Goal: Task Accomplishment & Management: Use online tool/utility

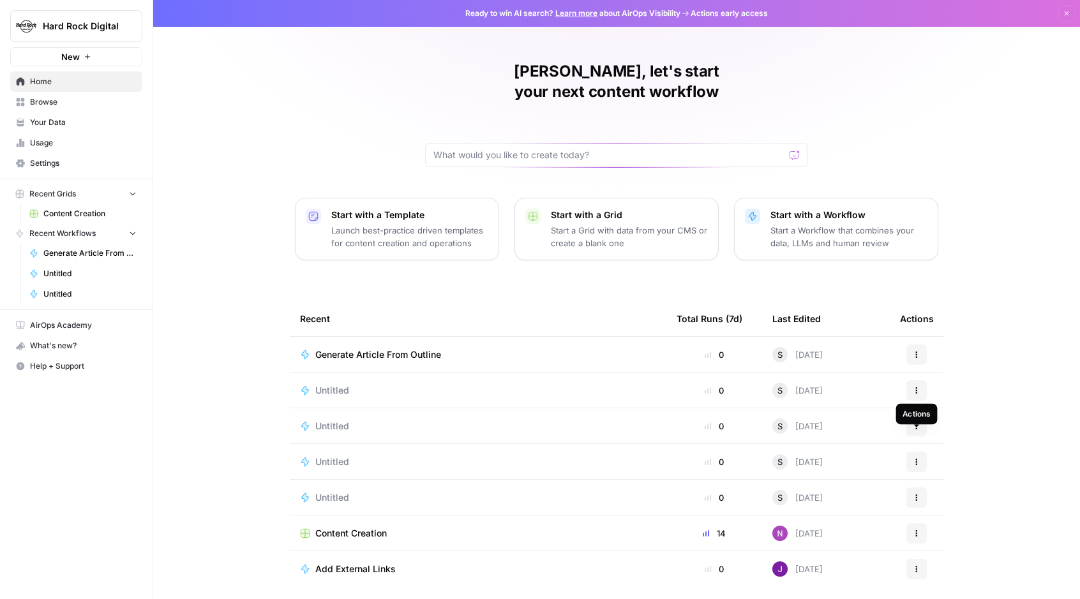
click at [913, 458] on icon "button" at bounding box center [916, 462] width 8 height 8
click at [941, 498] on span "Delete" at bounding box center [982, 500] width 102 height 13
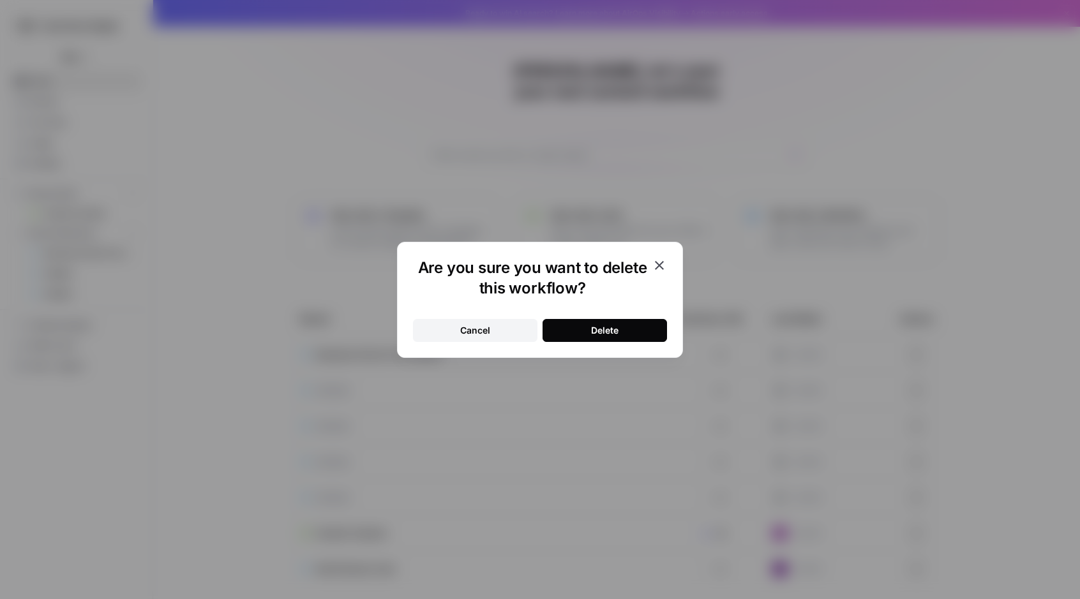
click at [646, 332] on button "Delete" at bounding box center [604, 330] width 124 height 23
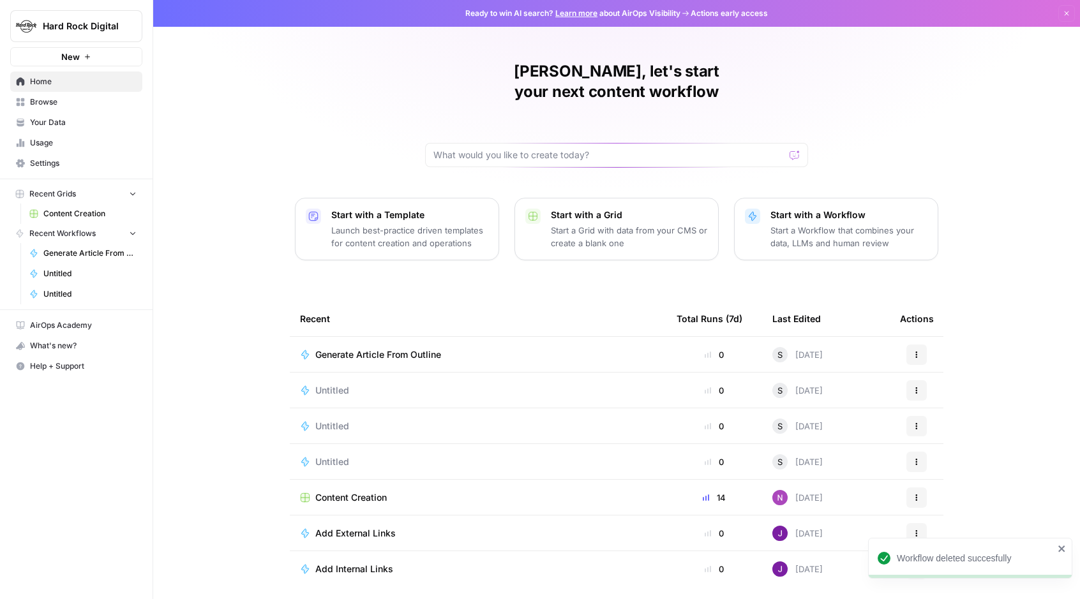
click at [913, 458] on icon "button" at bounding box center [916, 462] width 8 height 8
click at [938, 496] on span "Delete" at bounding box center [982, 500] width 102 height 13
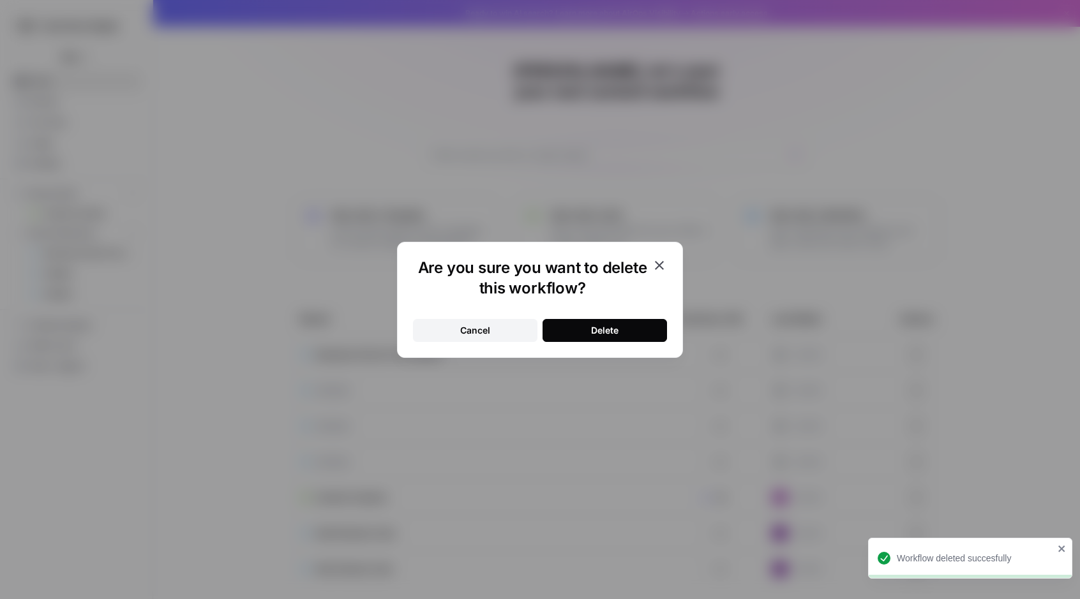
click at [648, 334] on button "Delete" at bounding box center [604, 330] width 124 height 23
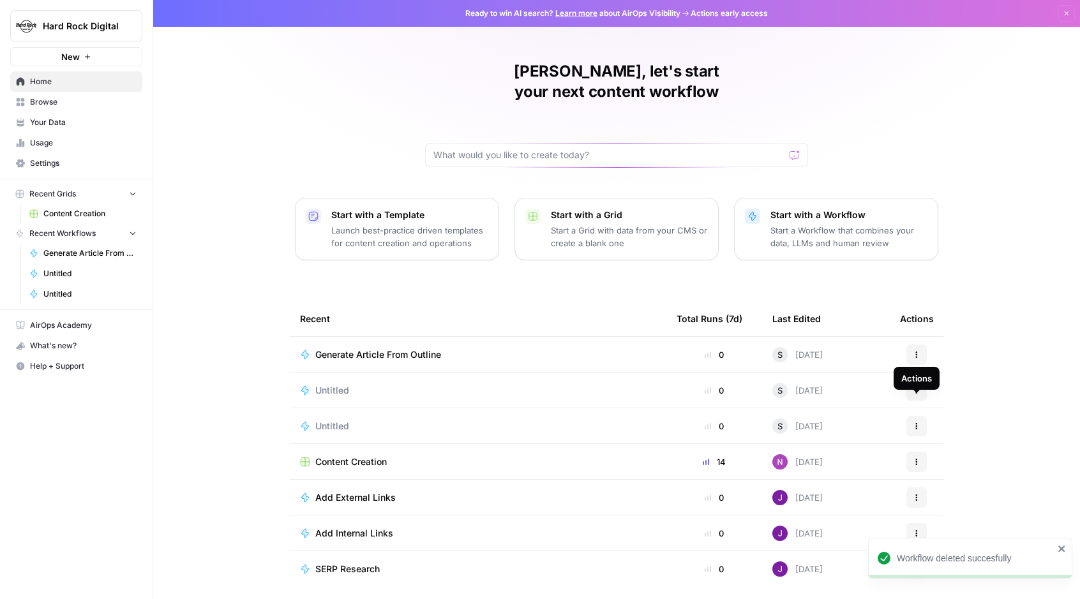
click at [909, 416] on button "Actions" at bounding box center [916, 426] width 20 height 20
click at [958, 456] on button "Delete" at bounding box center [977, 465] width 131 height 18
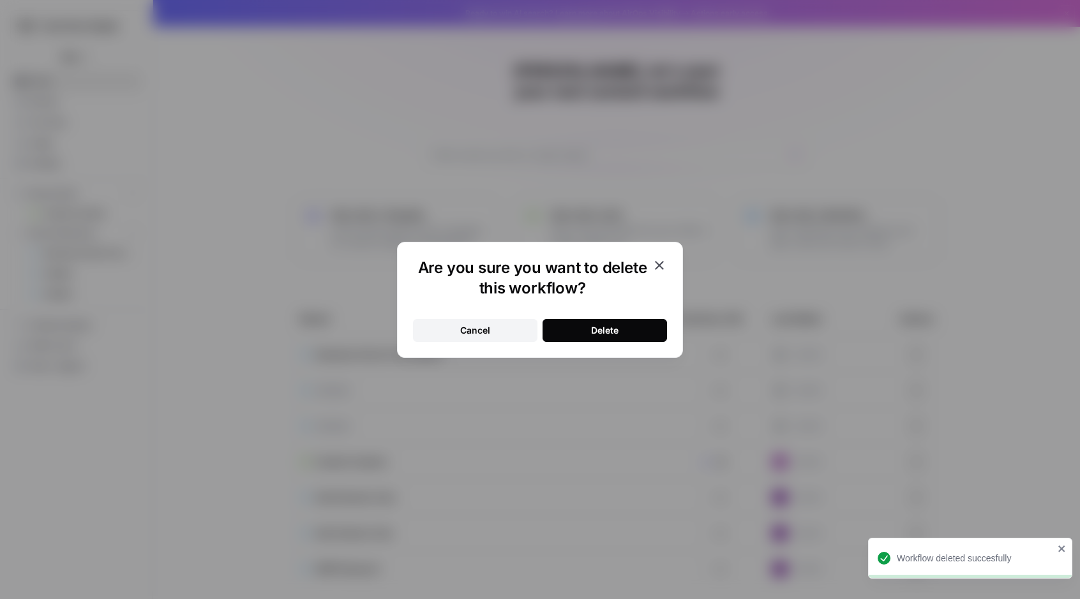
click at [639, 325] on button "Delete" at bounding box center [604, 330] width 124 height 23
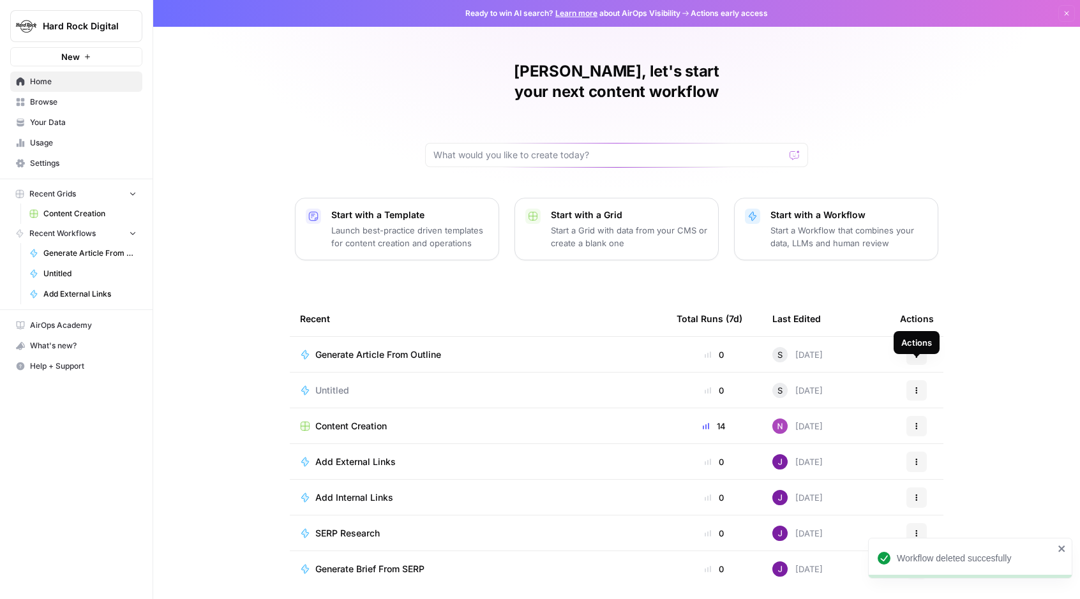
click at [922, 380] on button "Actions" at bounding box center [916, 390] width 20 height 20
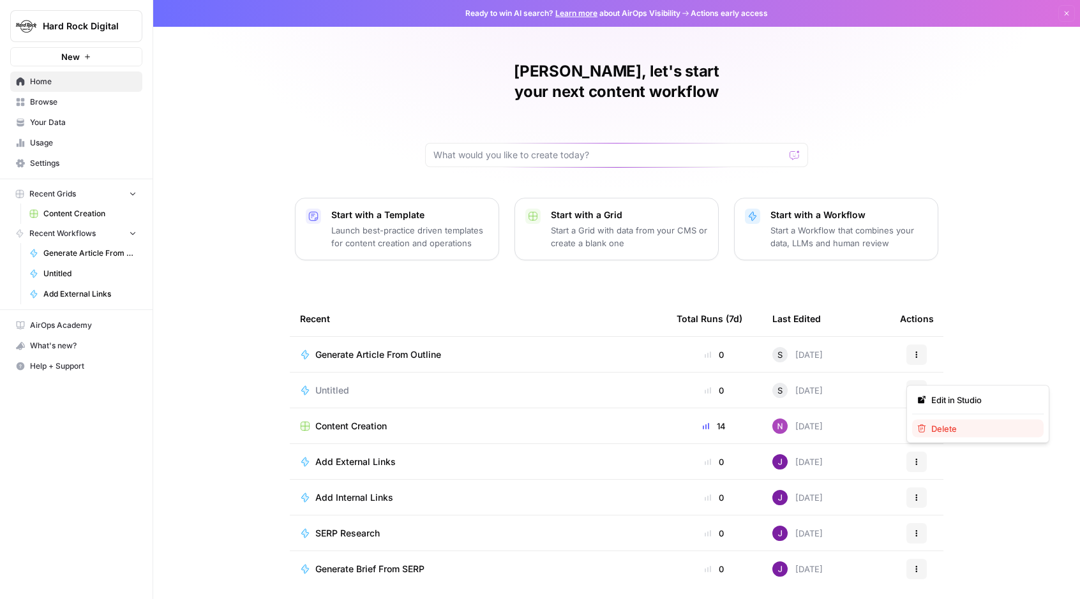
click at [953, 424] on span "Delete" at bounding box center [982, 428] width 102 height 13
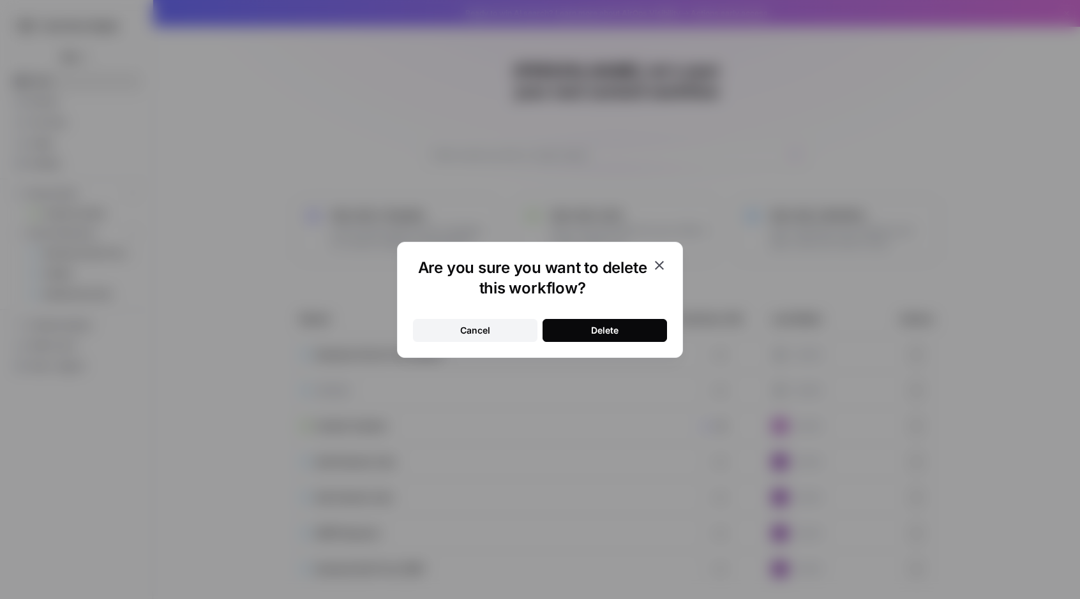
click at [623, 328] on button "Delete" at bounding box center [604, 330] width 124 height 23
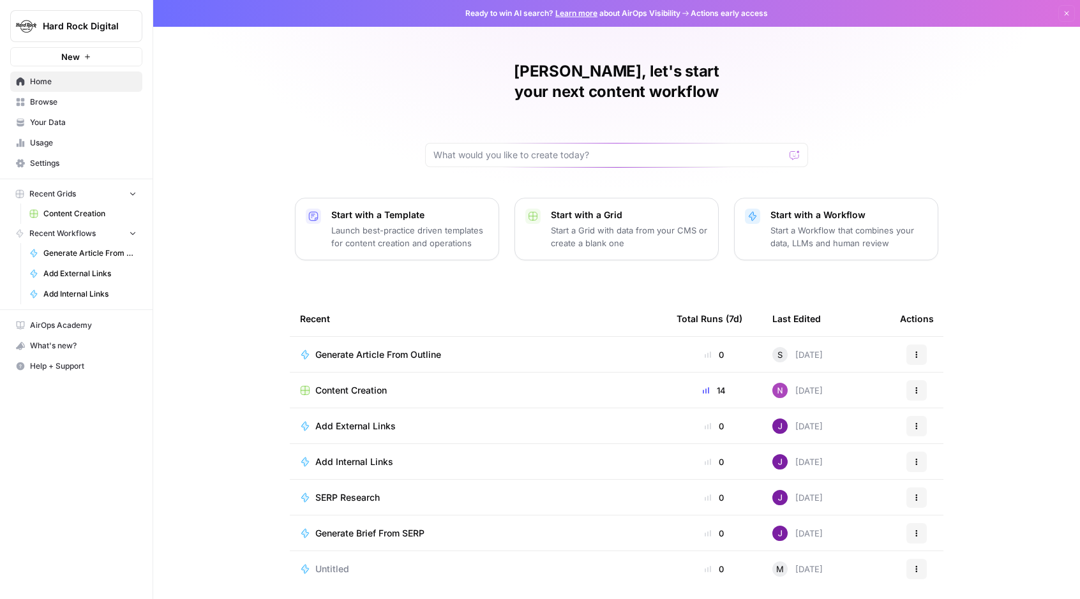
click at [450, 527] on div "Generate Brief From SERP" at bounding box center [478, 533] width 356 height 13
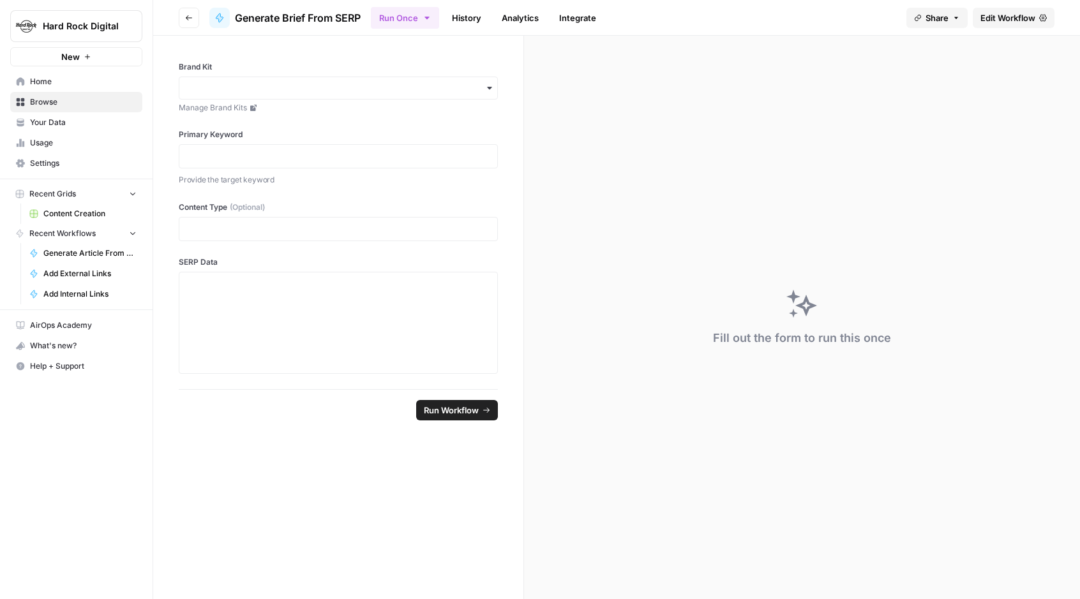
click at [1000, 17] on span "Edit Workflow" at bounding box center [1007, 17] width 55 height 13
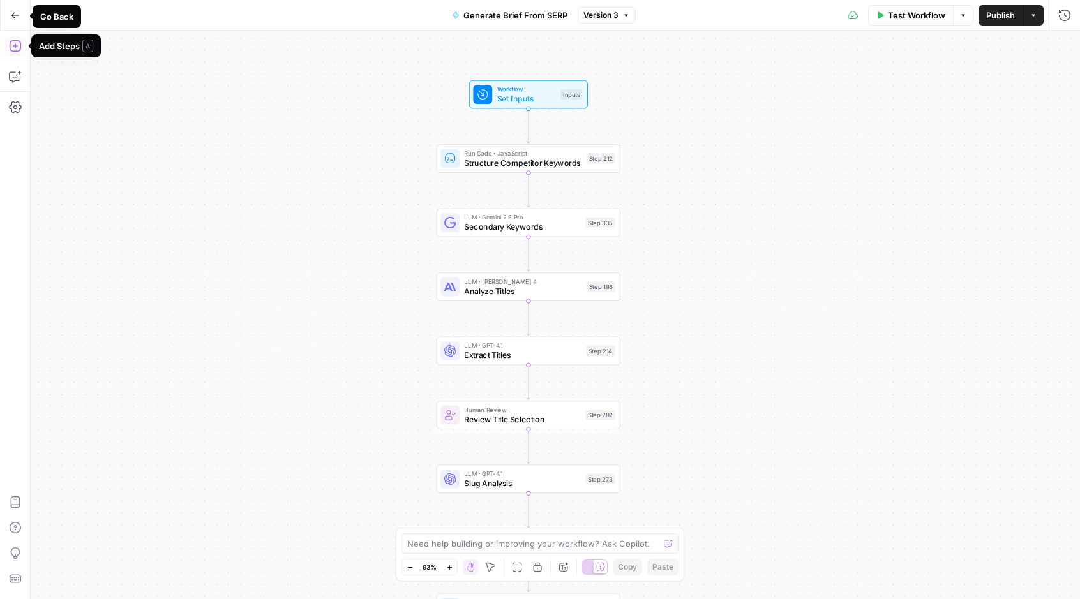
click at [16, 13] on icon "button" at bounding box center [15, 15] width 9 height 9
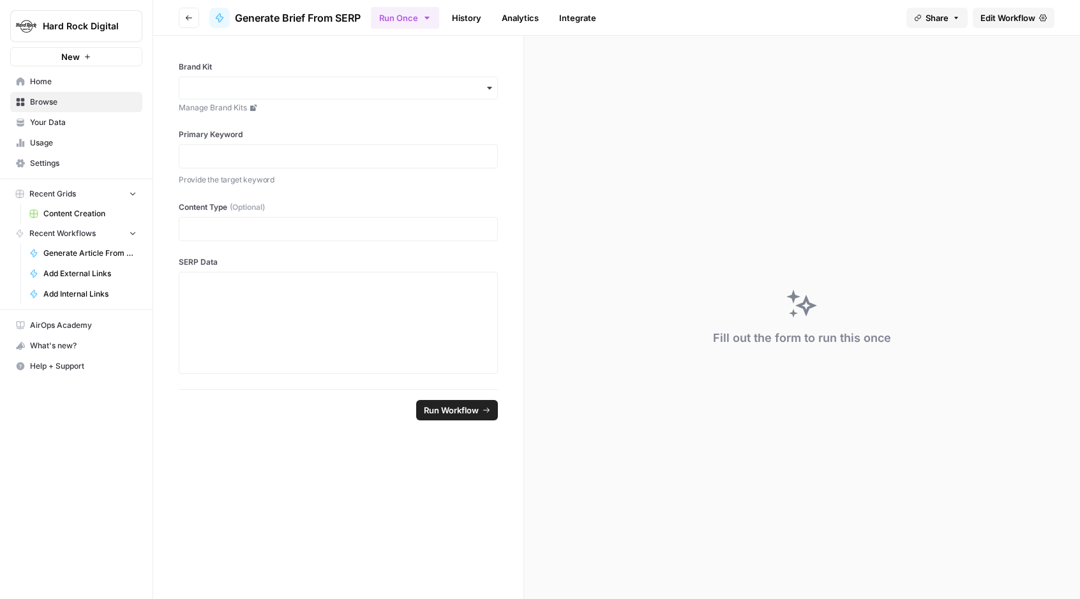
click at [52, 83] on span "Home" at bounding box center [83, 81] width 107 height 11
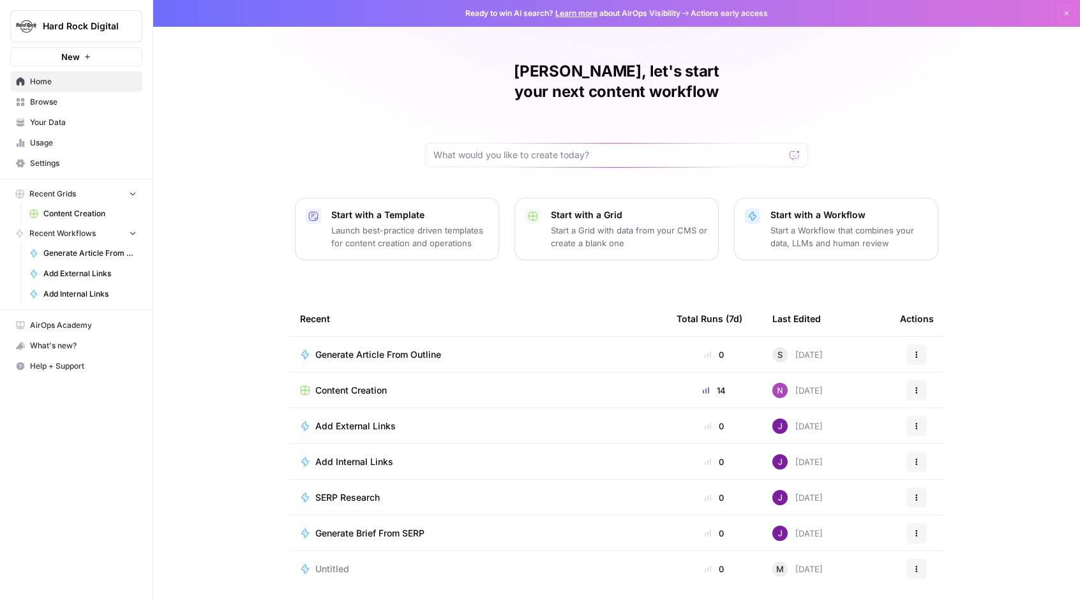
click at [780, 224] on p "Start a Workflow that combines your data, LLMs and human review" at bounding box center [848, 237] width 157 height 26
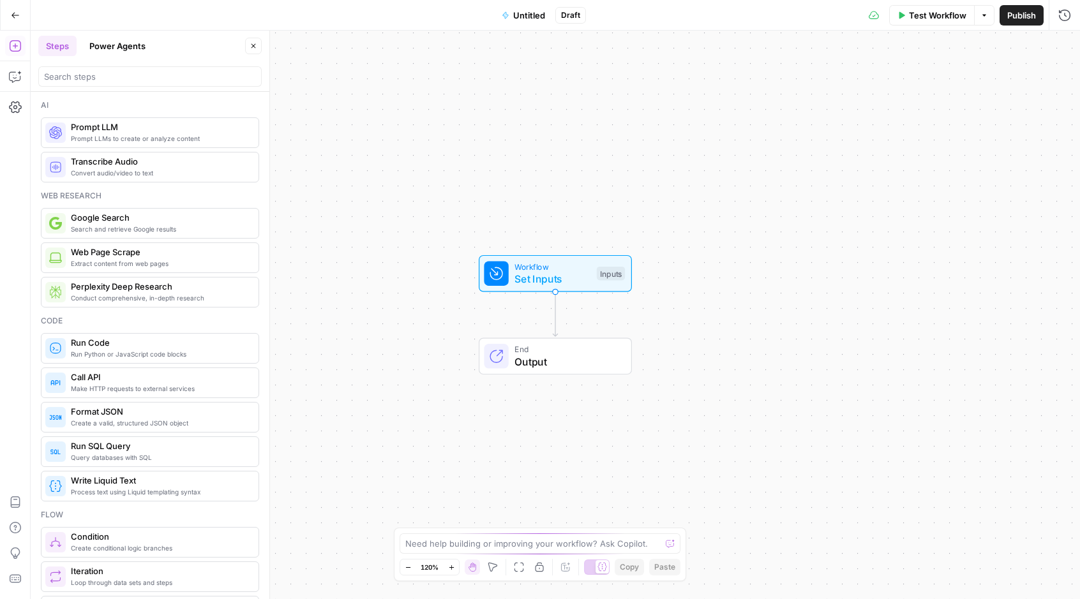
click at [127, 42] on button "Power Agents" at bounding box center [117, 46] width 71 height 20
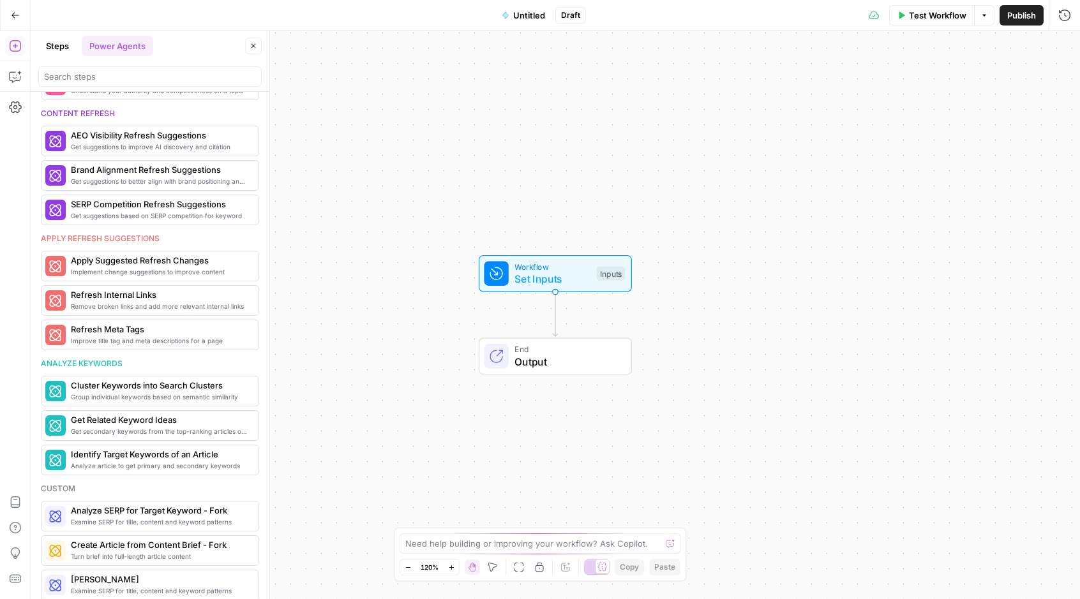
scroll to position [544, 0]
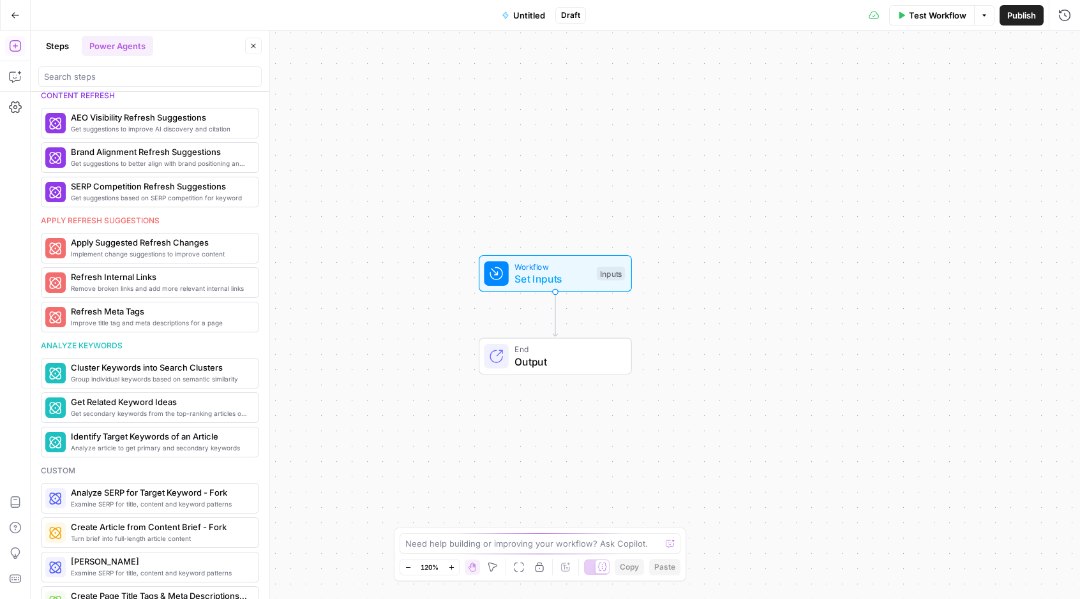
click at [122, 48] on button "Power Agents" at bounding box center [117, 46] width 71 height 20
click at [115, 81] on input "search" at bounding box center [150, 76] width 212 height 13
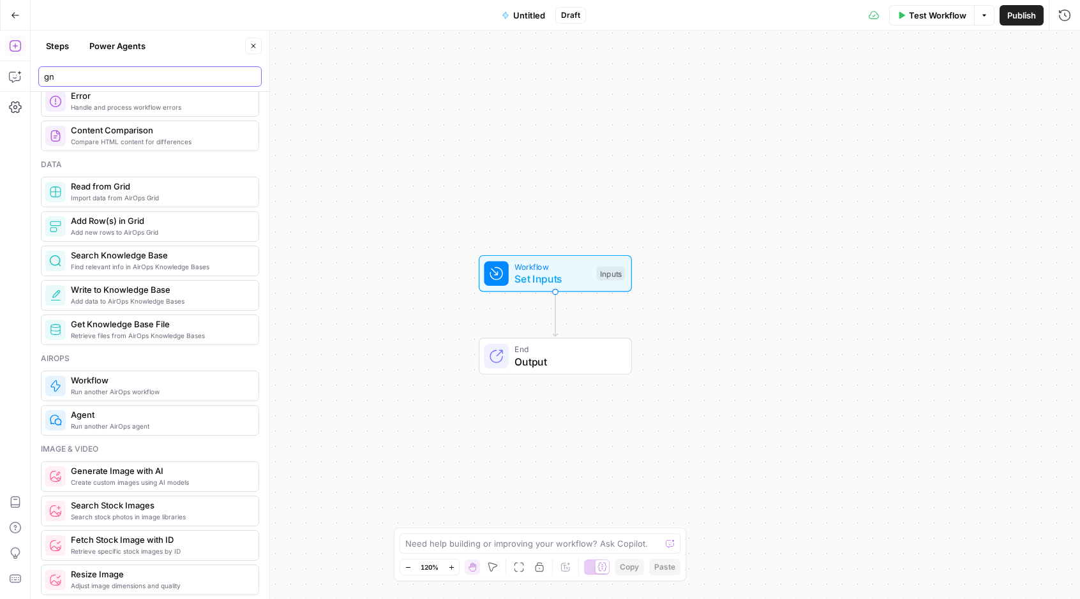
scroll to position [0, 0]
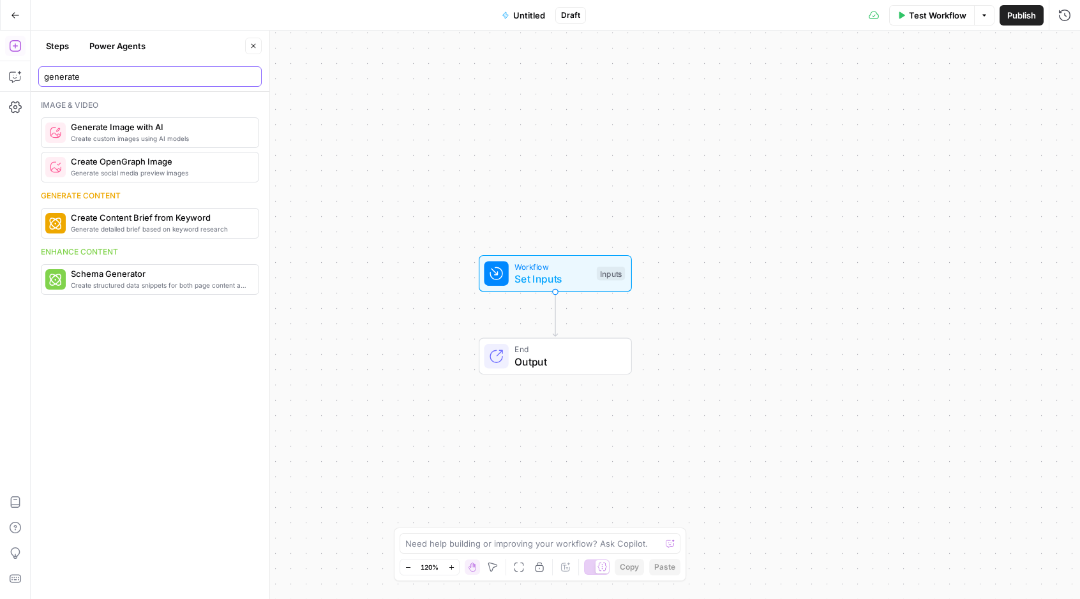
drag, startPoint x: 121, startPoint y: 76, endPoint x: 13, endPoint y: 57, distance: 110.0
click at [13, 57] on body "Hard Rock Digital New Home Browse Your Data Usage Settings Recent Grids Content…" at bounding box center [540, 299] width 1080 height 599
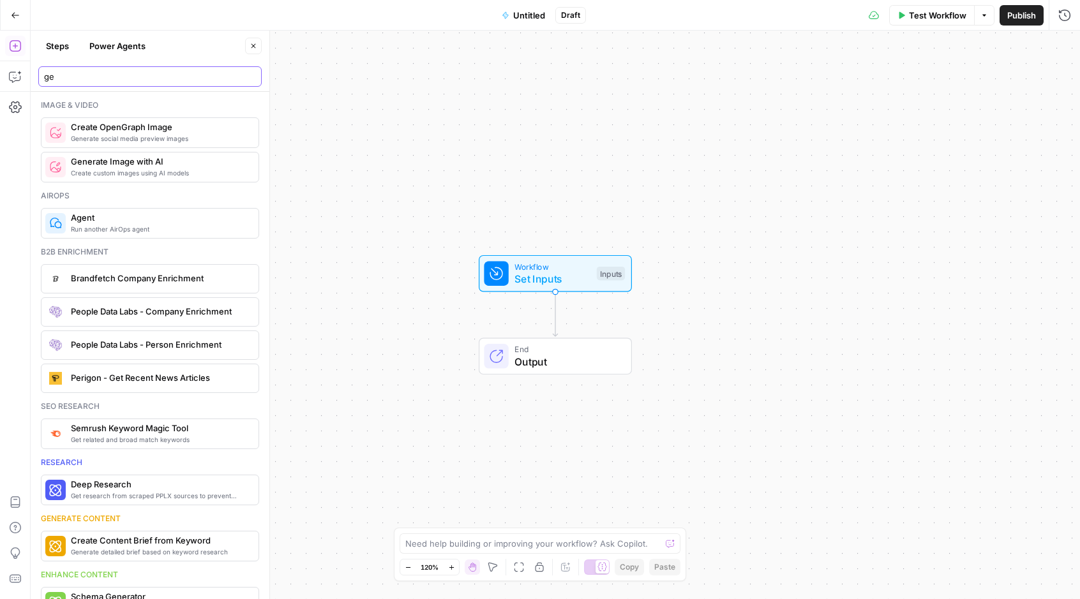
type input "g"
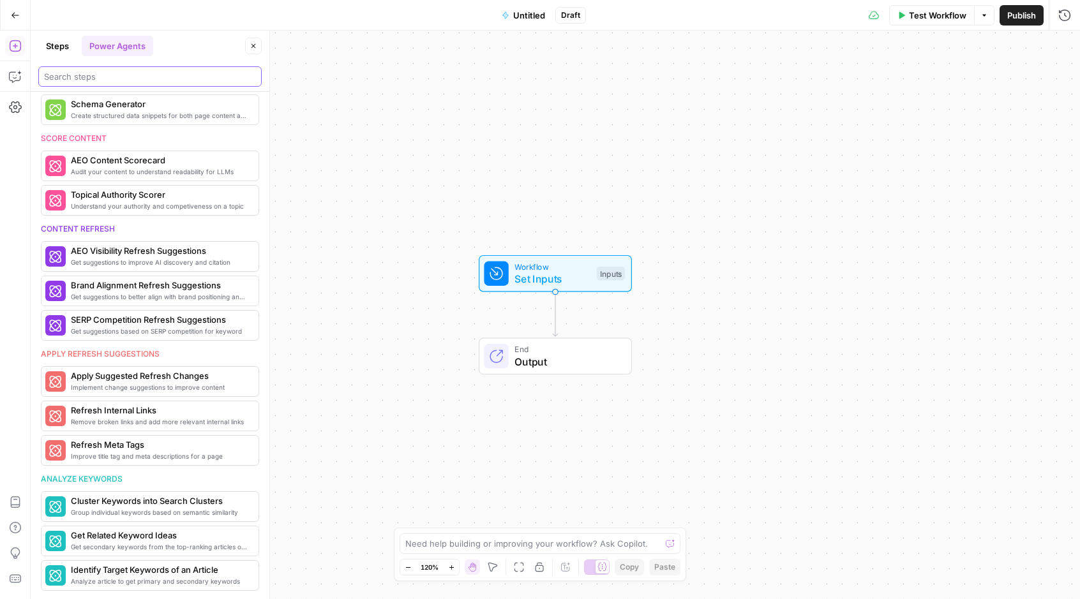
scroll to position [570, 0]
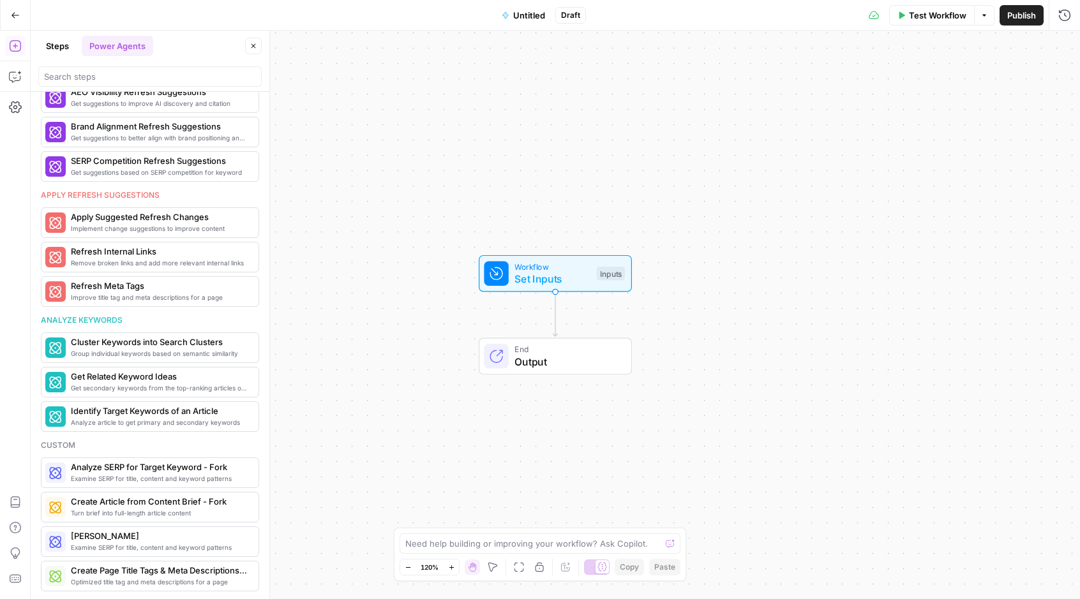
click at [11, 18] on icon "button" at bounding box center [15, 15] width 9 height 9
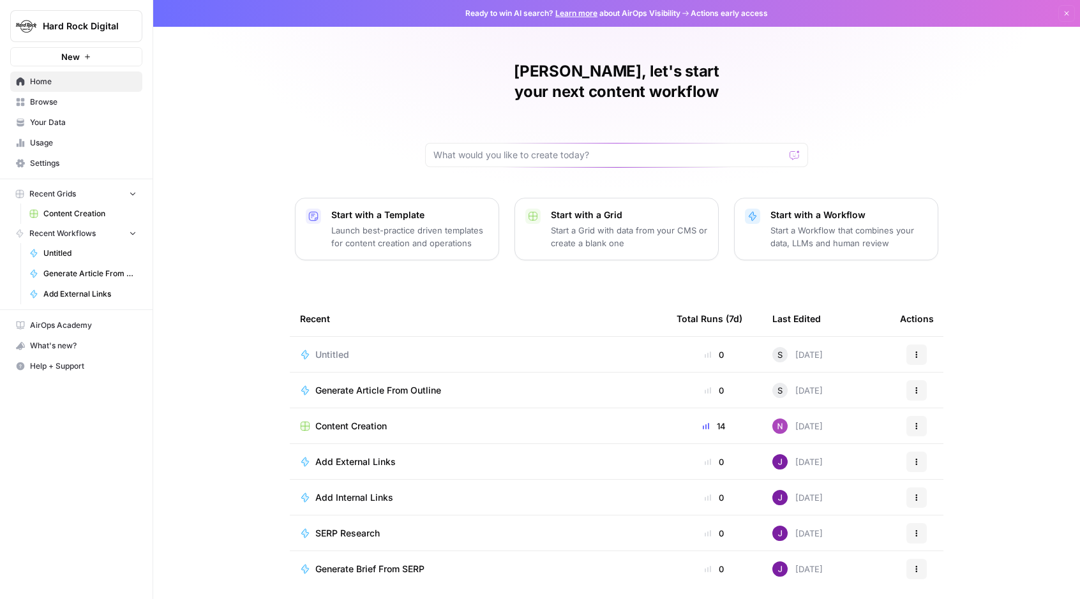
click at [500, 563] on div "Generate Brief From SERP" at bounding box center [478, 569] width 356 height 13
click at [916, 569] on icon "button" at bounding box center [917, 570] width 2 height 2
click at [965, 487] on span "Duplicate" at bounding box center [982, 490] width 102 height 13
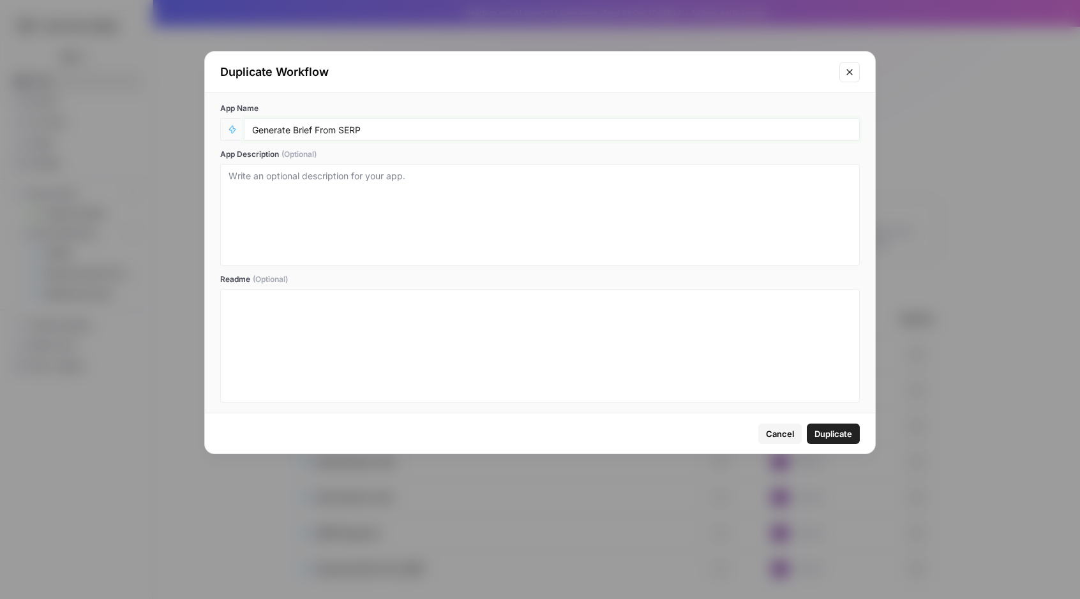
click at [392, 128] on input "Generate Brief From SERP" at bounding box center [551, 129] width 599 height 11
type input "Generate Brief From SERP 2"
click at [833, 433] on span "Duplicate" at bounding box center [833, 433] width 38 height 13
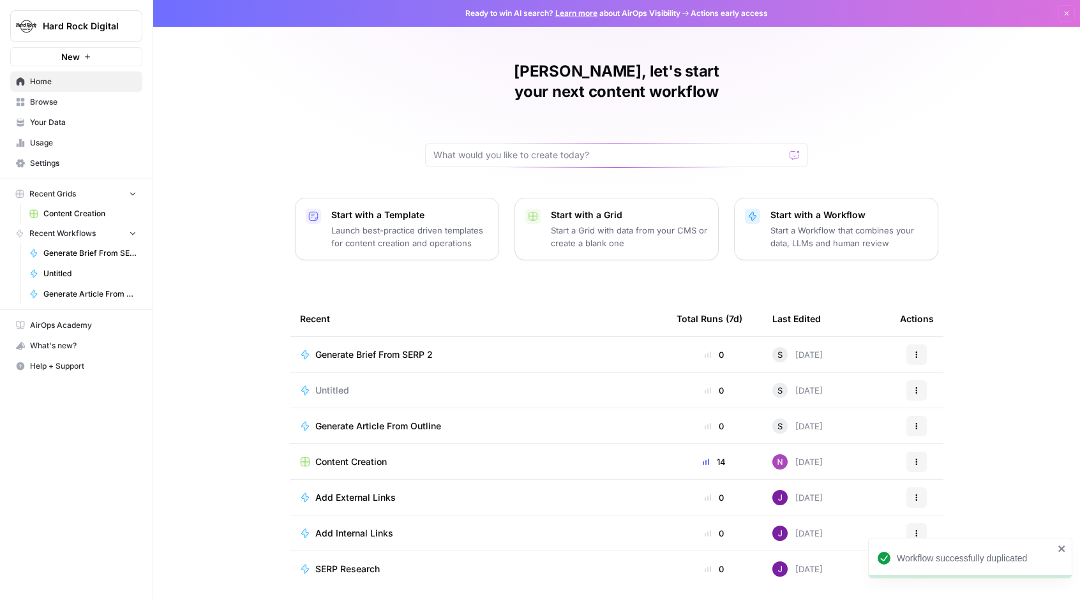
click at [629, 348] on div "Generate Brief From SERP 2" at bounding box center [478, 354] width 356 height 13
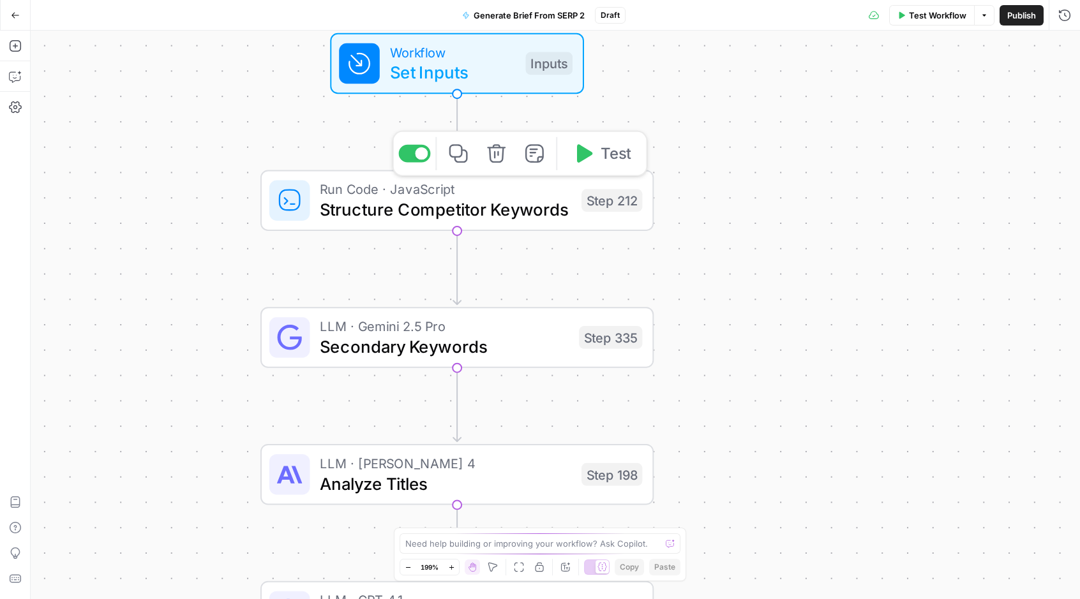
click at [535, 204] on span "Structure Competitor Keywords" at bounding box center [445, 210] width 251 height 26
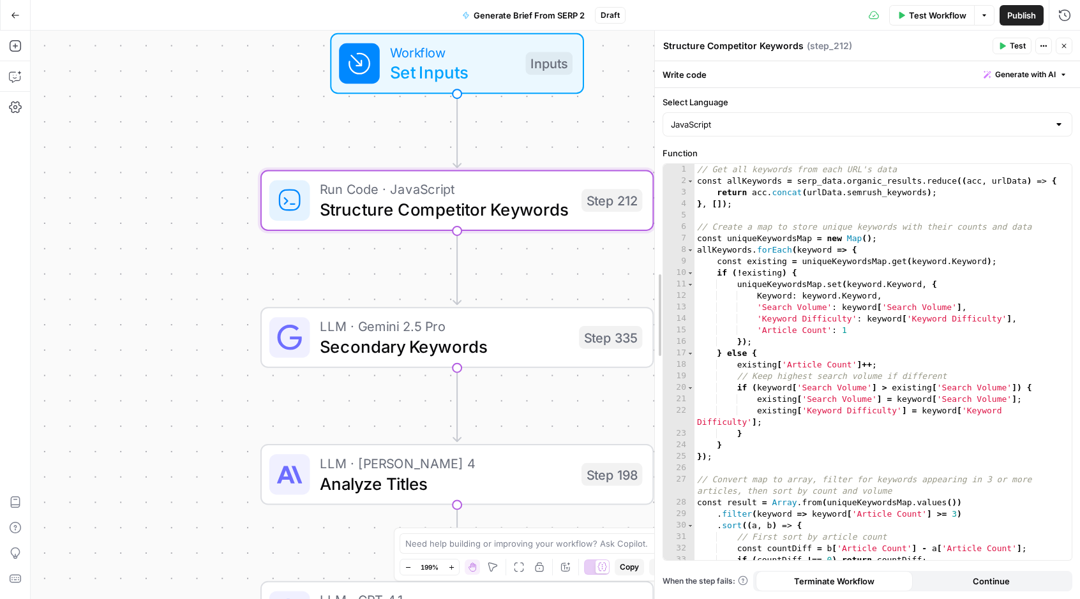
drag, startPoint x: 828, startPoint y: 316, endPoint x: 657, endPoint y: 273, distance: 175.6
click at [505, 73] on span "Set Inputs" at bounding box center [453, 72] width 126 height 26
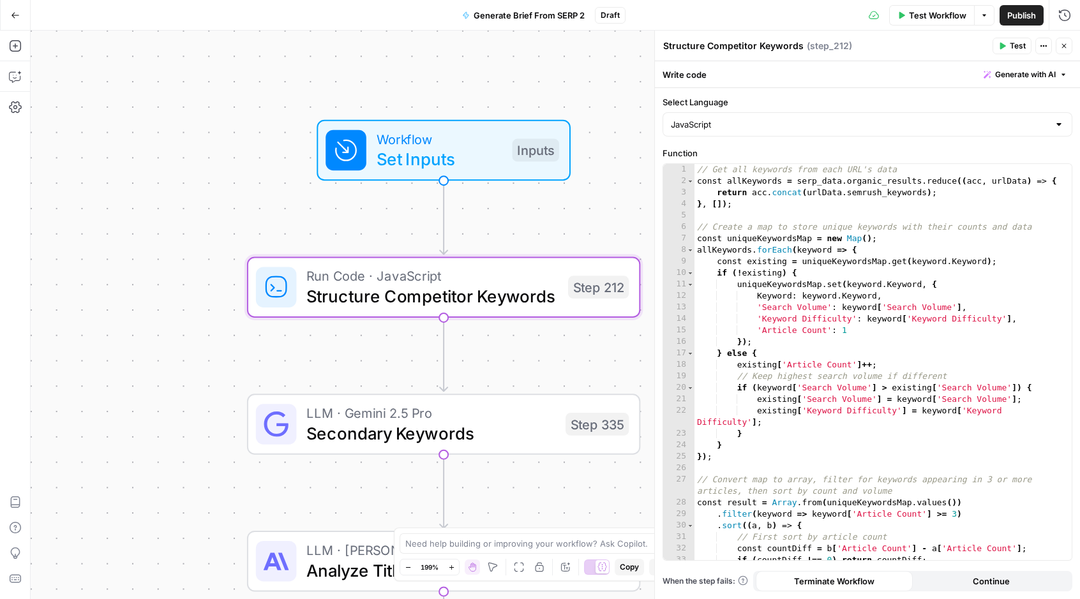
click at [599, 184] on div "Workflow Set Inputs Inputs Run Code · JavaScript Structure Competitor Keywords …" at bounding box center [555, 315] width 1049 height 569
click at [487, 144] on span "Workflow" at bounding box center [439, 138] width 126 height 20
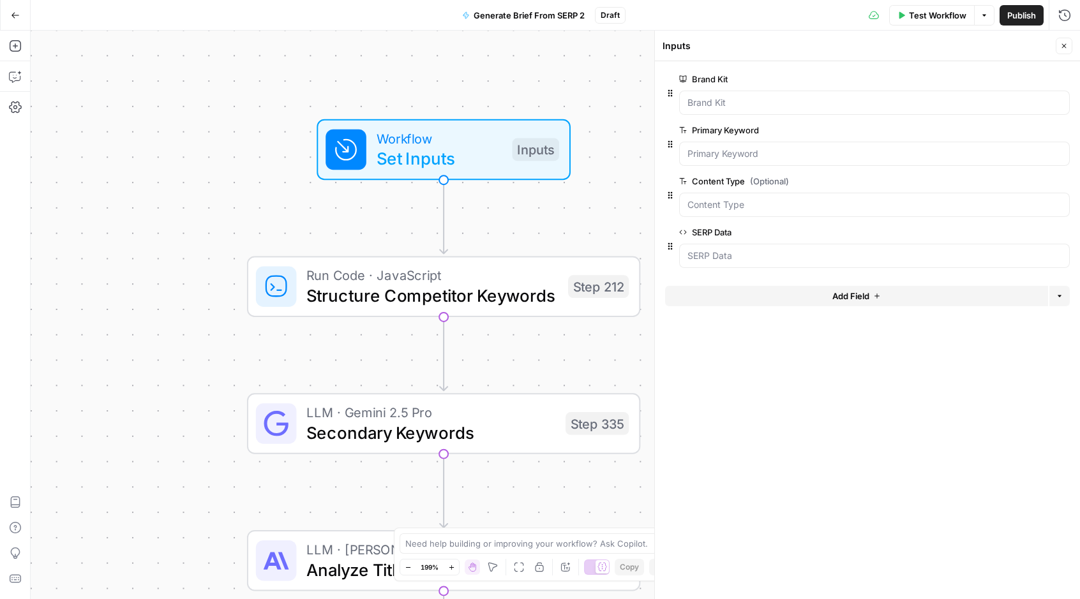
click at [733, 161] on div at bounding box center [874, 154] width 390 height 24
click at [741, 260] on Data "SERP Data" at bounding box center [874, 255] width 374 height 13
click at [1016, 231] on span "edit field" at bounding box center [1021, 232] width 28 height 10
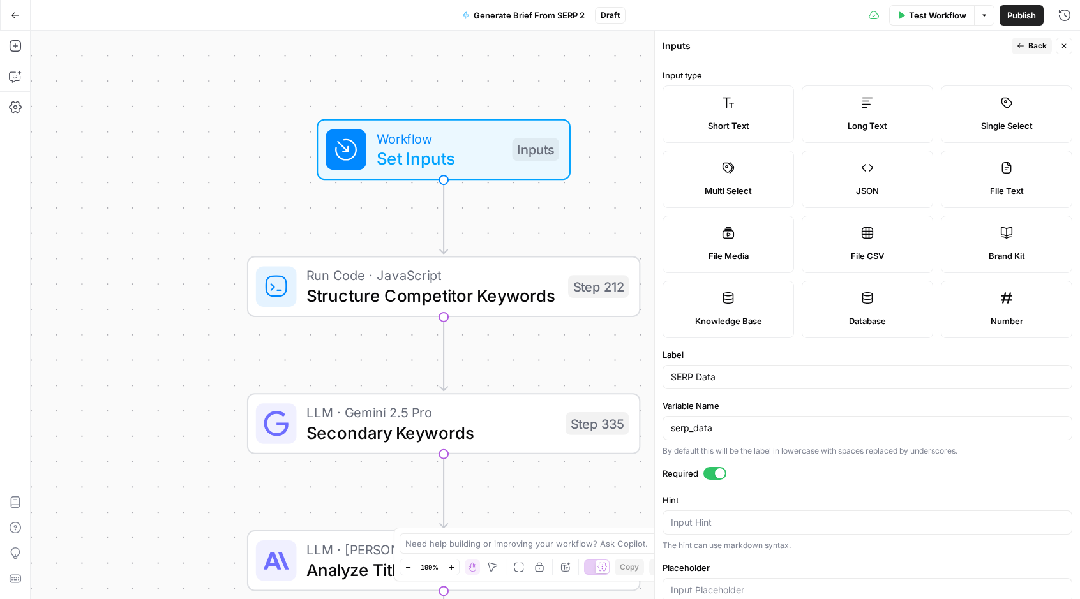
click at [604, 75] on div "Workflow Set Inputs Inputs Run Code · JavaScript Structure Competitor Keywords …" at bounding box center [555, 315] width 1049 height 569
click at [1026, 45] on button "Back" at bounding box center [1031, 46] width 40 height 17
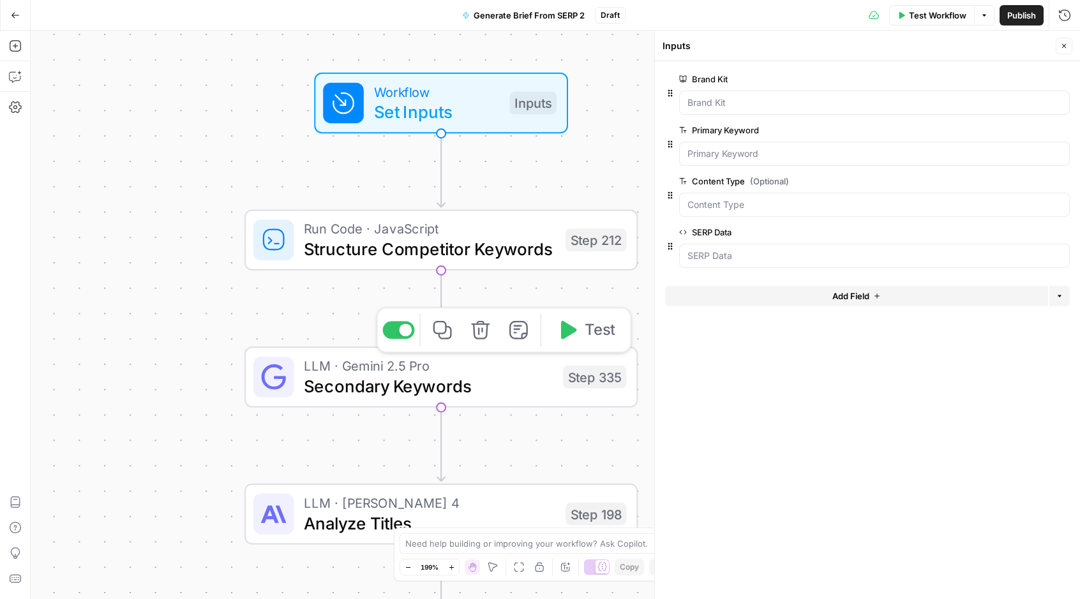
click at [535, 380] on span "Secondary Keywords" at bounding box center [428, 386] width 249 height 26
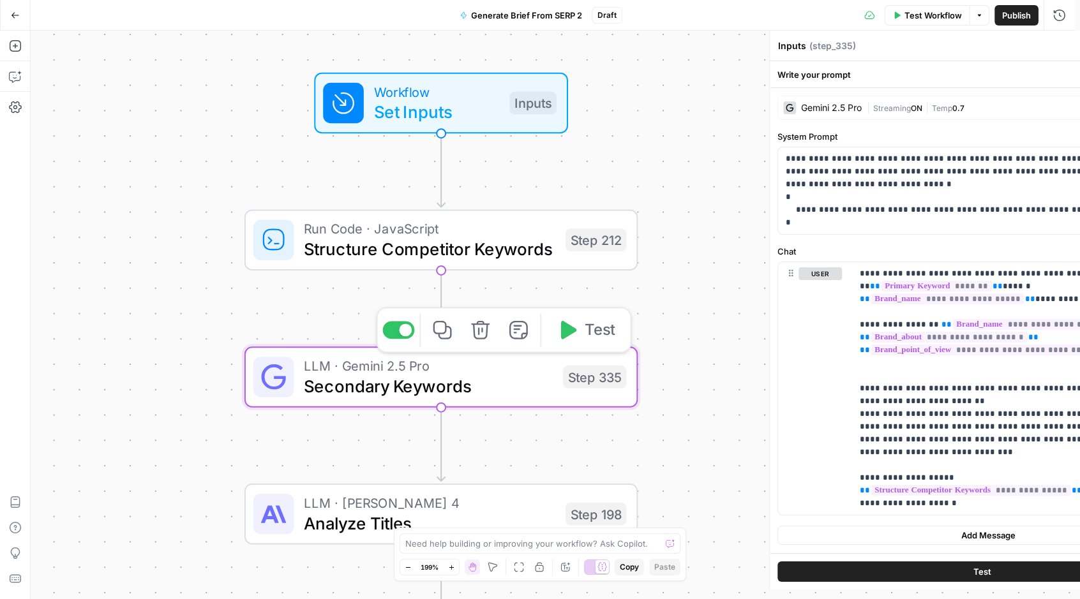
type textarea "Secondary Keywords"
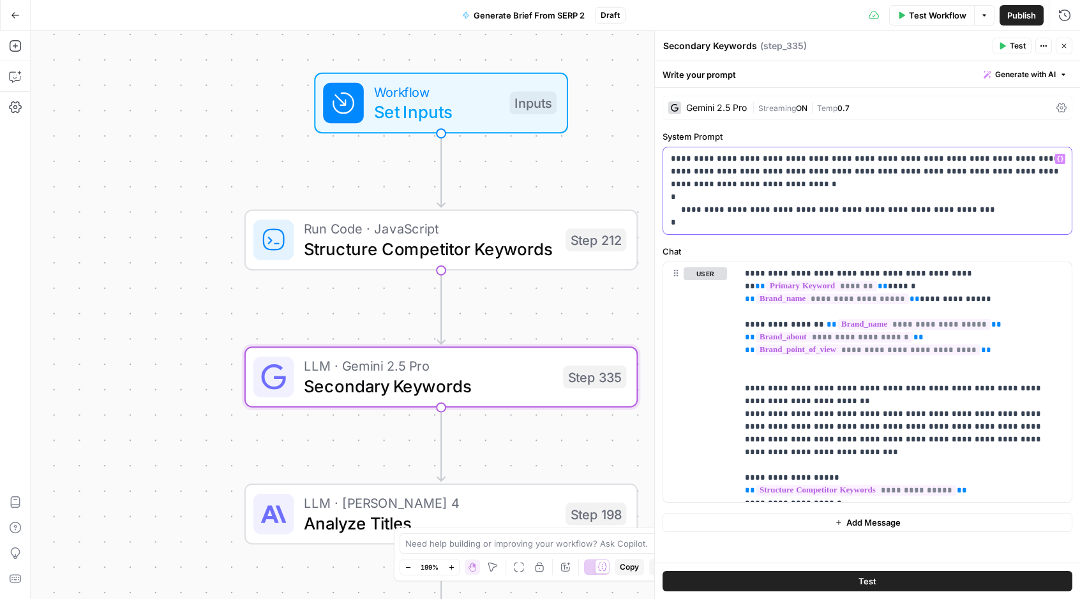
click at [815, 209] on p "**********" at bounding box center [867, 190] width 393 height 77
click at [505, 243] on span "Structure Competitor Keywords" at bounding box center [429, 249] width 251 height 26
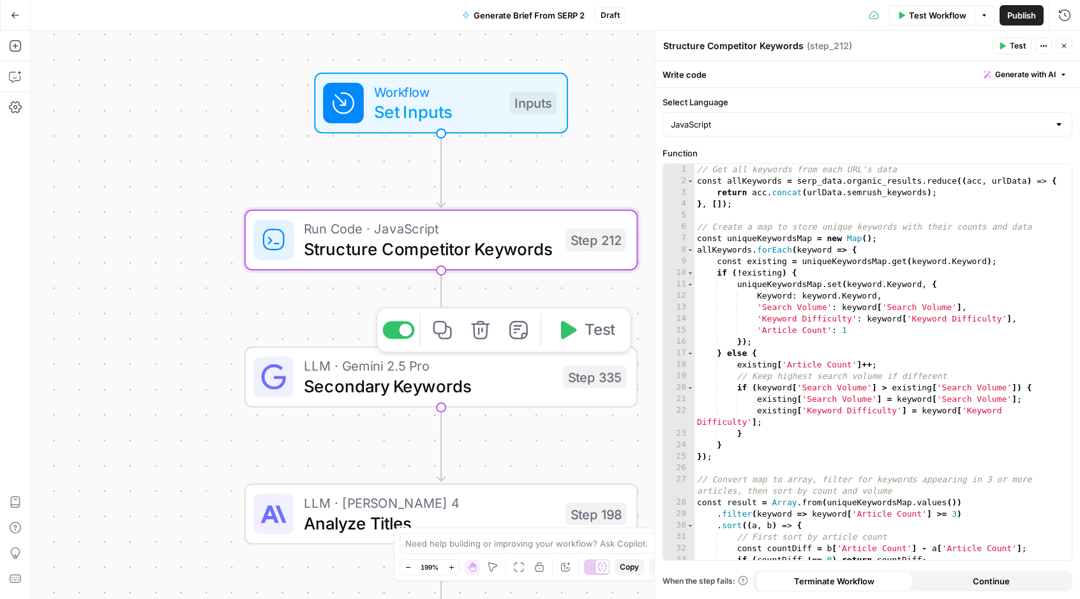
click at [500, 390] on span "Secondary Keywords" at bounding box center [428, 386] width 249 height 26
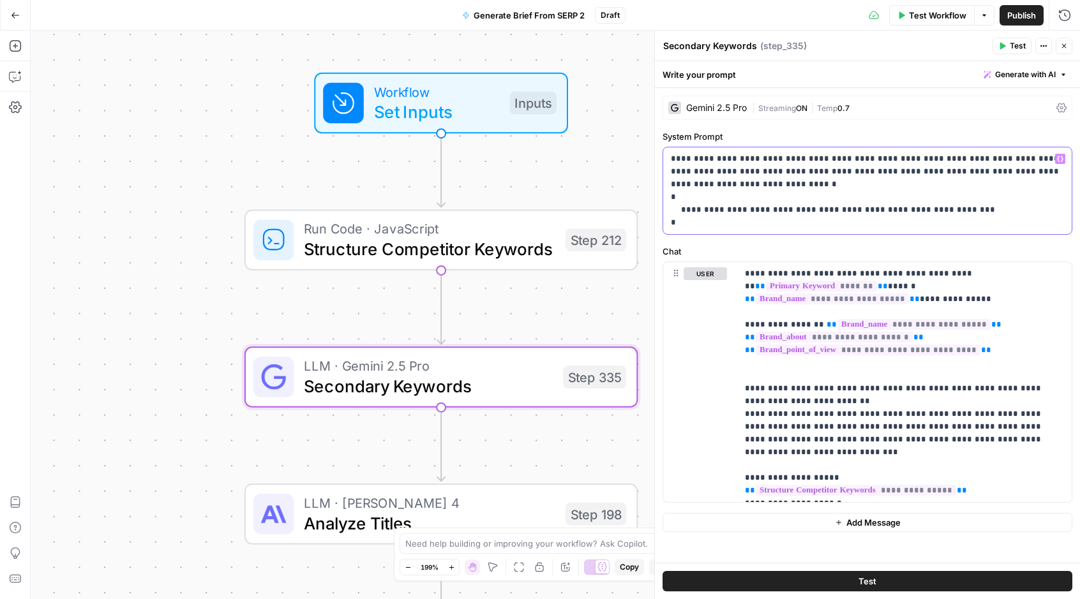
click at [765, 192] on p "**********" at bounding box center [867, 190] width 393 height 77
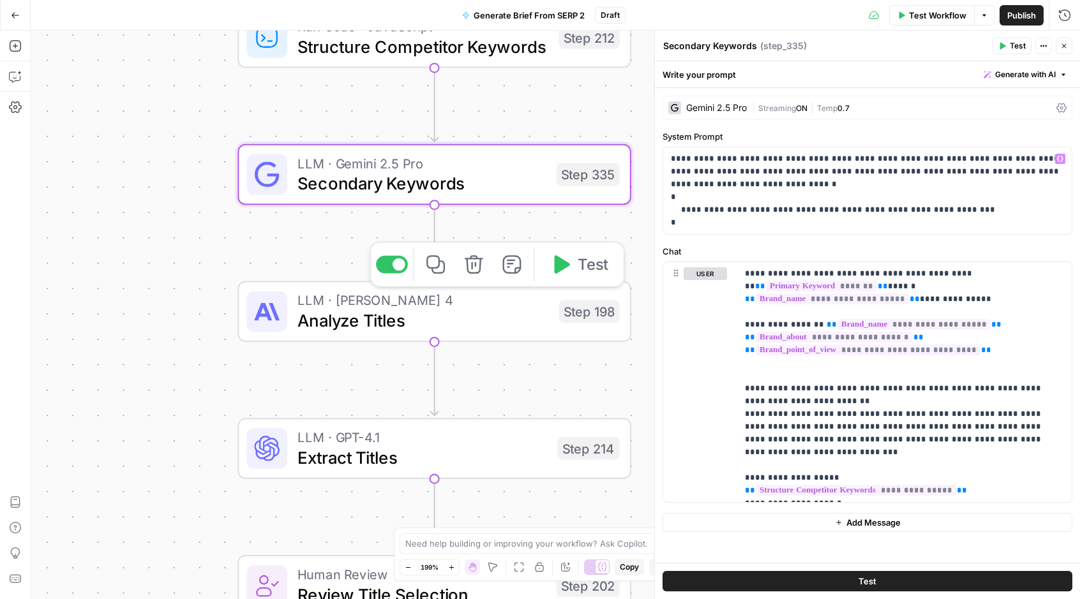
click at [509, 320] on span "Analyze Titles" at bounding box center [422, 321] width 251 height 26
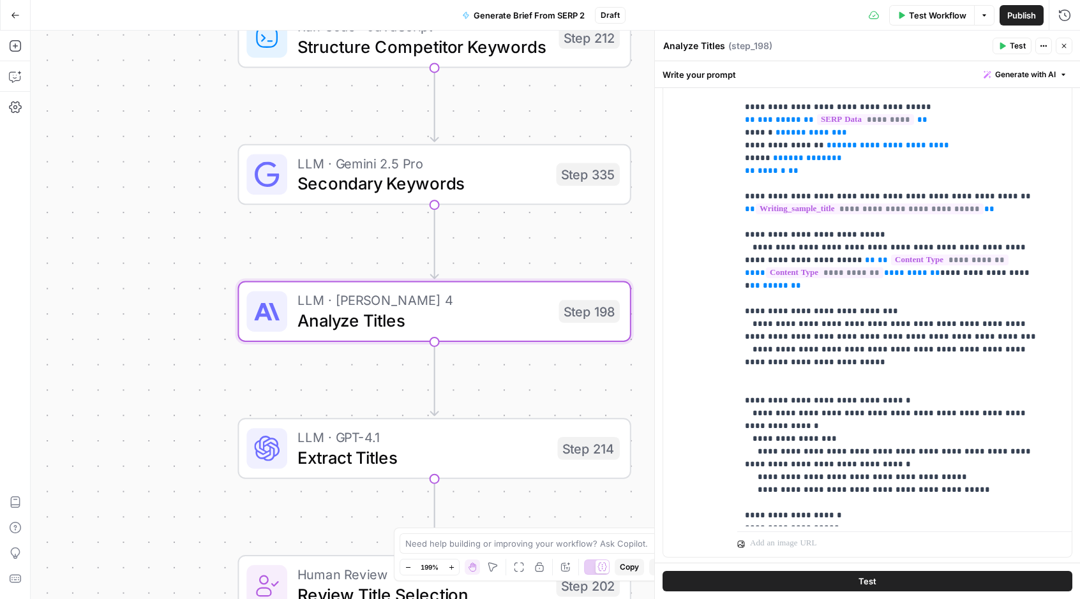
scroll to position [263, 0]
click at [504, 457] on span "Extract Titles" at bounding box center [422, 458] width 250 height 26
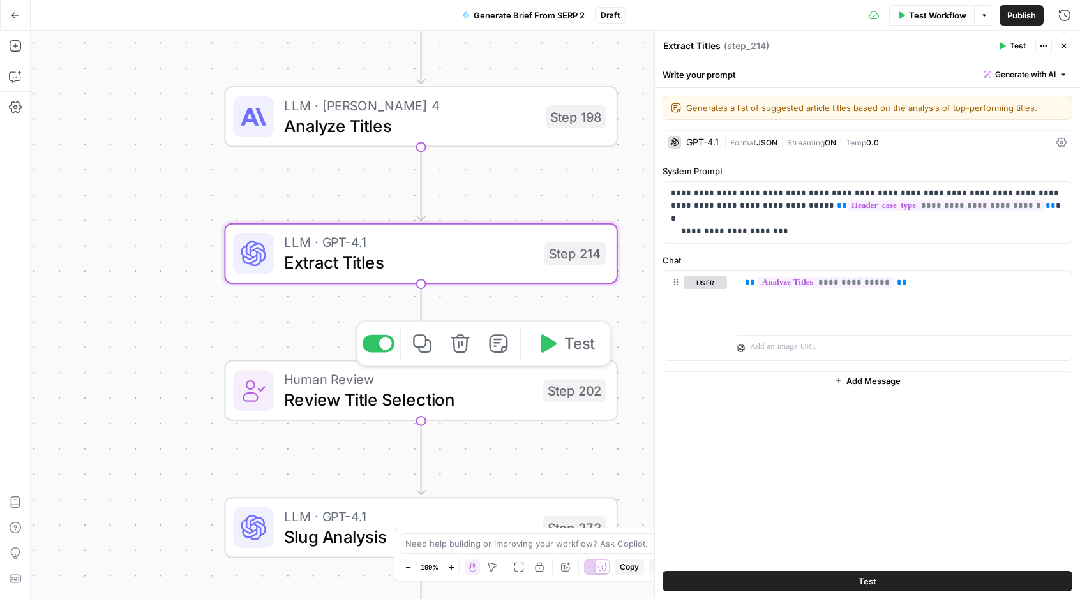
click at [477, 396] on span "Review Title Selection" at bounding box center [408, 400] width 249 height 26
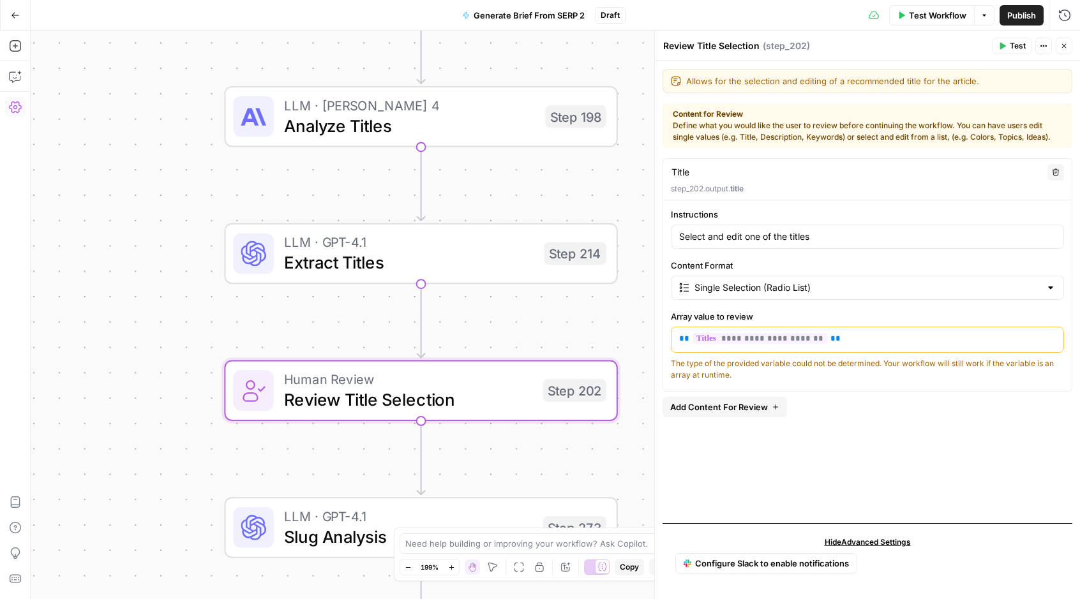
click at [19, 105] on icon "button" at bounding box center [15, 106] width 13 height 11
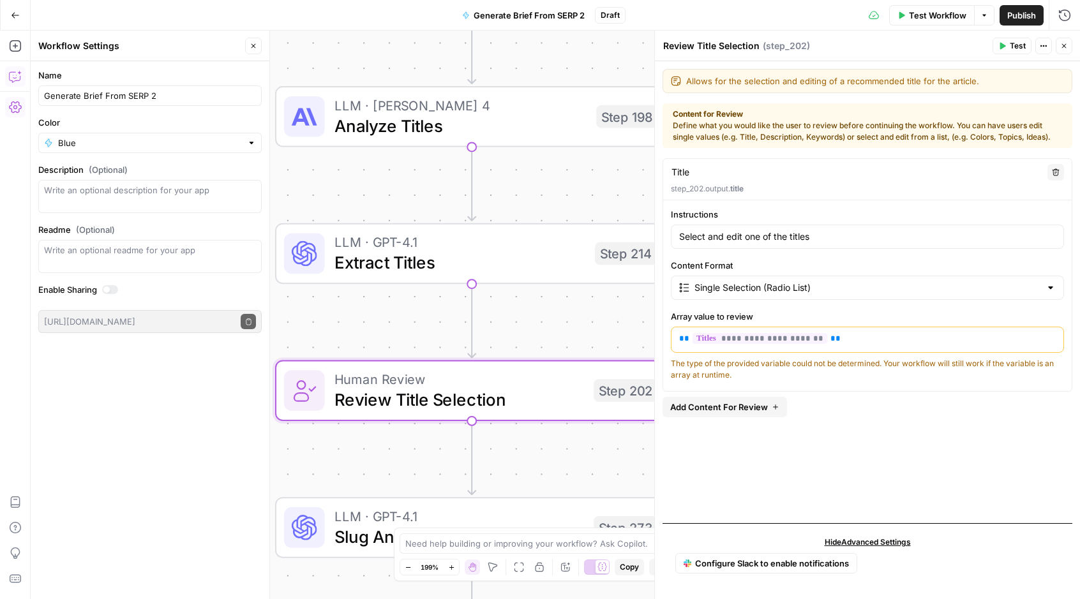
click at [530, 442] on div "Workflow Set Inputs Inputs Run Code · JavaScript Structure Competitor Keywords …" at bounding box center [555, 315] width 1049 height 569
click at [582, 445] on div "Workflow Set Inputs Inputs Run Code · JavaScript Structure Competitor Keywords …" at bounding box center [555, 315] width 1049 height 569
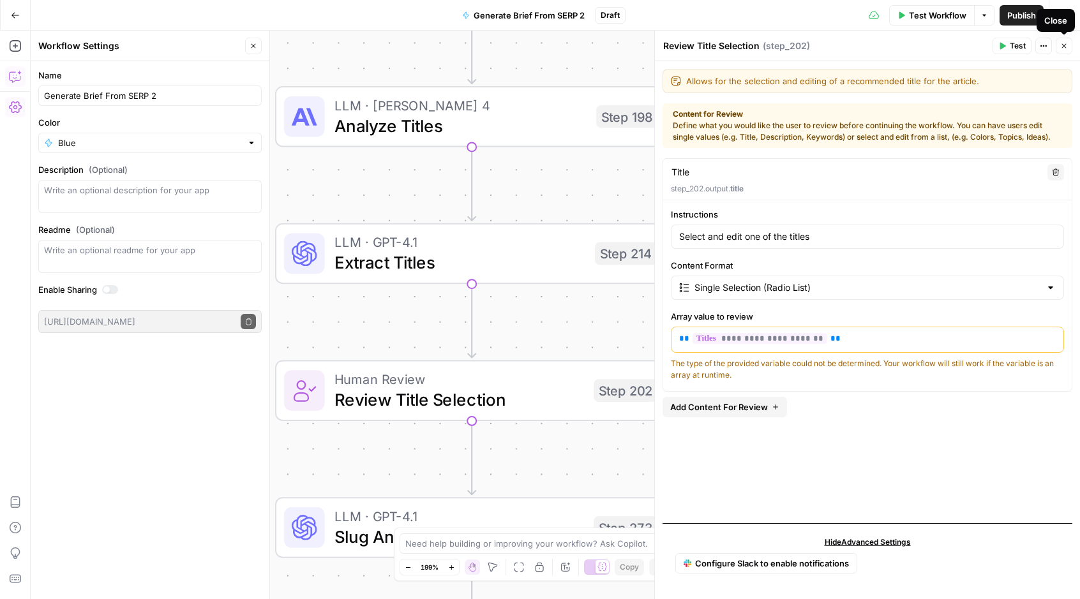
click at [1064, 44] on icon "button" at bounding box center [1064, 46] width 8 height 8
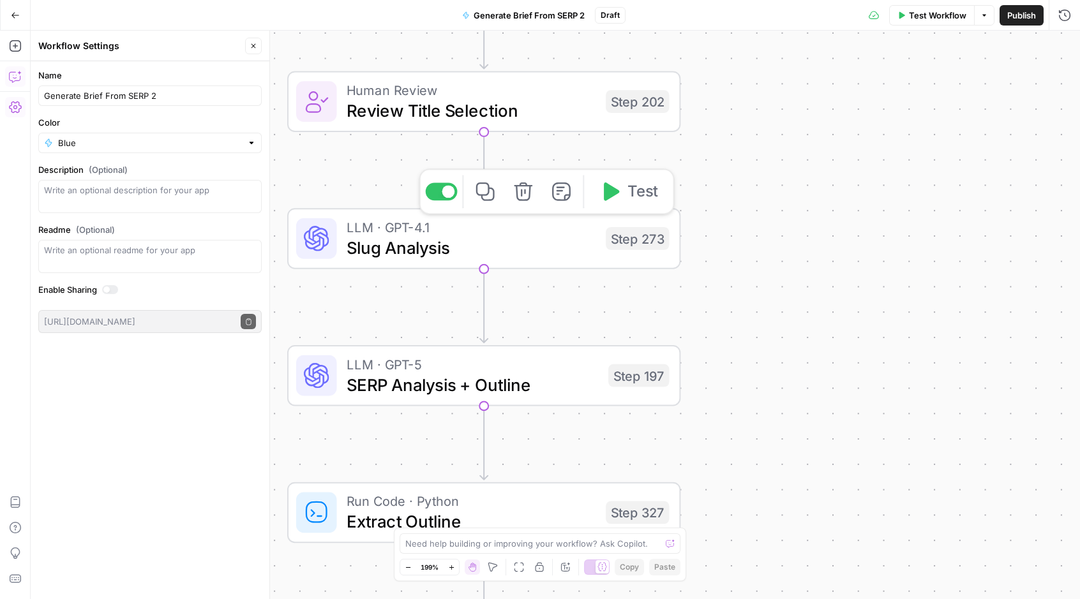
click at [547, 242] on span "Slug Analysis" at bounding box center [470, 248] width 249 height 26
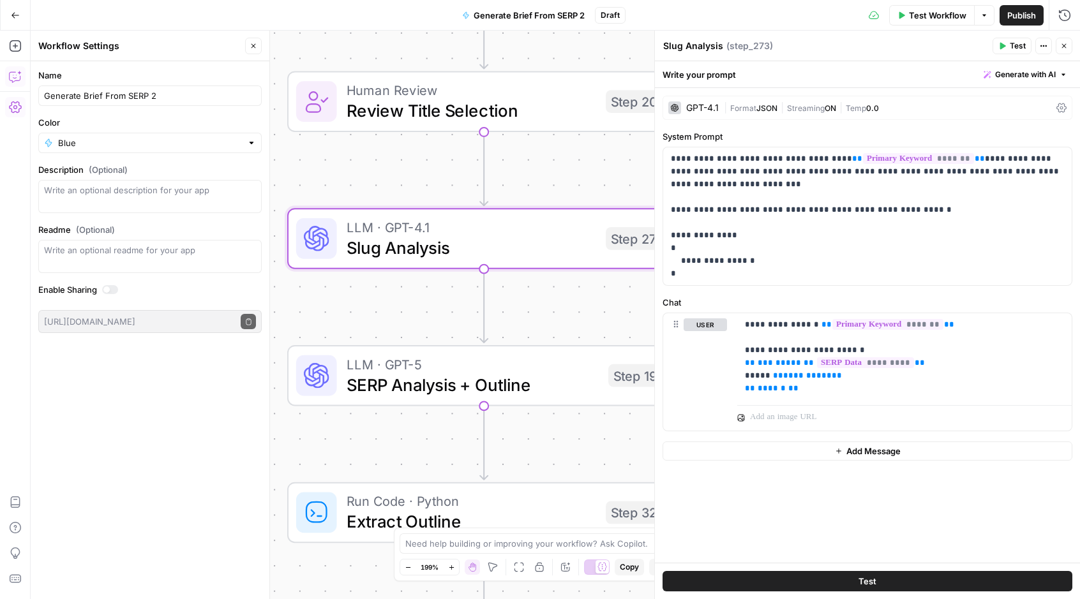
click at [543, 324] on div "Workflow Set Inputs Inputs Run Code · JavaScript Structure Competitor Keywords …" at bounding box center [555, 315] width 1049 height 569
click at [540, 323] on div "Workflow Set Inputs Inputs Run Code · JavaScript Structure Competitor Keywords …" at bounding box center [555, 315] width 1049 height 569
click at [1067, 42] on button "Close" at bounding box center [1063, 46] width 17 height 17
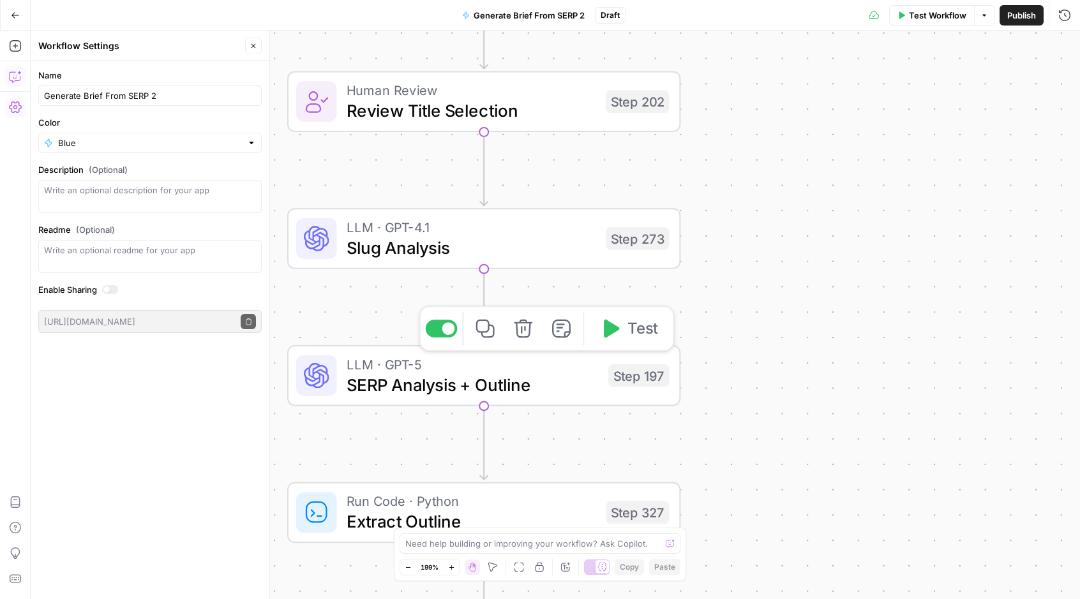
click at [554, 385] on span "SERP Analysis + Outline" at bounding box center [471, 385] width 251 height 26
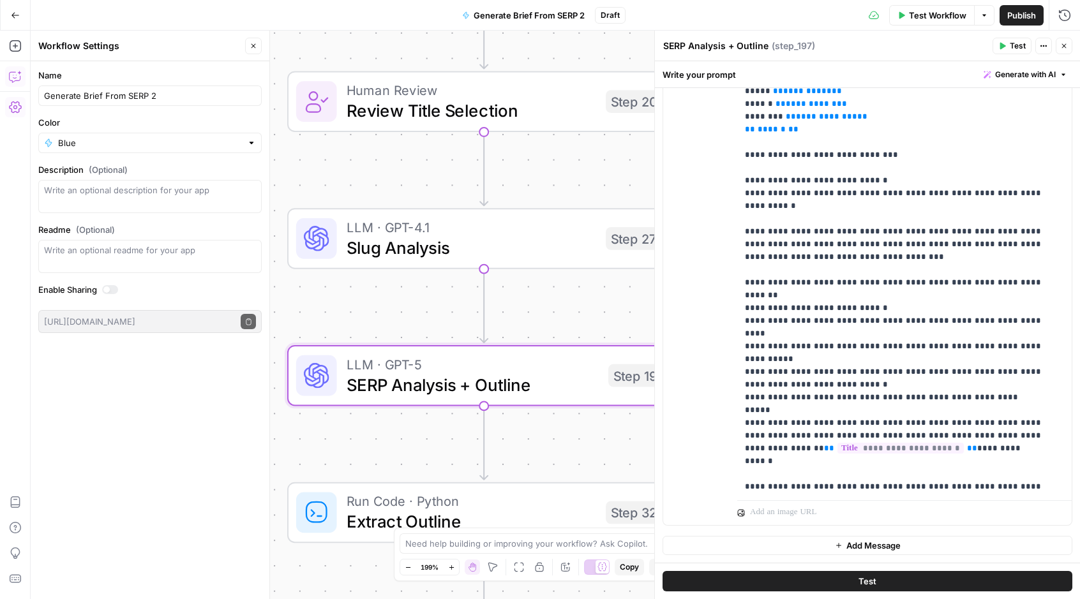
scroll to position [1787, 0]
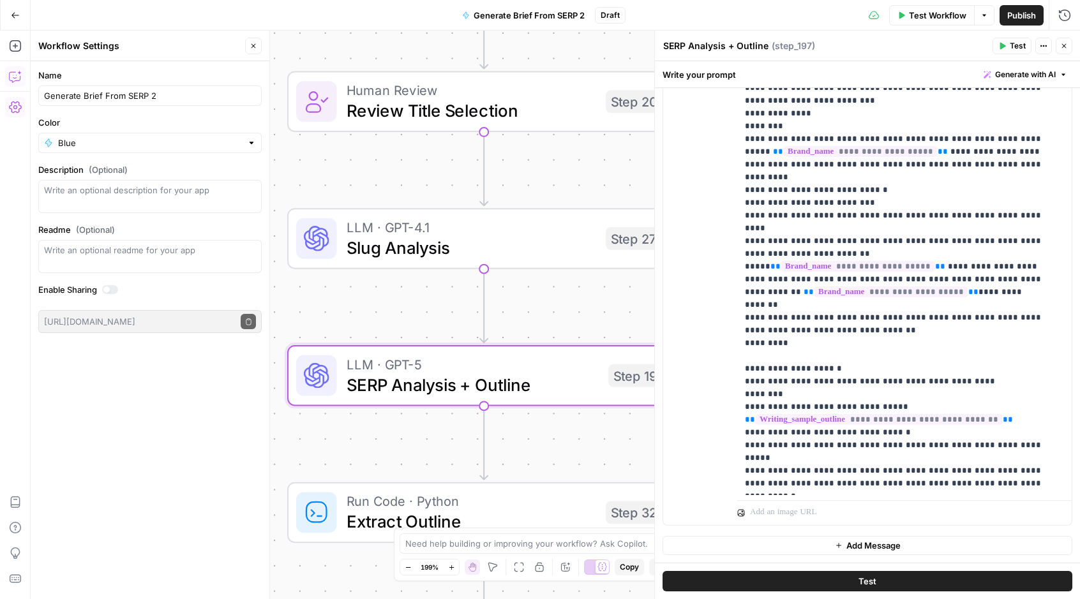
click at [587, 460] on div "Workflow Set Inputs Inputs Run Code · JavaScript Structure Competitor Keywords …" at bounding box center [555, 315] width 1049 height 569
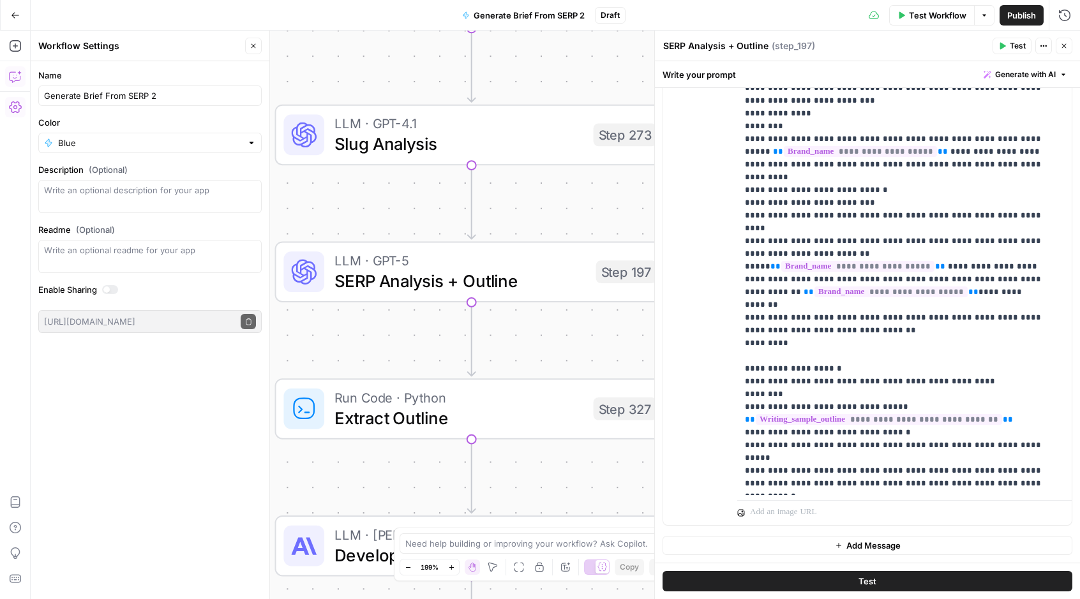
click at [547, 409] on span "Extract Outline" at bounding box center [458, 418] width 249 height 26
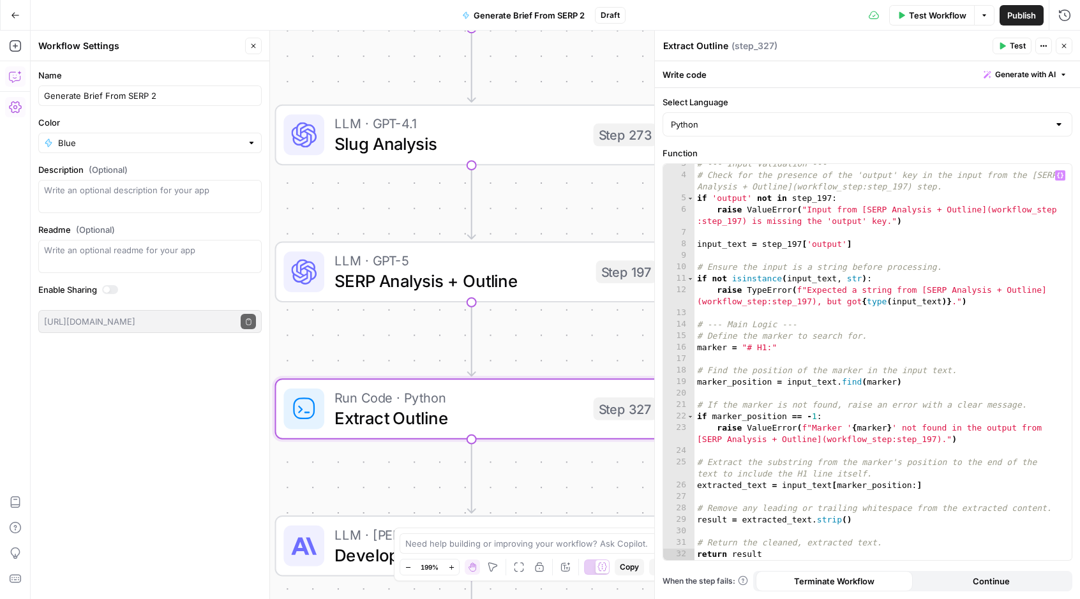
scroll to position [52, 0]
click at [378, 473] on div "Workflow Set Inputs Inputs Run Code · JavaScript Structure Competitor Keywords …" at bounding box center [555, 315] width 1049 height 569
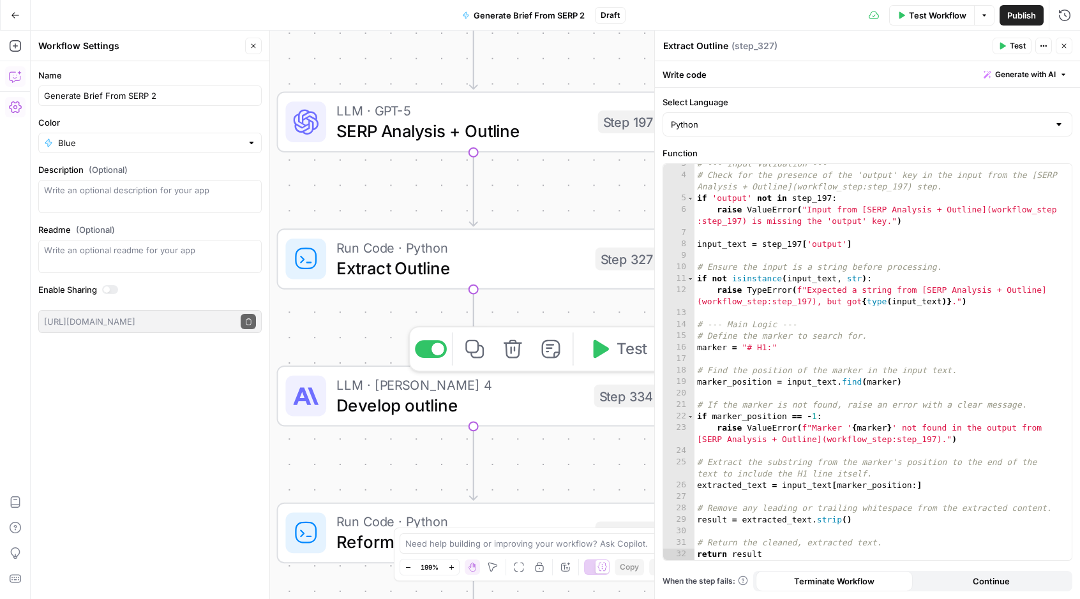
click at [494, 406] on span "Develop outline" at bounding box center [460, 405] width 248 height 26
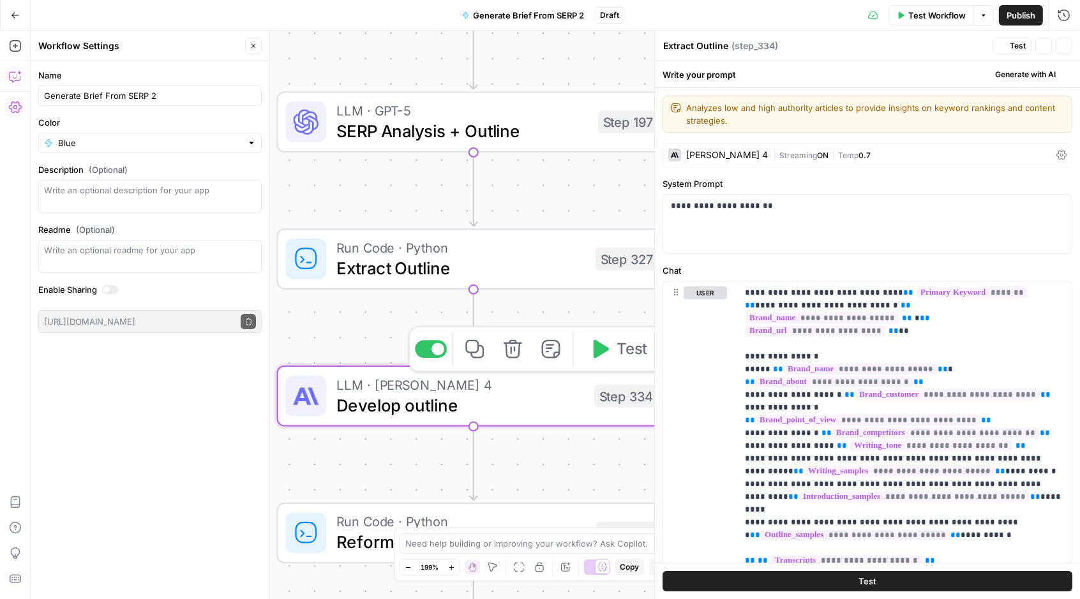
type textarea "Develop outline"
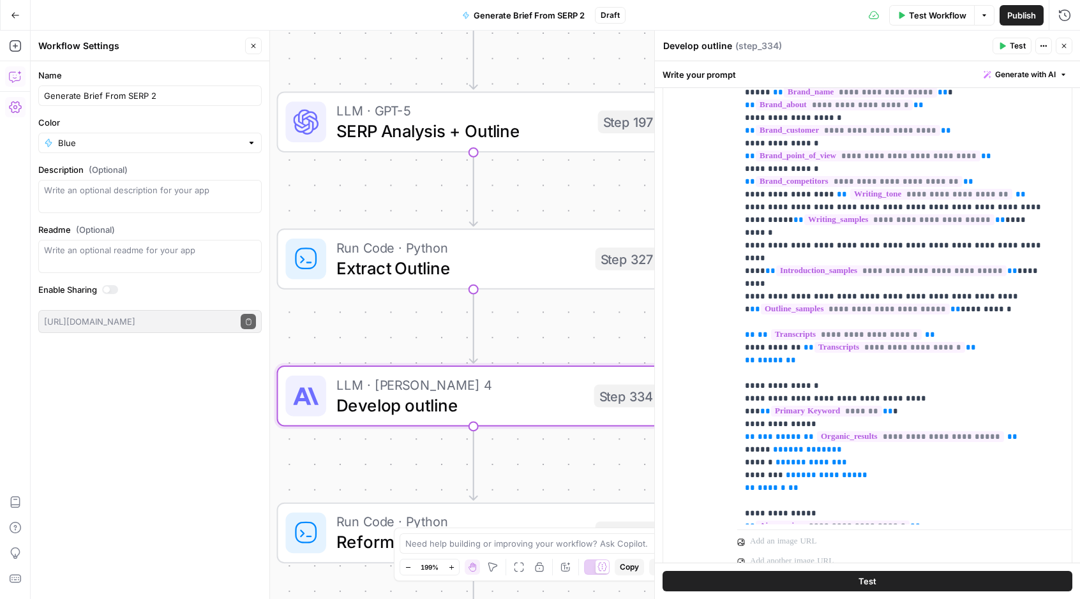
scroll to position [278, 0]
click at [588, 469] on div "Workflow Set Inputs Inputs Run Code · JavaScript Structure Competitor Keywords …" at bounding box center [555, 315] width 1049 height 569
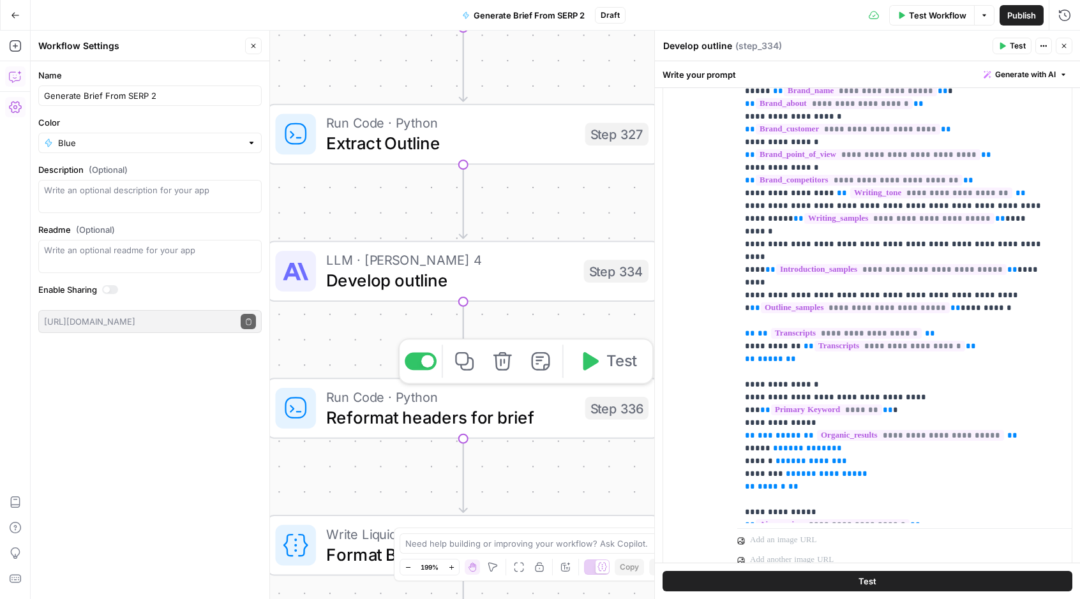
click at [523, 420] on span "Reformat headers for brief" at bounding box center [450, 418] width 249 height 26
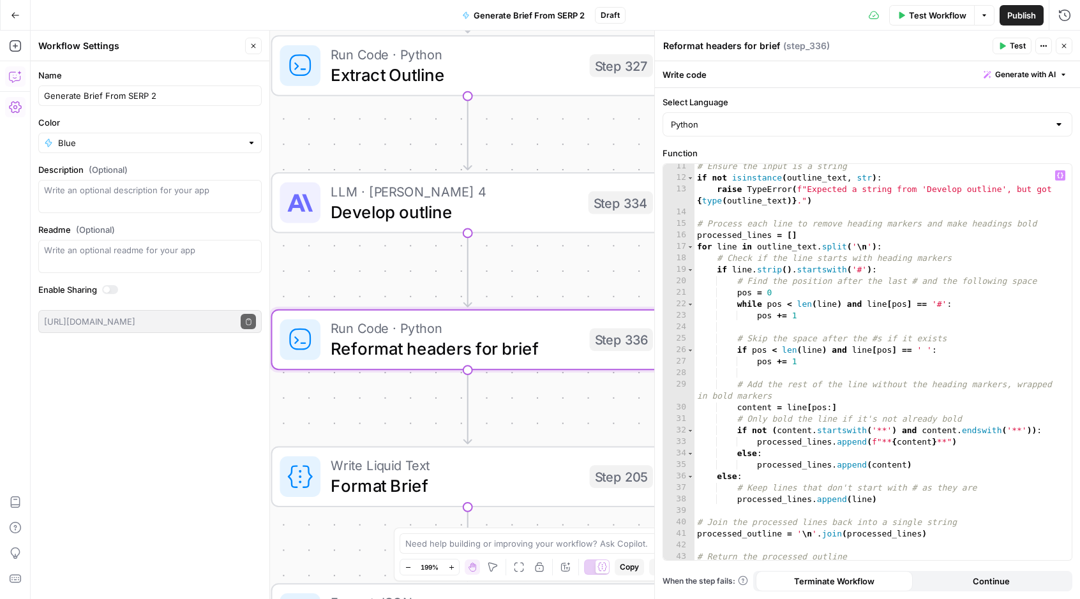
scroll to position [0, 0]
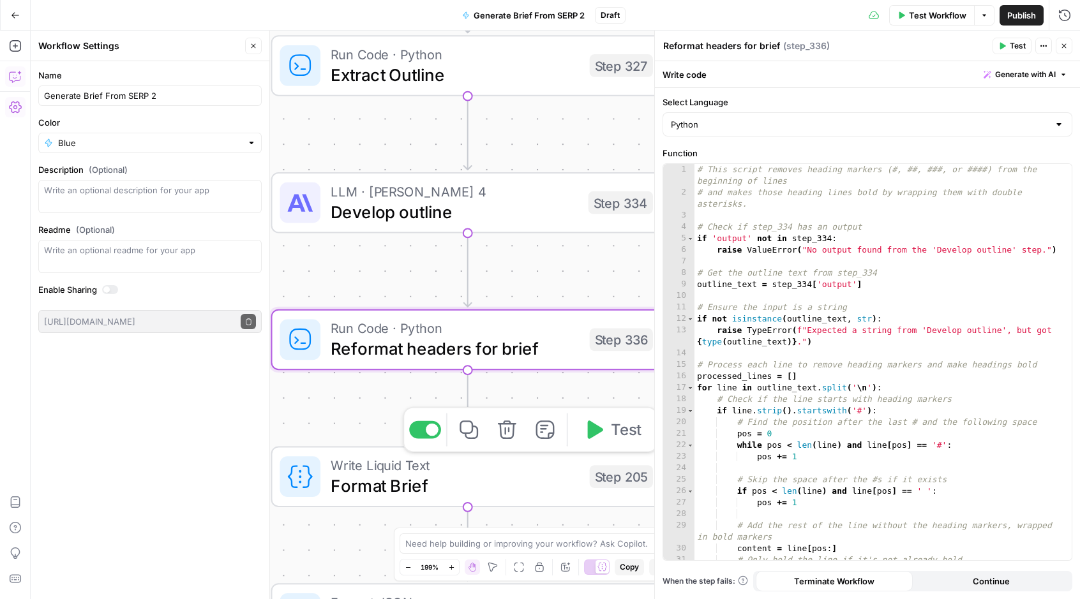
click at [523, 482] on span "Format Brief" at bounding box center [455, 486] width 249 height 26
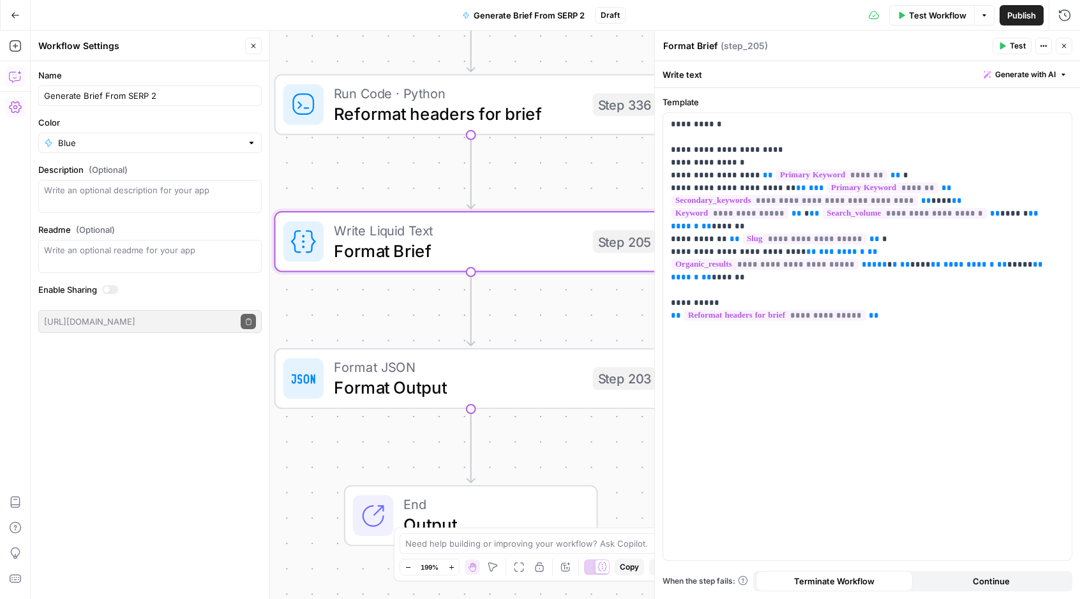
click at [546, 394] on span "Format Output" at bounding box center [458, 388] width 249 height 26
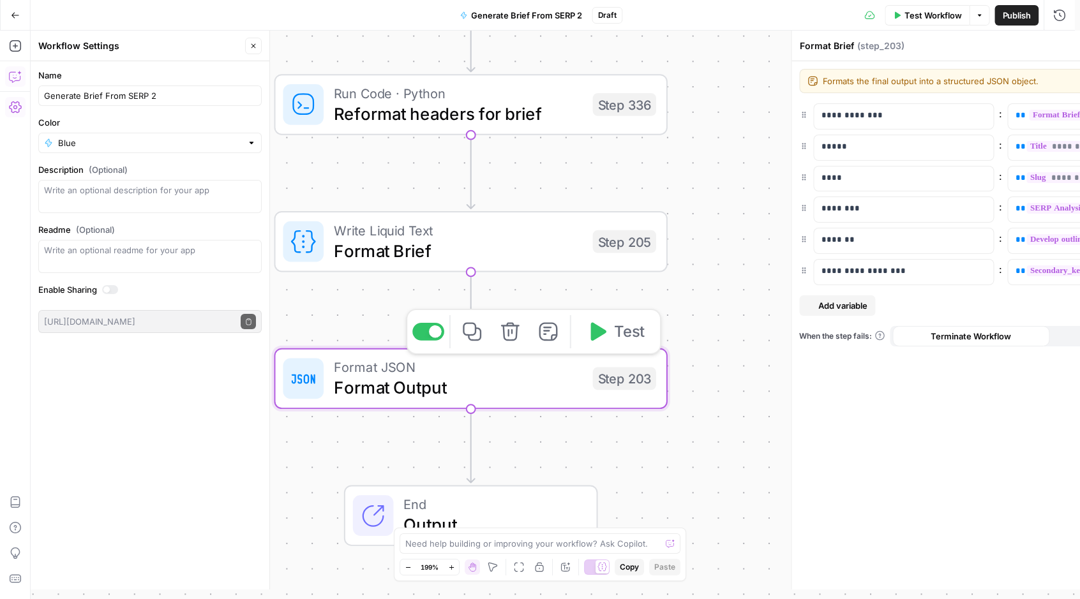
type textarea "Format Output"
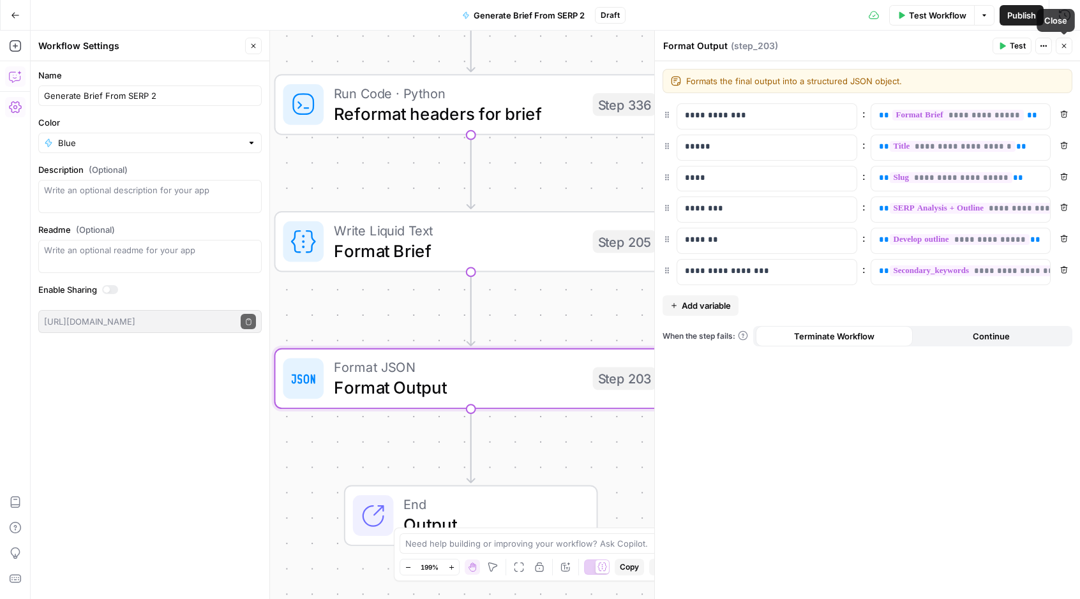
click at [1067, 43] on button "Close" at bounding box center [1063, 46] width 17 height 17
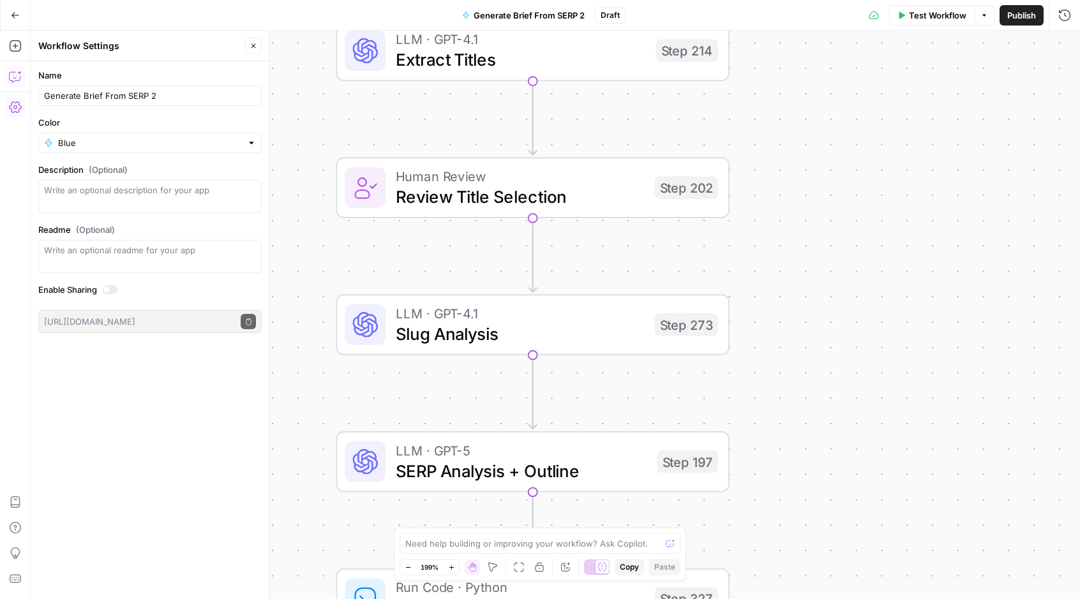
click at [911, 19] on span "Test Workflow" at bounding box center [937, 15] width 57 height 13
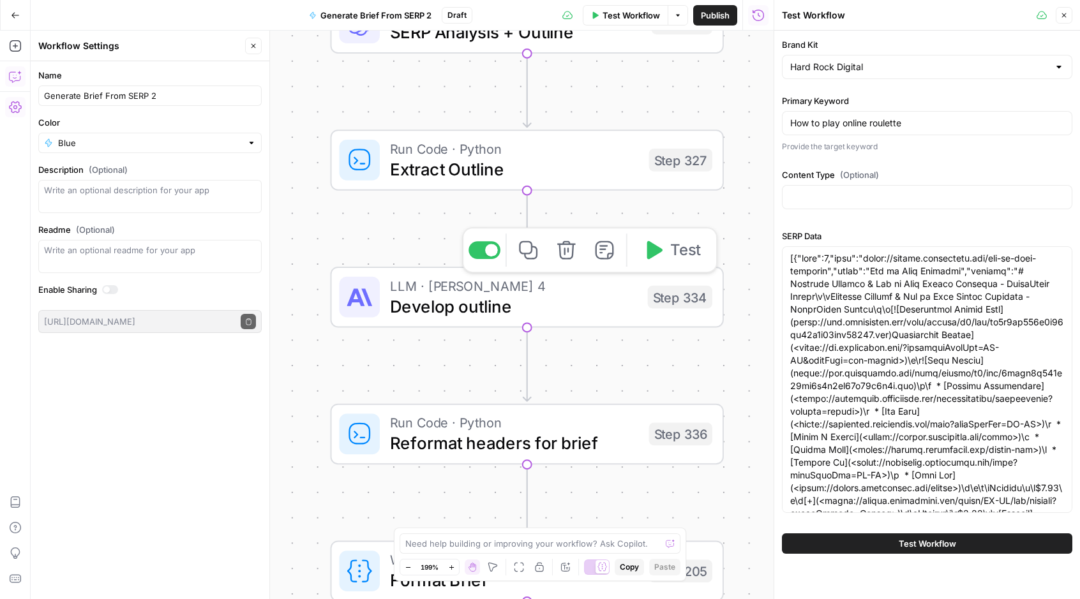
click at [574, 311] on span "Develop outline" at bounding box center [514, 307] width 248 height 26
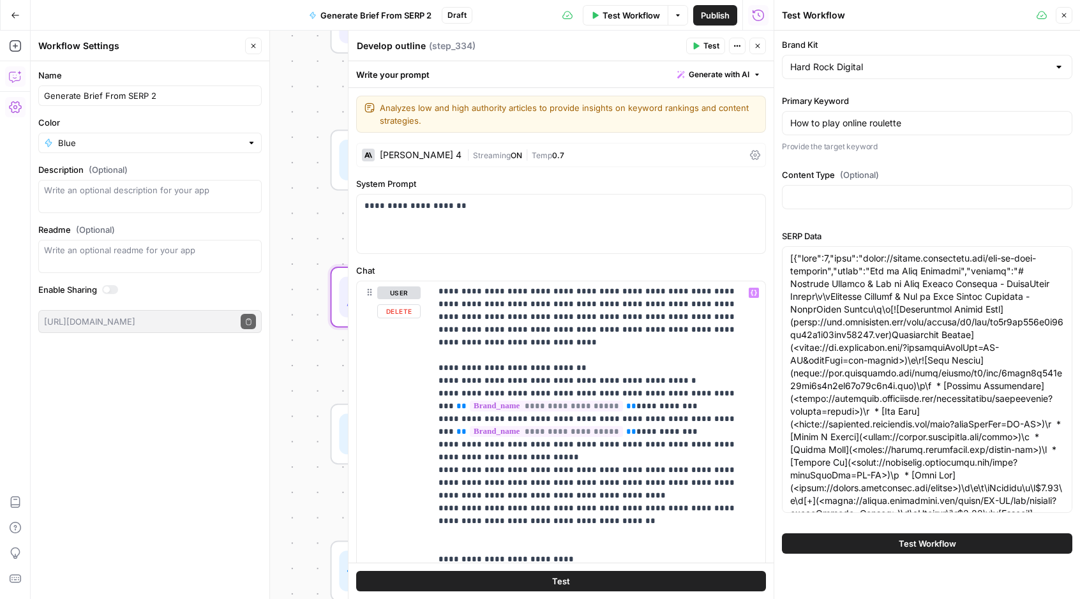
scroll to position [1851, 0]
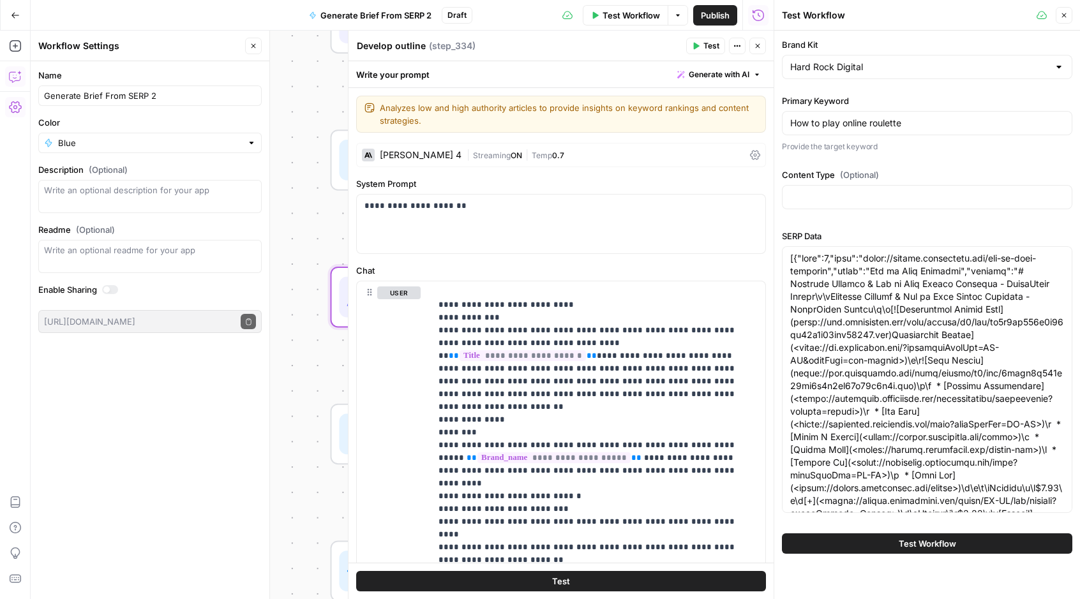
click at [568, 584] on button "Test" at bounding box center [561, 581] width 410 height 20
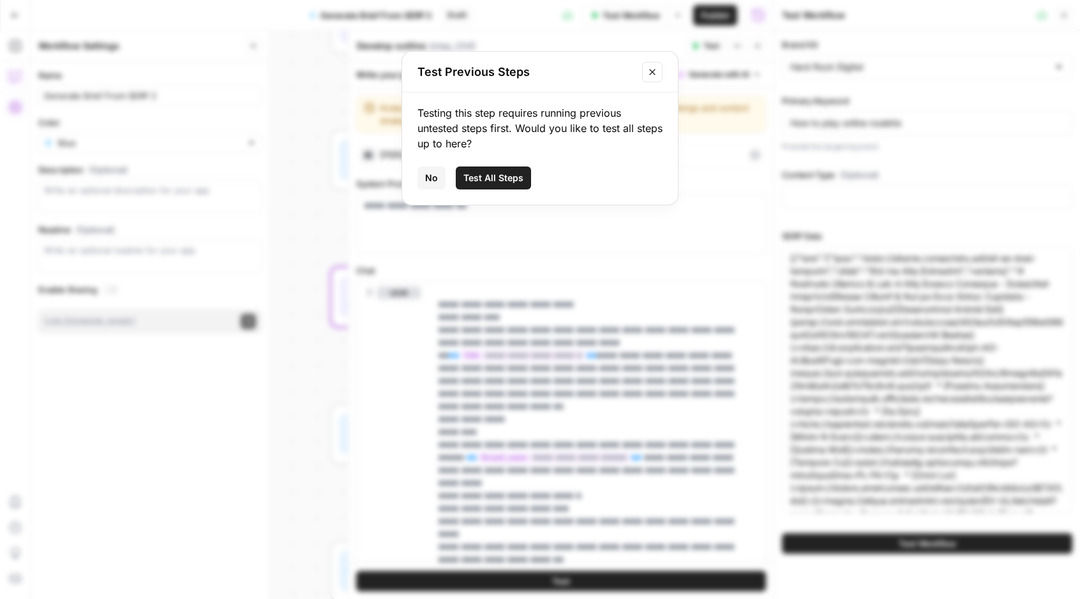
click at [494, 178] on span "Test All Steps" at bounding box center [493, 178] width 60 height 13
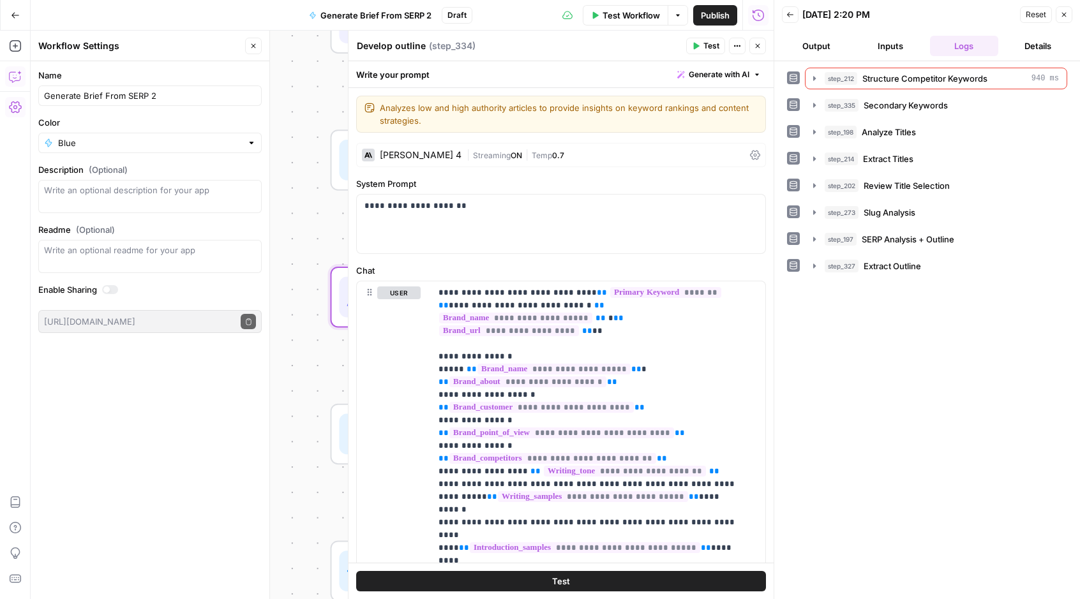
click at [758, 40] on button "Close" at bounding box center [757, 46] width 17 height 17
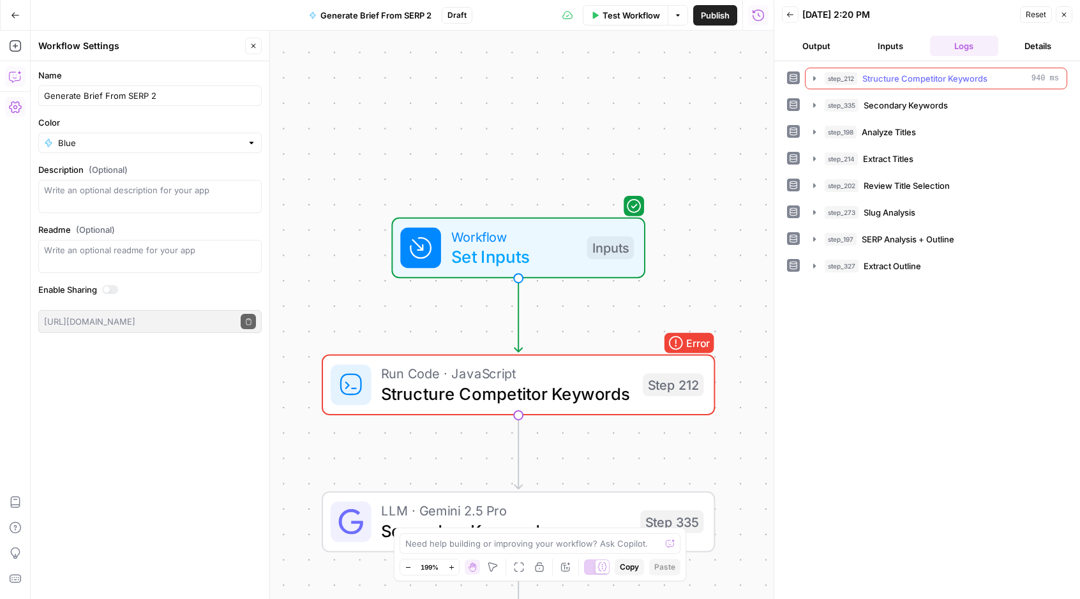
click at [813, 78] on icon "button" at bounding box center [814, 78] width 3 height 4
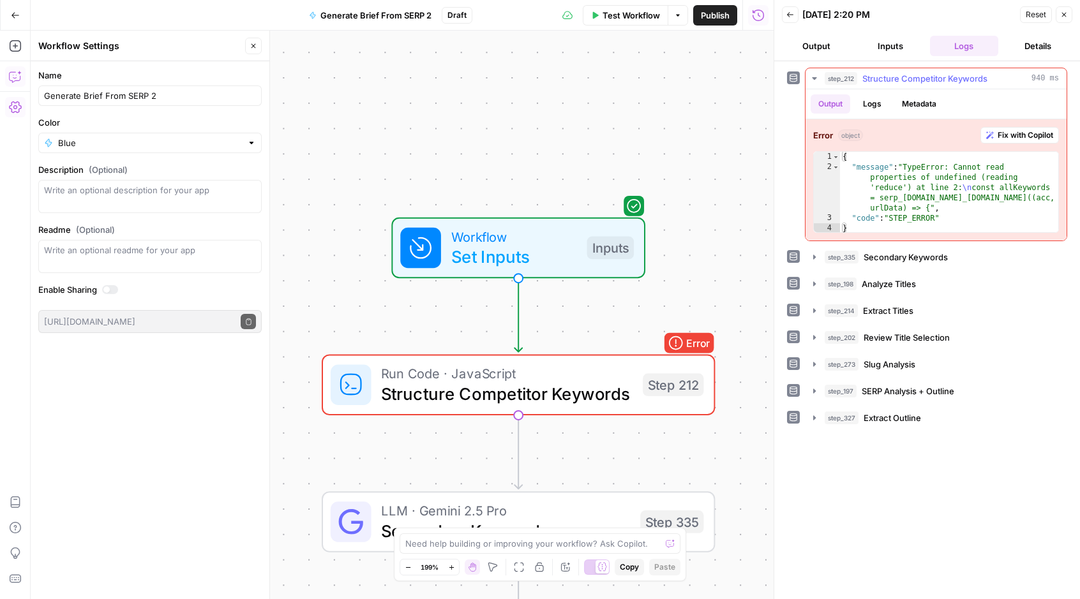
click at [1018, 132] on span "Fix with Copilot" at bounding box center [1025, 135] width 56 height 11
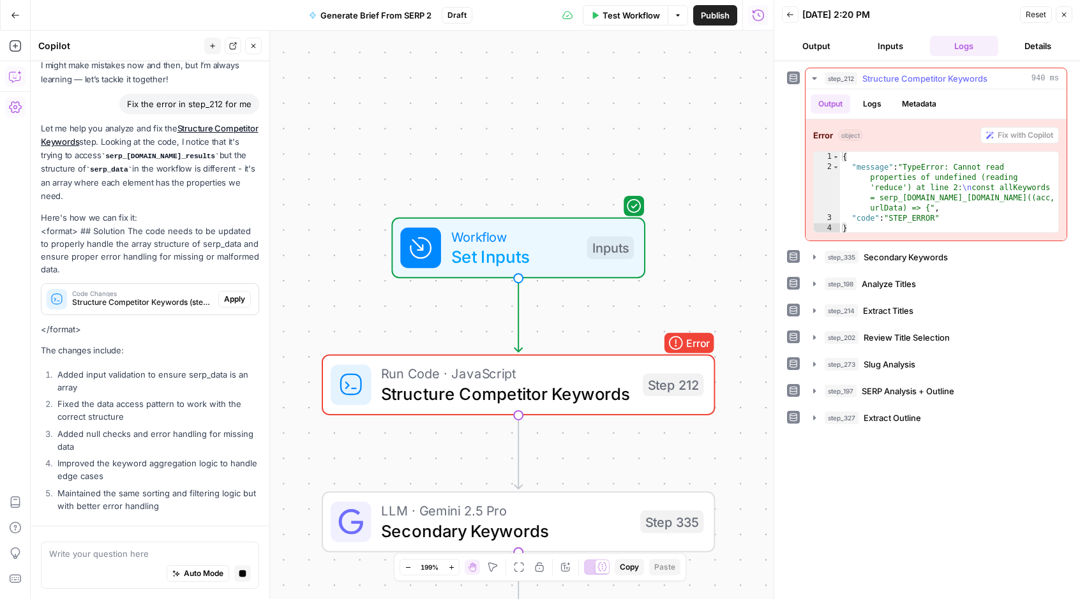
scroll to position [107, 0]
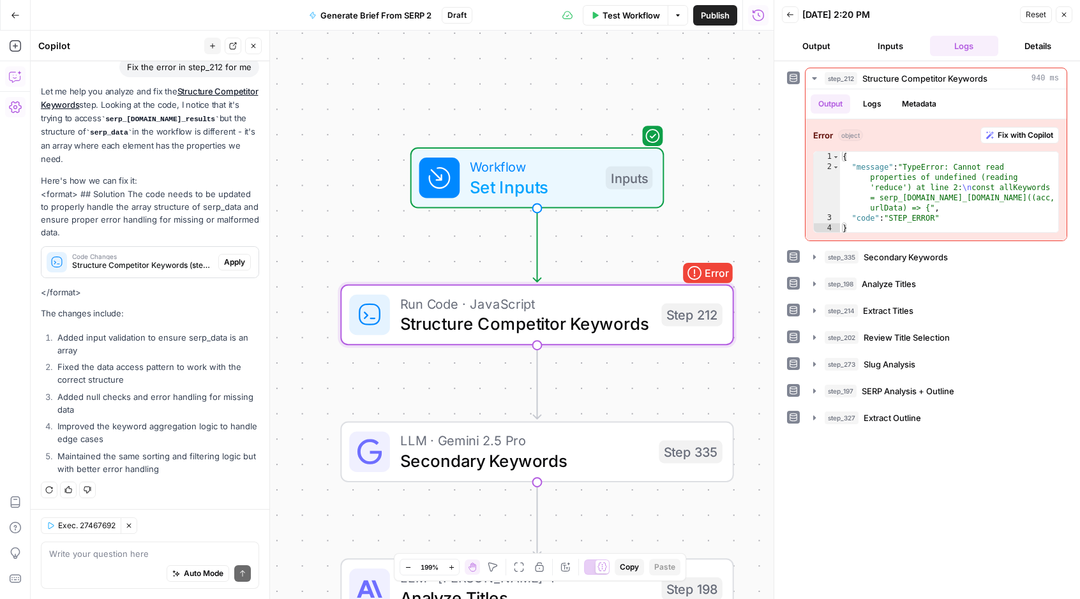
click at [225, 260] on span "Apply" at bounding box center [234, 261] width 21 height 11
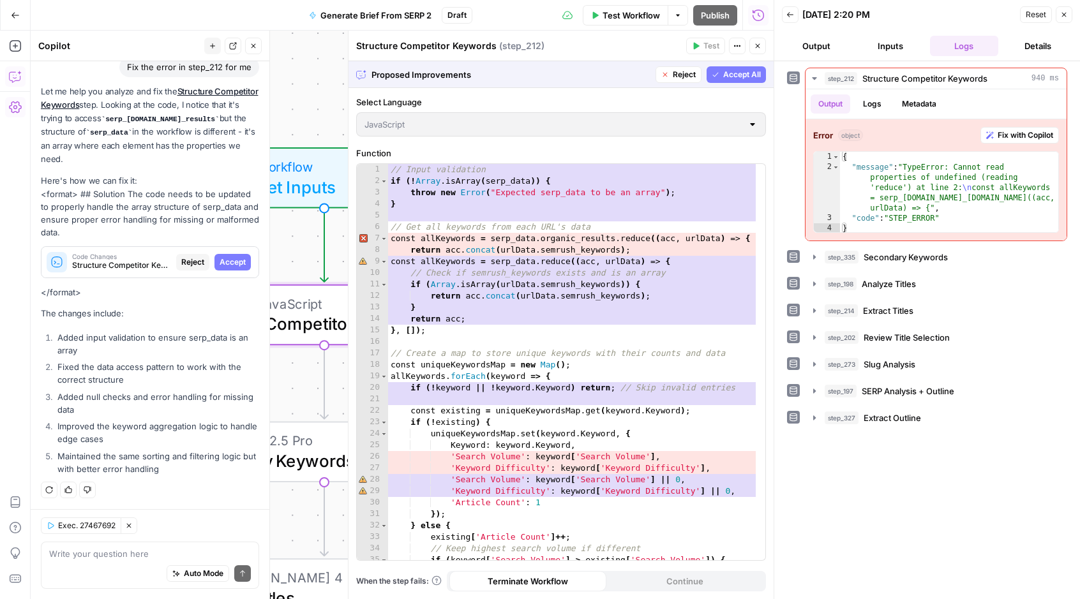
click at [230, 259] on span "Accept" at bounding box center [232, 261] width 26 height 11
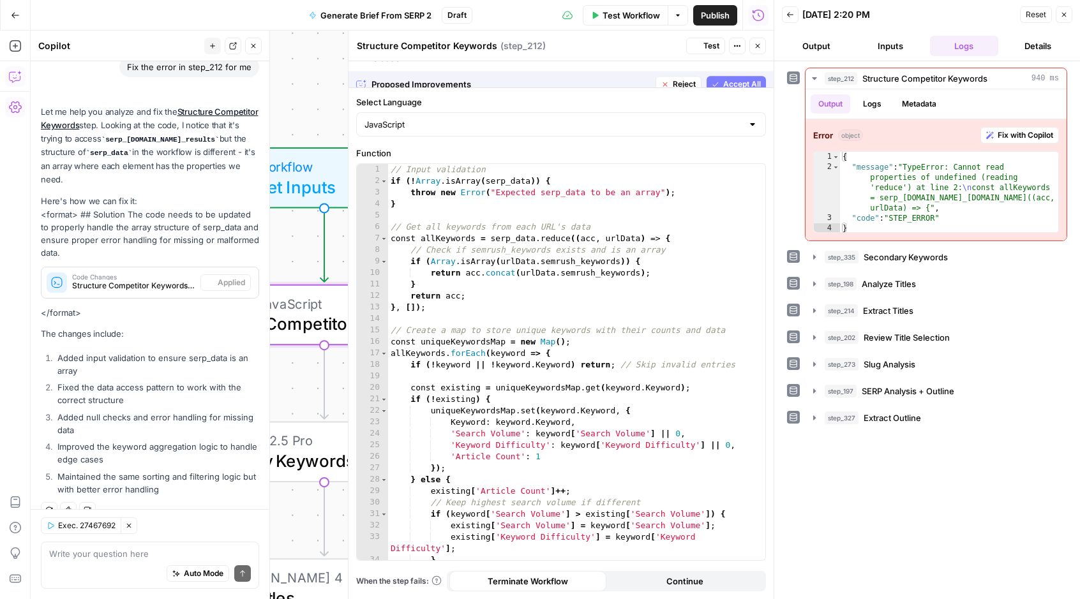
scroll to position [127, 0]
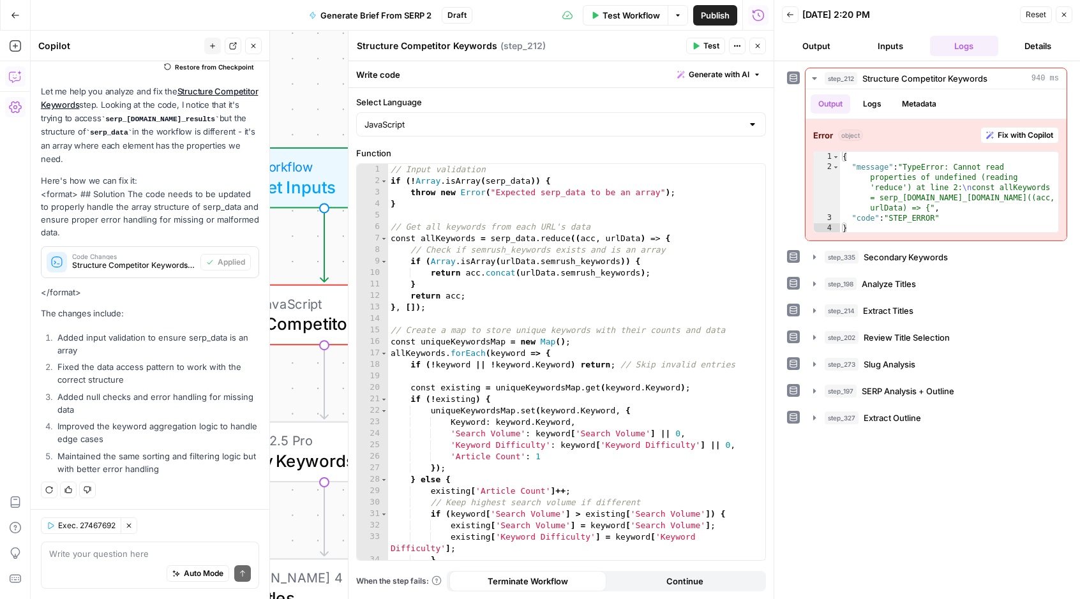
click at [789, 165] on div "step_212 Structure Competitor Keywords 940 ms Output Logs Metadata Error object…" at bounding box center [927, 155] width 280 height 174
click at [1013, 134] on span "Fix with Copilot" at bounding box center [1025, 135] width 56 height 11
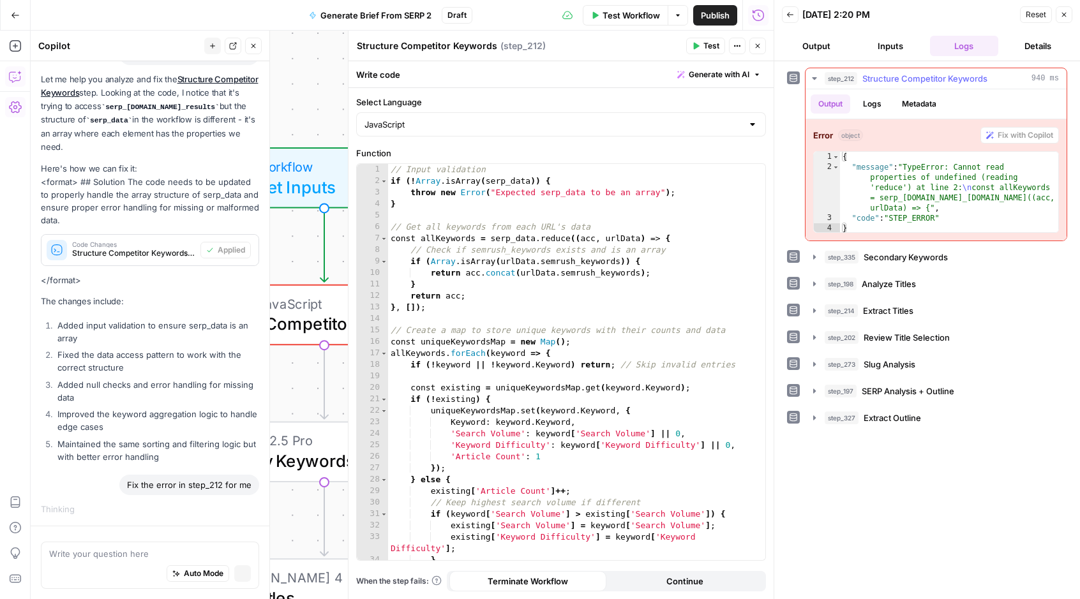
scroll to position [118, 0]
click at [551, 145] on div "Select Language JavaScript Function 1 2 3 4 5 6 7 8 9 10 11 12 13 14 15 16 17 1…" at bounding box center [560, 343] width 425 height 511
click at [606, 14] on span "Test Workflow" at bounding box center [630, 15] width 57 height 13
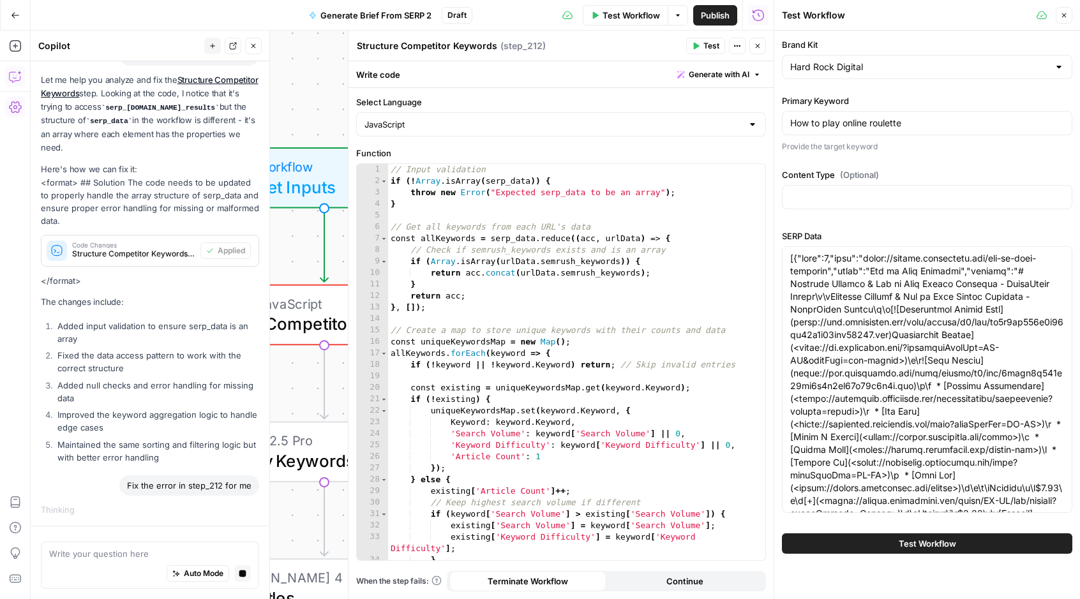
click at [837, 543] on button "Test Workflow" at bounding box center [927, 543] width 290 height 20
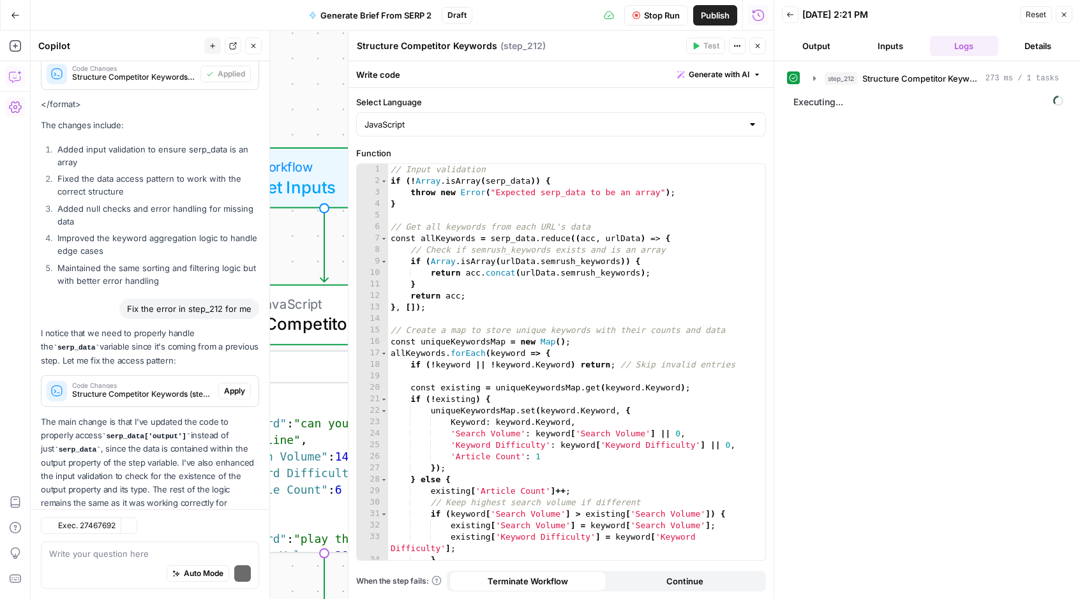
scroll to position [373, 0]
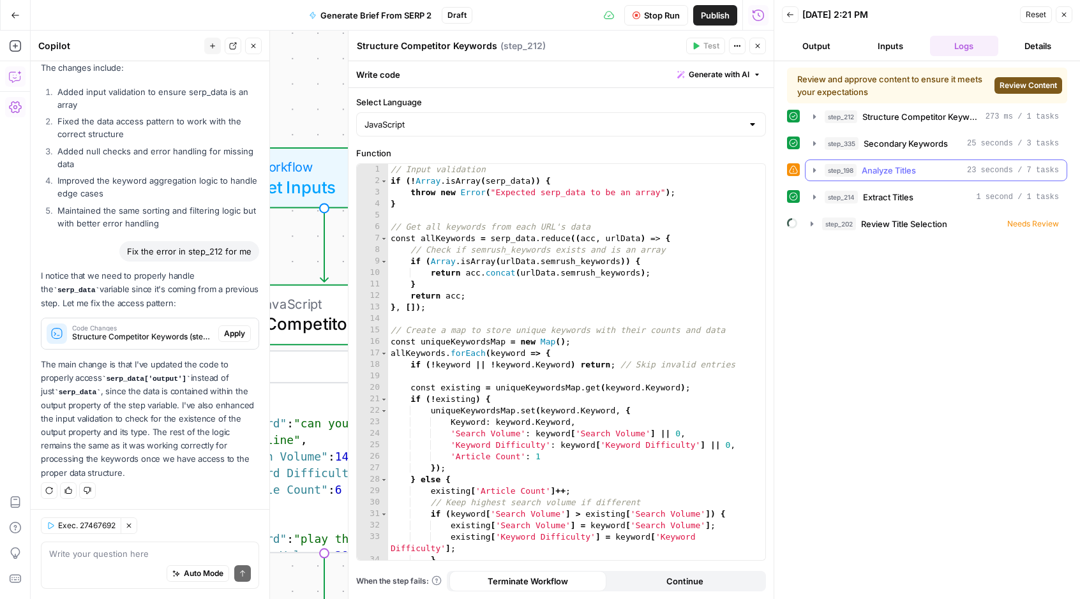
click at [896, 171] on span "Analyze Titles" at bounding box center [888, 170] width 54 height 13
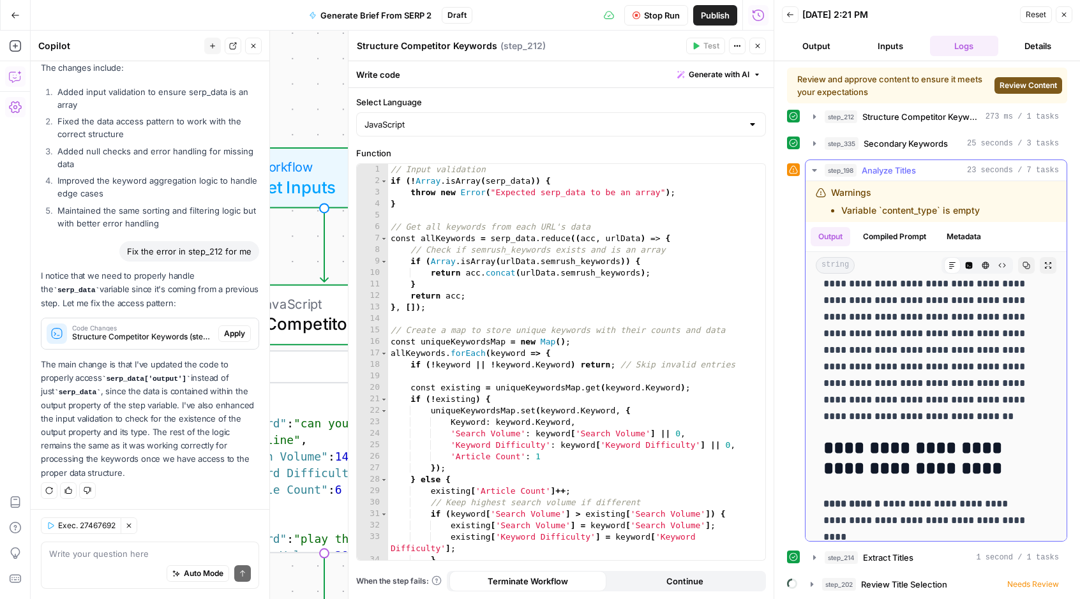
scroll to position [0, 0]
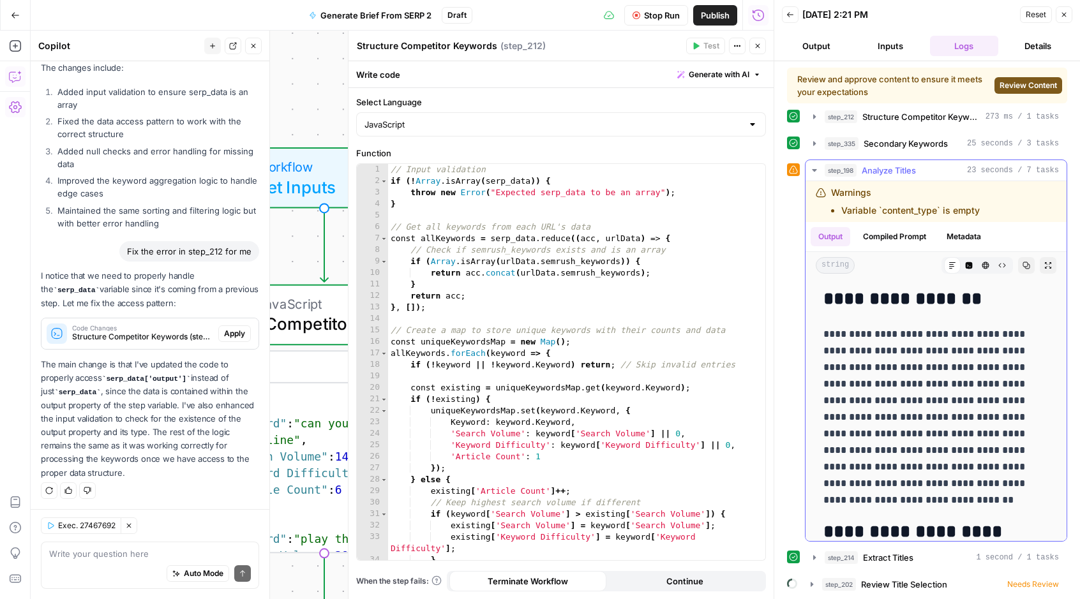
click at [976, 186] on div "Warnings Variable `content_type` is empty" at bounding box center [905, 201] width 149 height 31
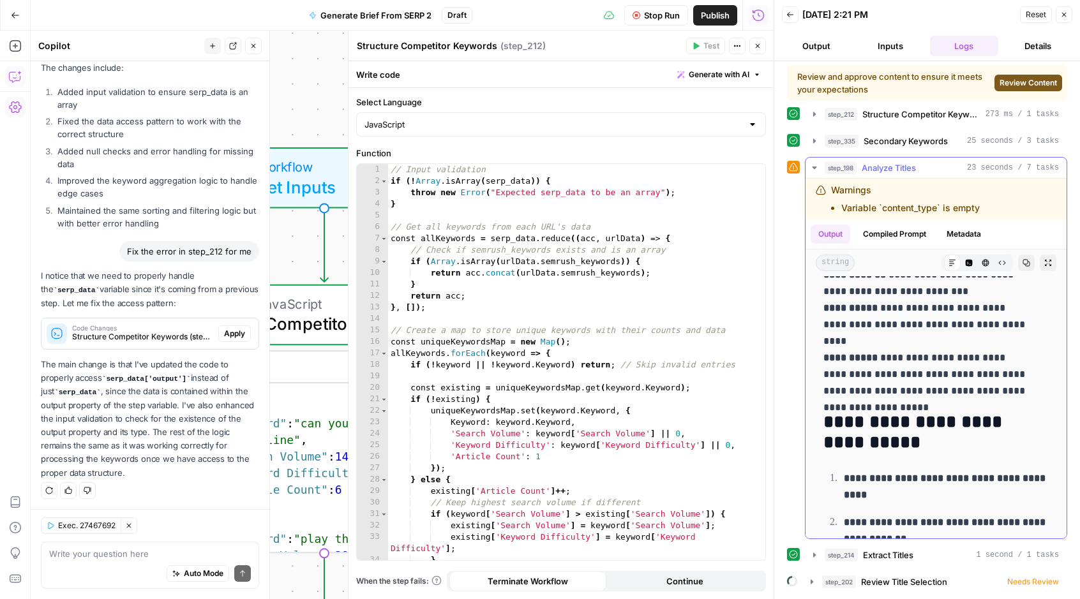
scroll to position [748, 0]
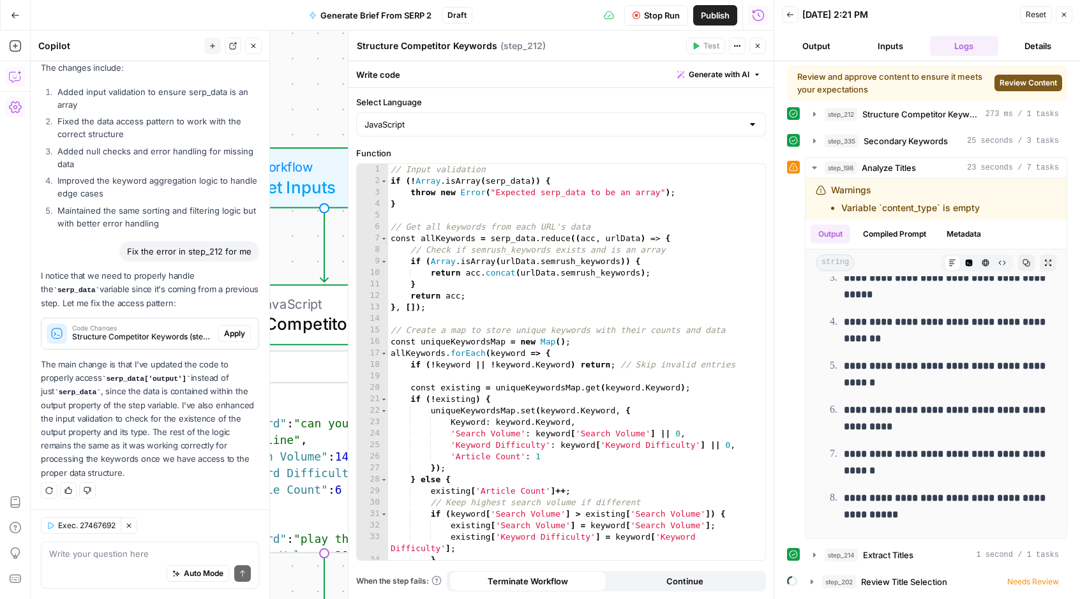
click at [999, 83] on span "Review Content" at bounding box center [1027, 82] width 57 height 11
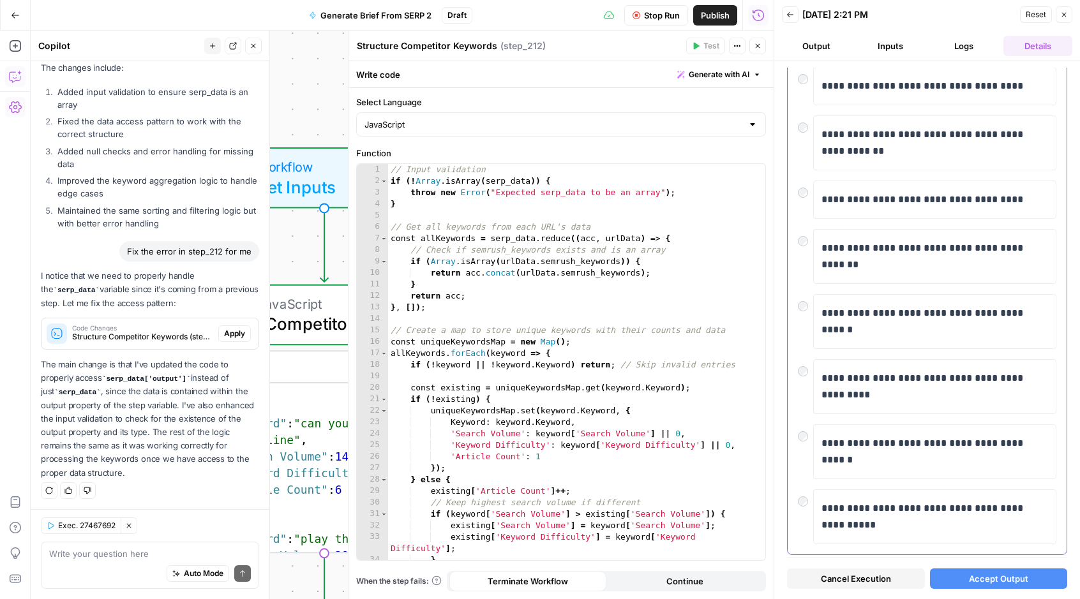
scroll to position [93, 0]
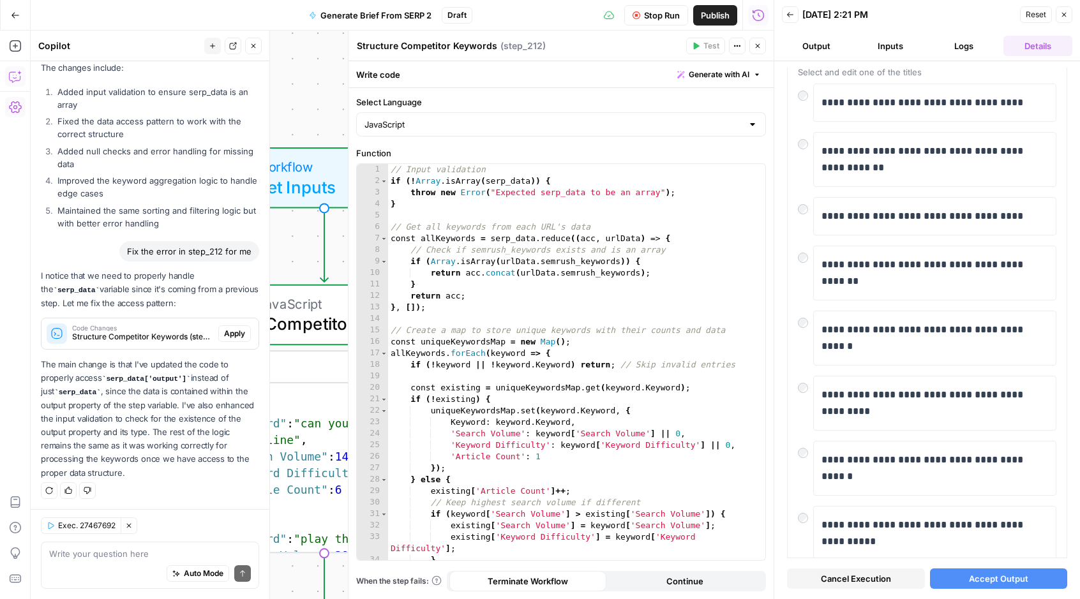
click at [969, 573] on span "Accept Output" at bounding box center [998, 578] width 59 height 13
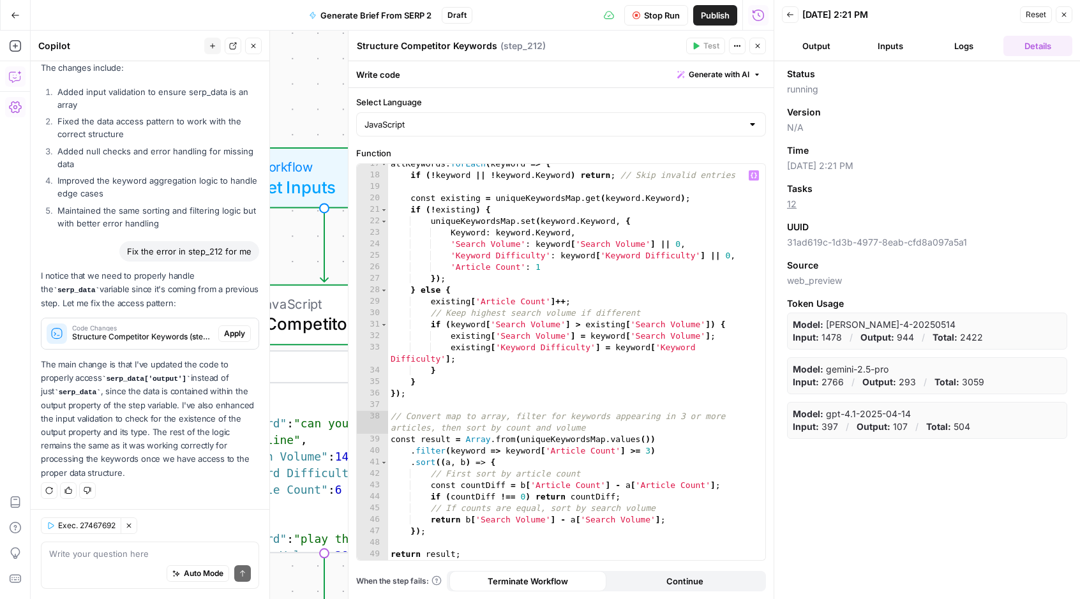
scroll to position [190, 0]
click at [755, 48] on icon "button" at bounding box center [758, 46] width 8 height 8
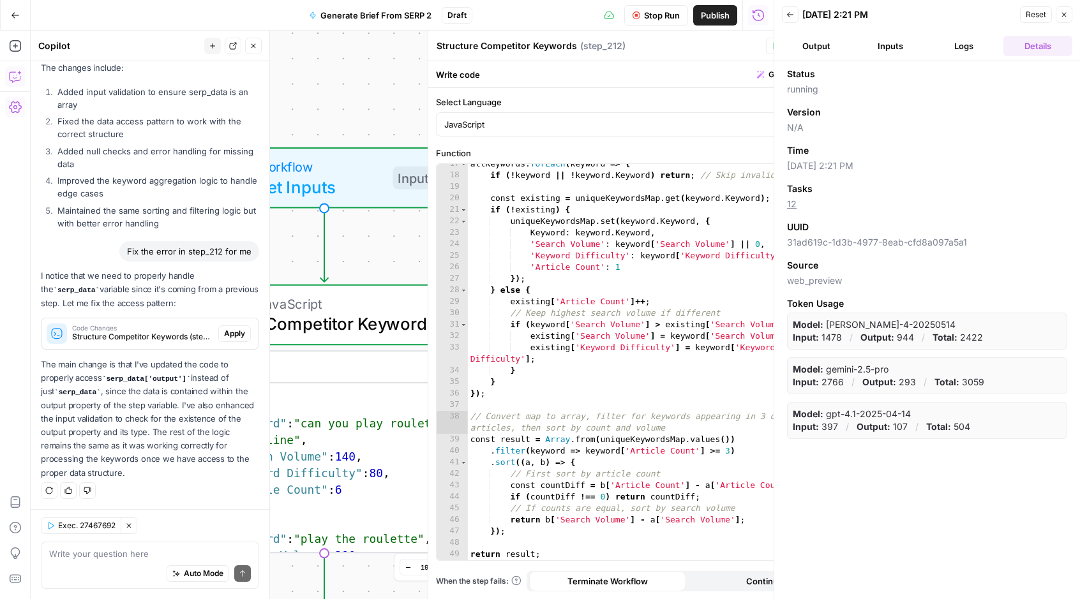
scroll to position [373, 0]
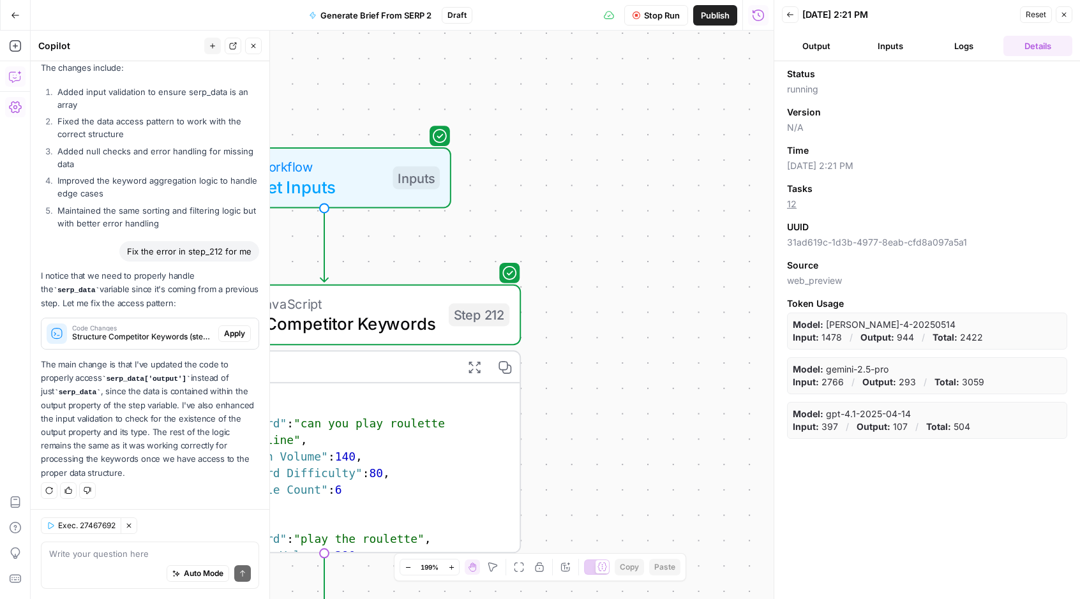
click at [1067, 15] on span "Close" at bounding box center [1067, 15] width 1 height 1
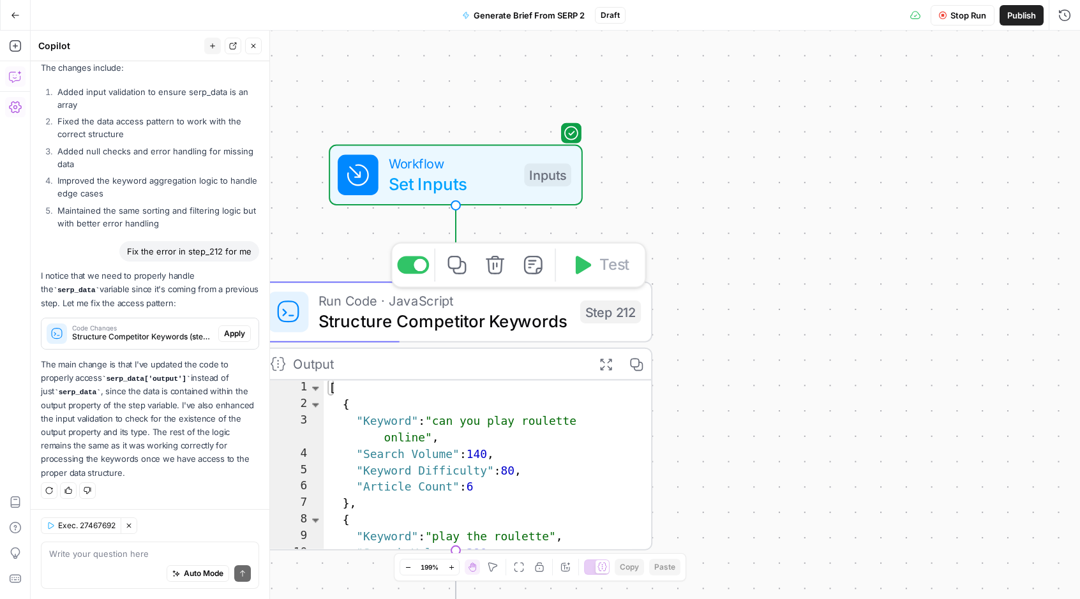
click at [510, 320] on span "Structure Competitor Keywords" at bounding box center [443, 321] width 251 height 26
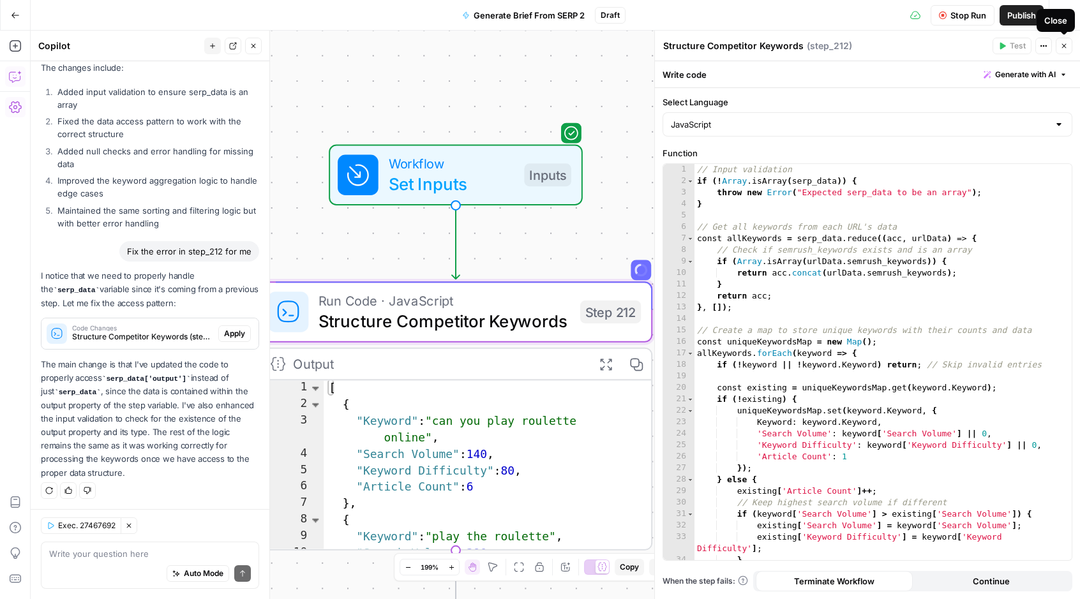
click at [1067, 43] on button "Close" at bounding box center [1063, 46] width 17 height 17
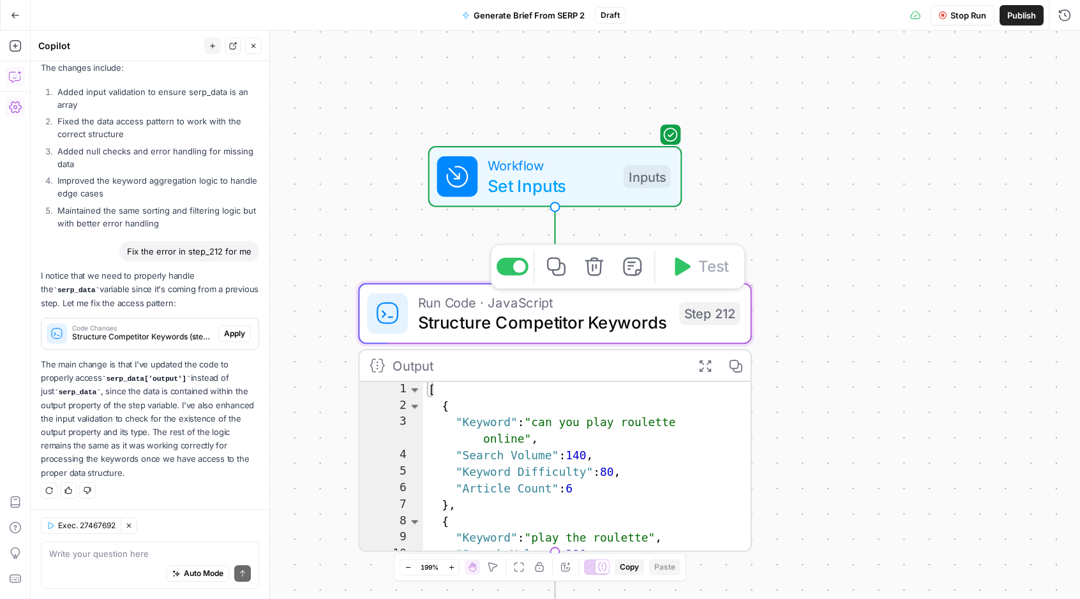
click at [628, 313] on span "Structure Competitor Keywords" at bounding box center [543, 323] width 251 height 26
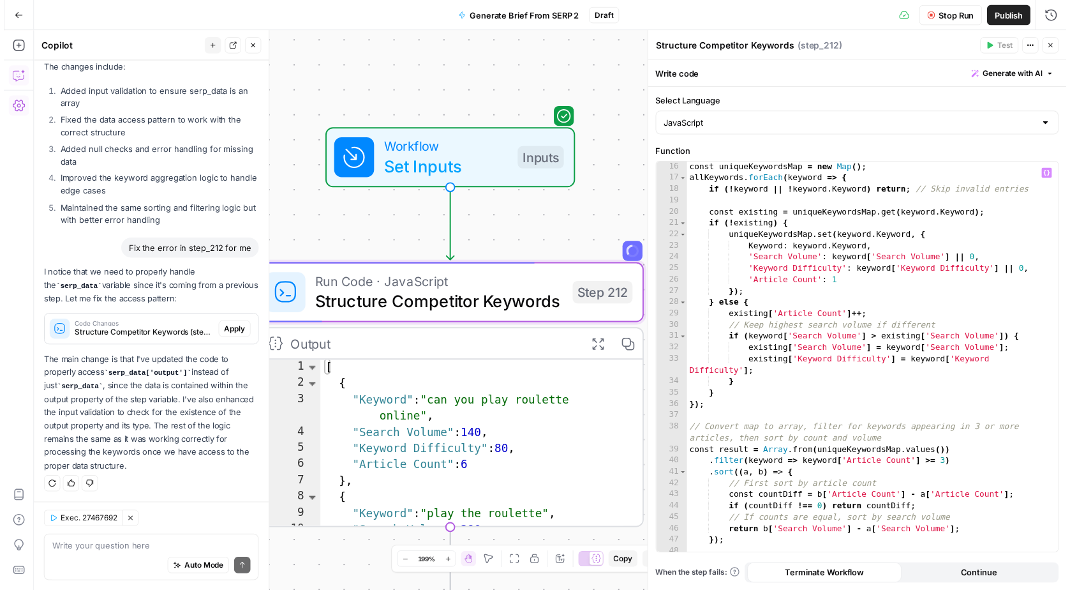
scroll to position [190, 0]
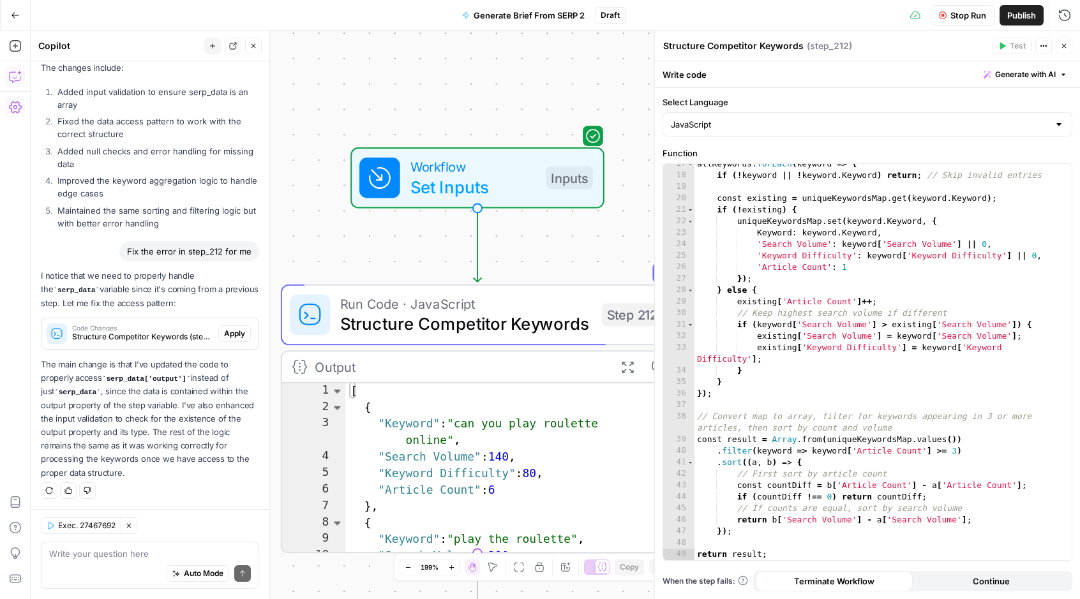
click at [528, 86] on div "Workflow Set Inputs Inputs Run Code · JavaScript Structure Competitor Keywords …" at bounding box center [555, 315] width 1049 height 569
click at [1067, 43] on icon "button" at bounding box center [1064, 46] width 8 height 8
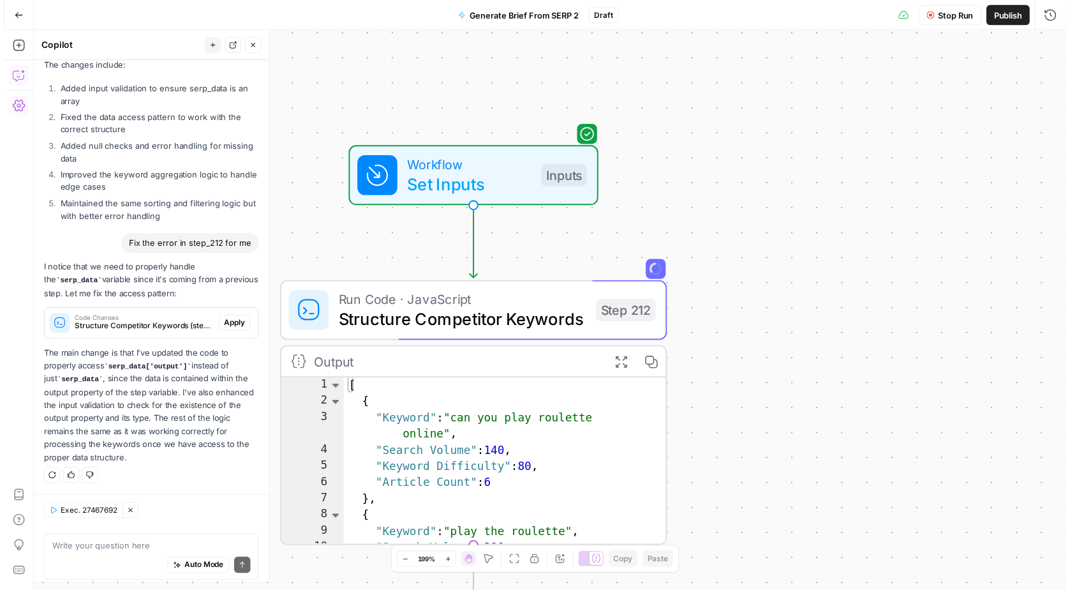
scroll to position [373, 0]
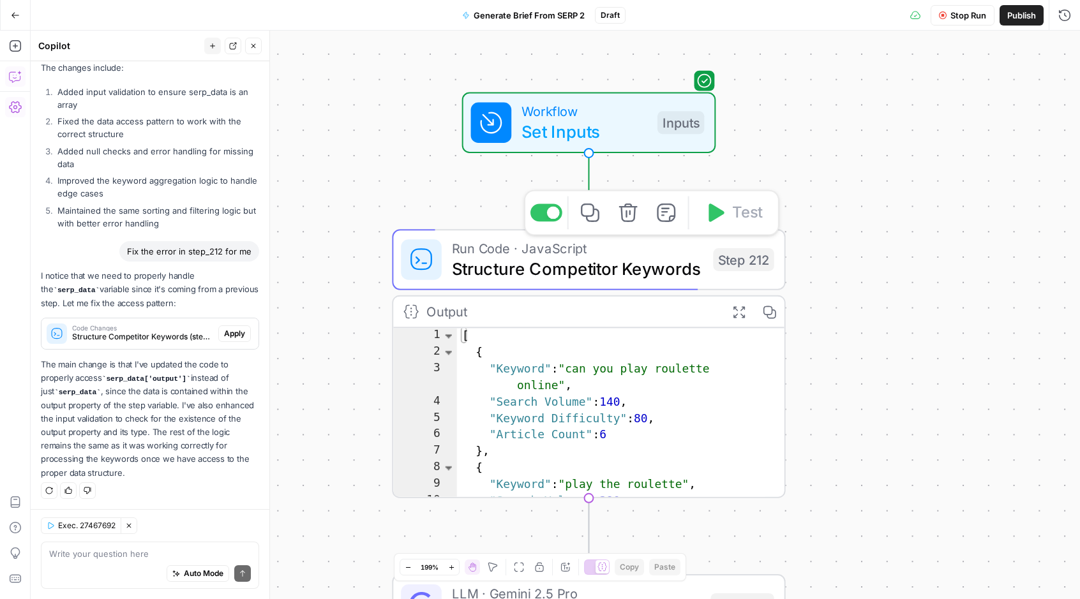
click at [613, 263] on span "Structure Competitor Keywords" at bounding box center [577, 269] width 251 height 26
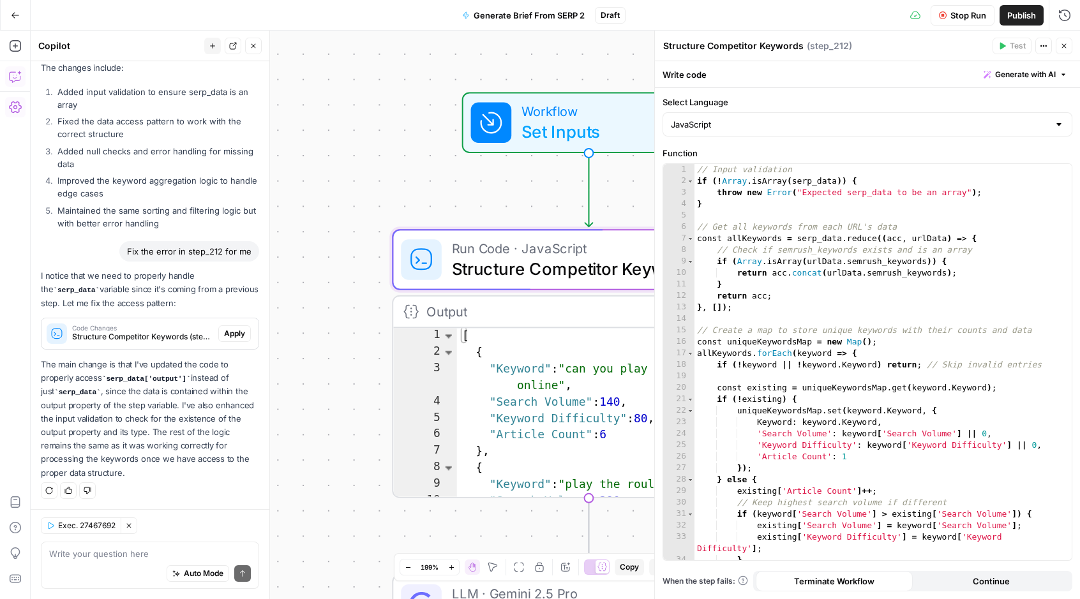
click at [411, 170] on div "Workflow Set Inputs Inputs Run Code · JavaScript Structure Competitor Keywords …" at bounding box center [555, 315] width 1049 height 569
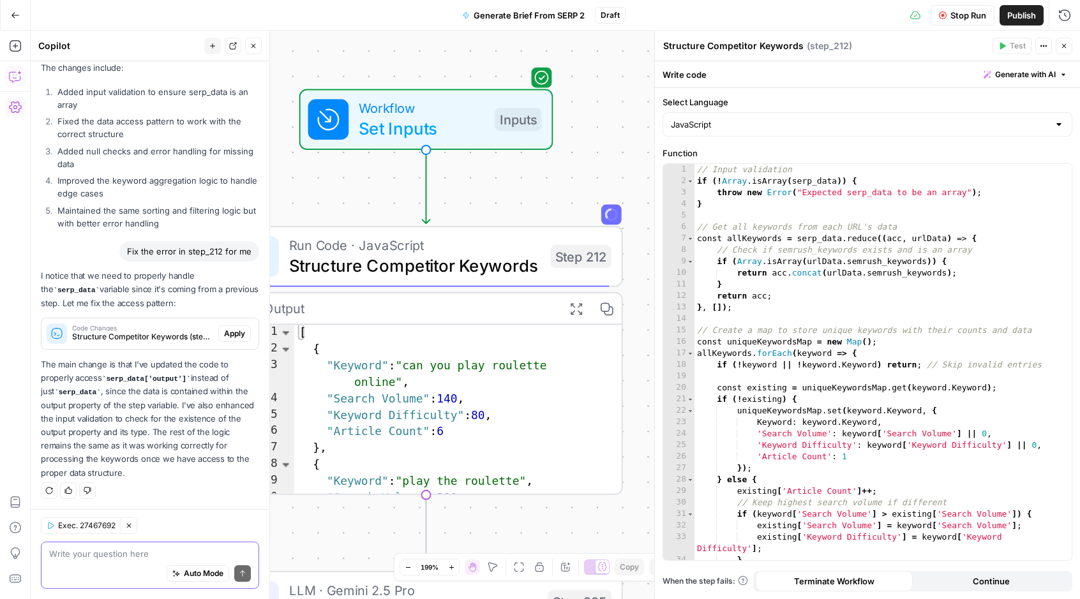
click at [139, 555] on textarea at bounding box center [150, 553] width 202 height 13
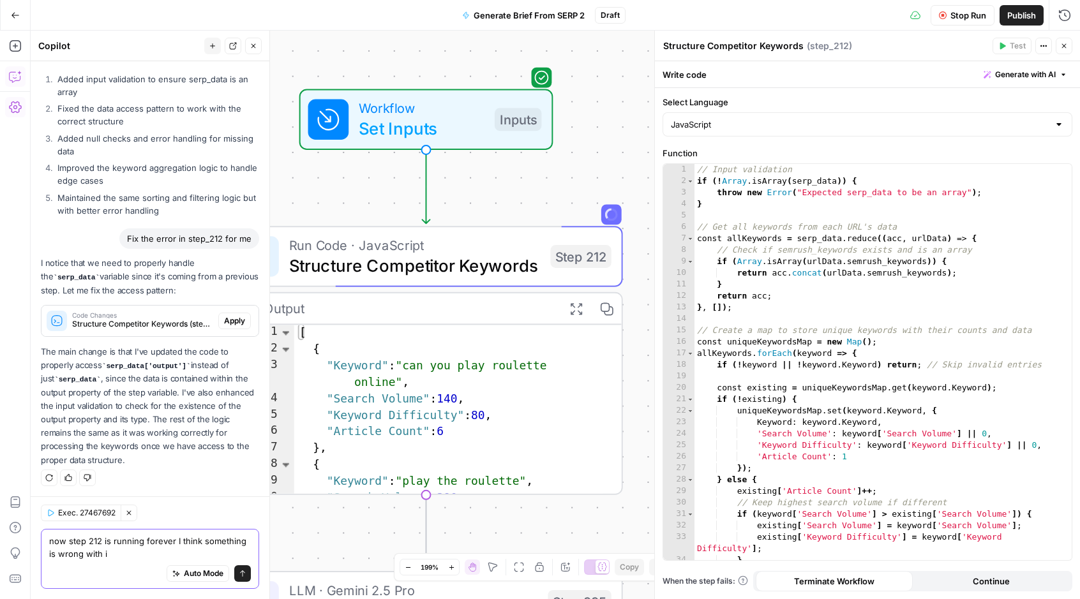
type textarea "now step 212 is running forever I think something is wrong with it"
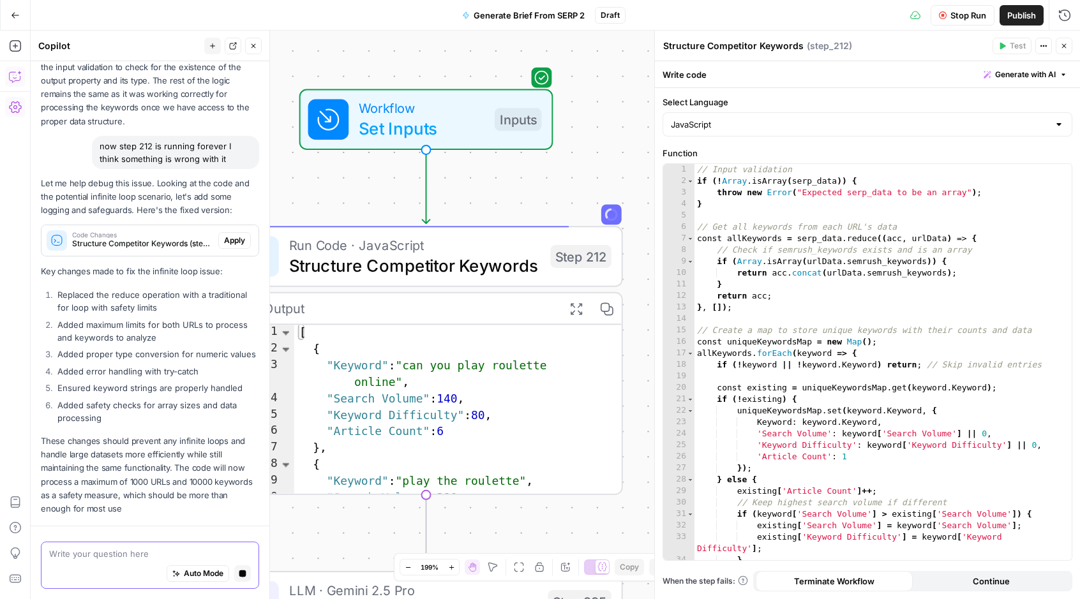
scroll to position [729, 0]
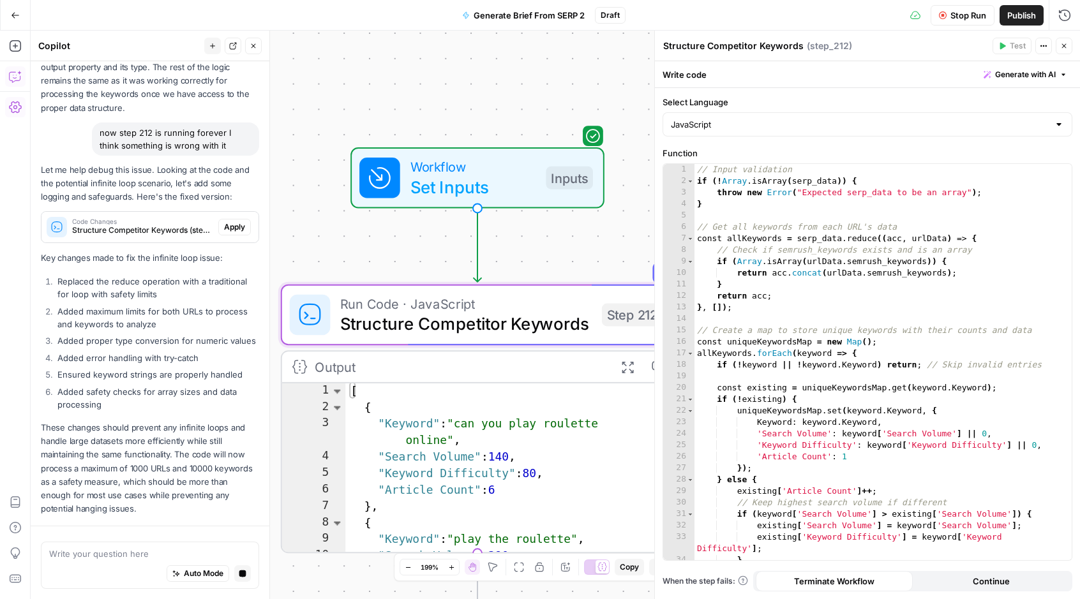
click at [224, 221] on span "Apply" at bounding box center [234, 226] width 21 height 11
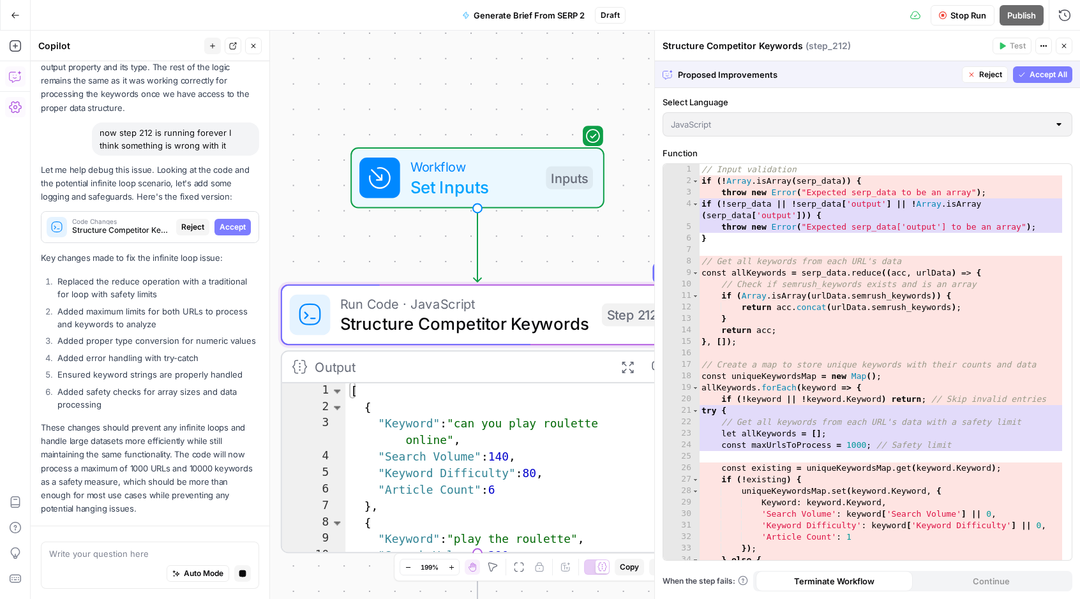
scroll to position [766, 0]
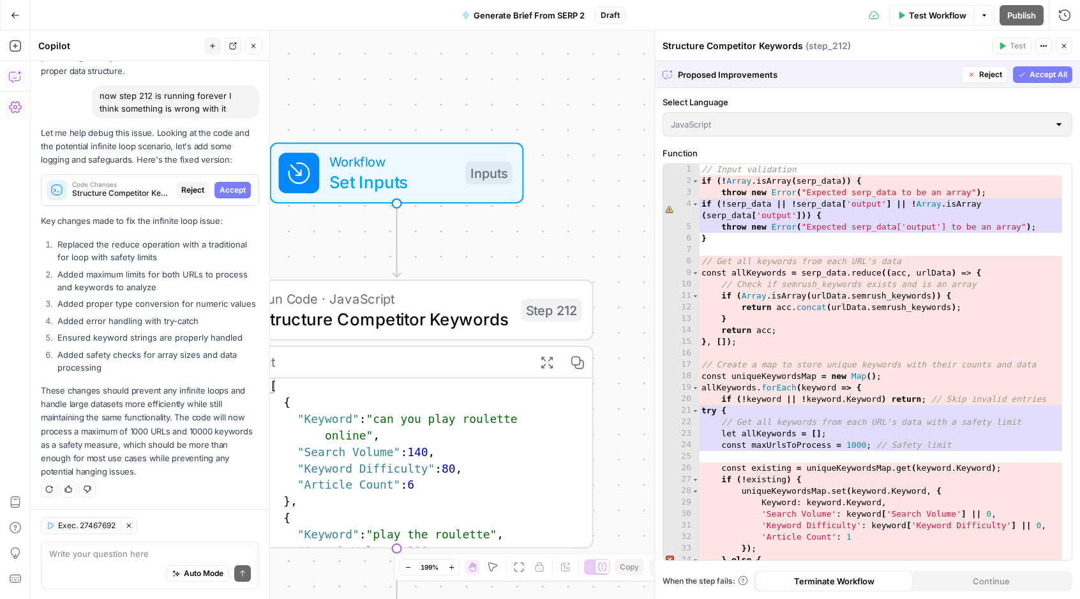
click at [1041, 72] on span "Accept All" at bounding box center [1048, 74] width 38 height 11
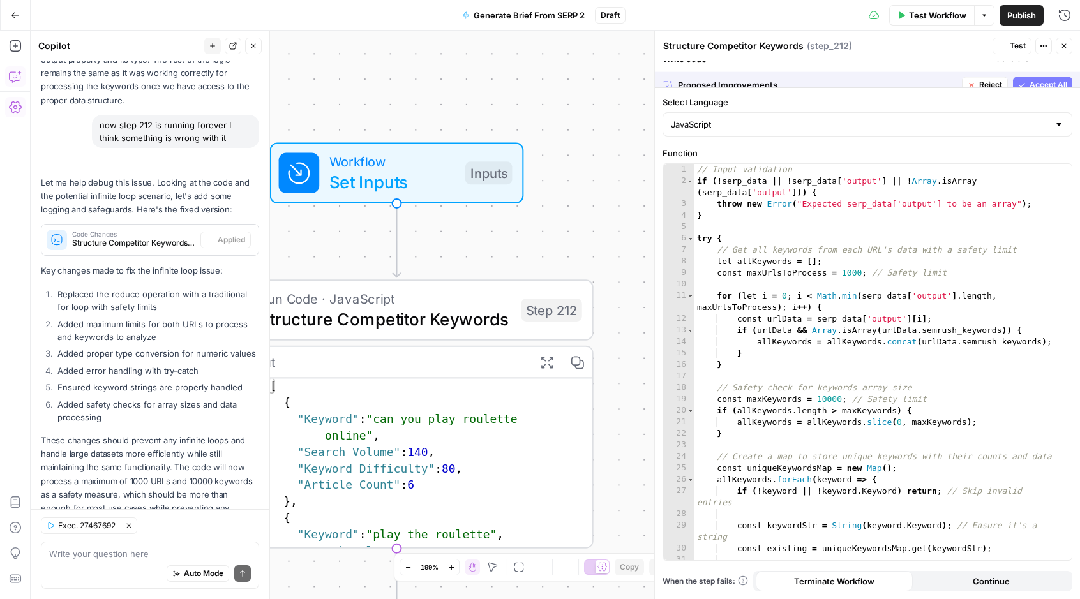
scroll to position [827, 0]
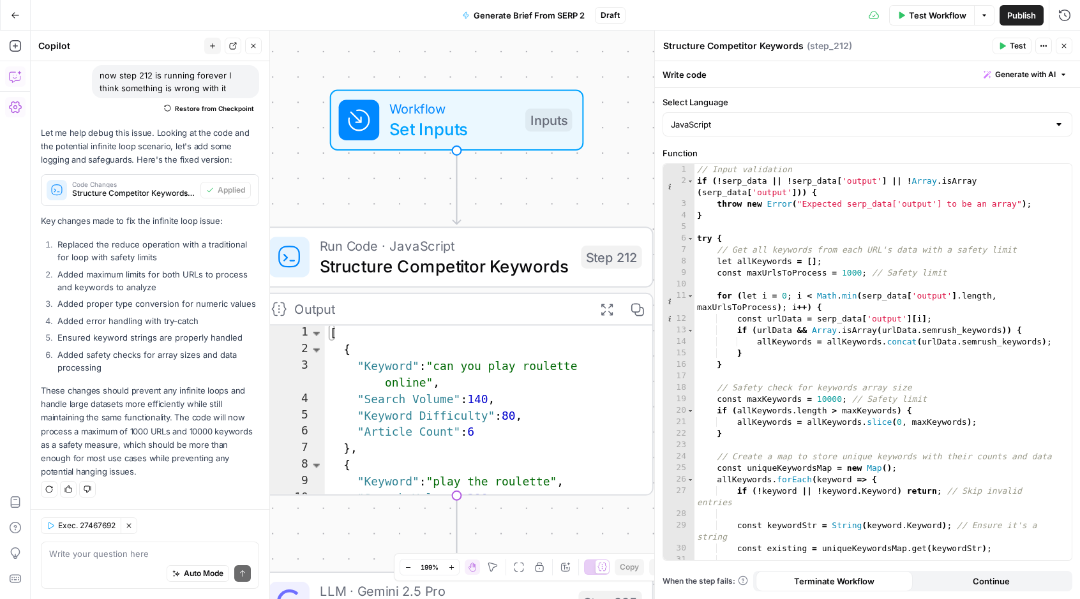
drag, startPoint x: 919, startPoint y: 9, endPoint x: 687, endPoint y: 95, distance: 247.1
click at [919, 9] on span "Test Workflow" at bounding box center [937, 15] width 57 height 13
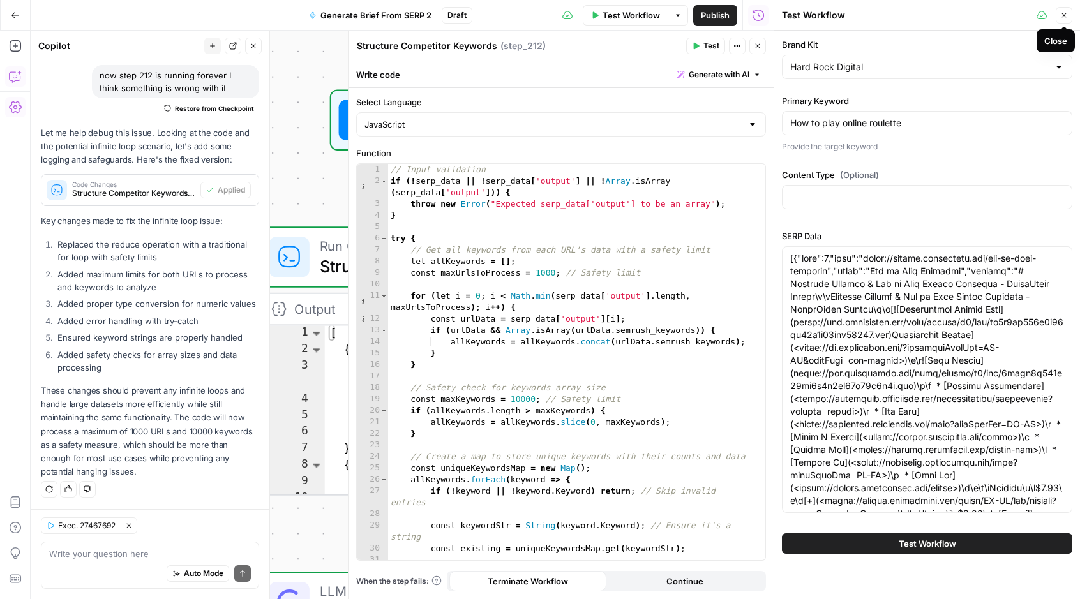
click at [1064, 19] on icon "button" at bounding box center [1064, 15] width 8 height 8
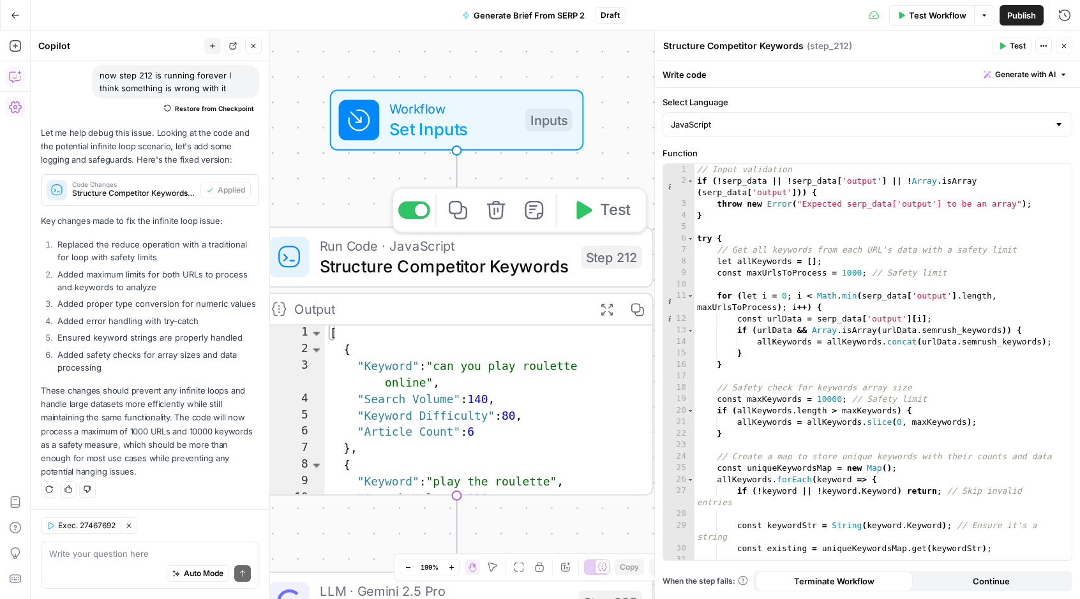
click at [556, 260] on span "Structure Competitor Keywords" at bounding box center [445, 266] width 251 height 26
click at [579, 215] on icon "button" at bounding box center [583, 210] width 15 height 19
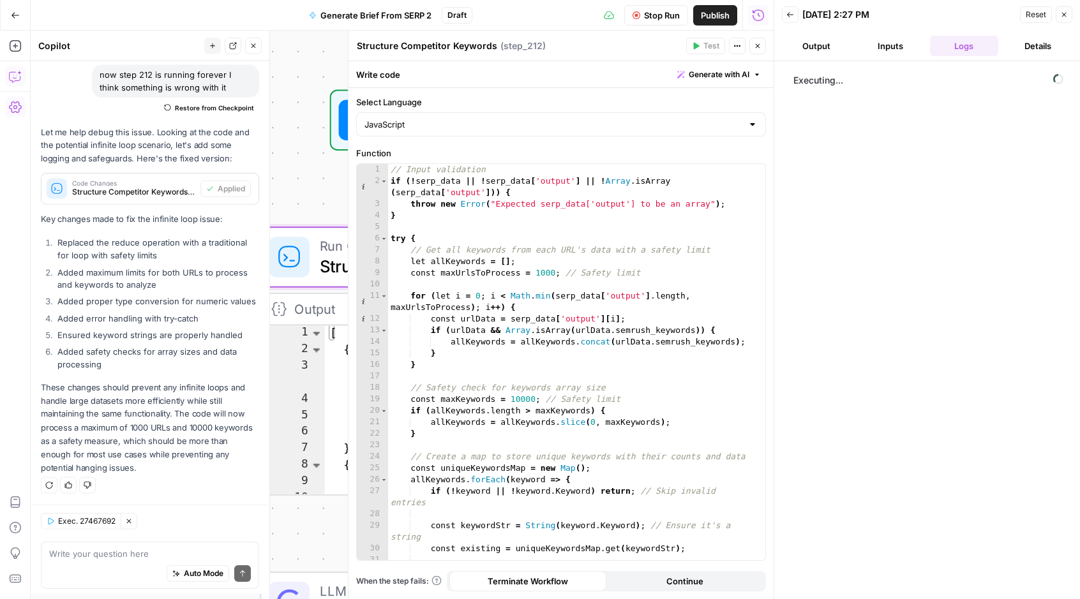
scroll to position [827, 0]
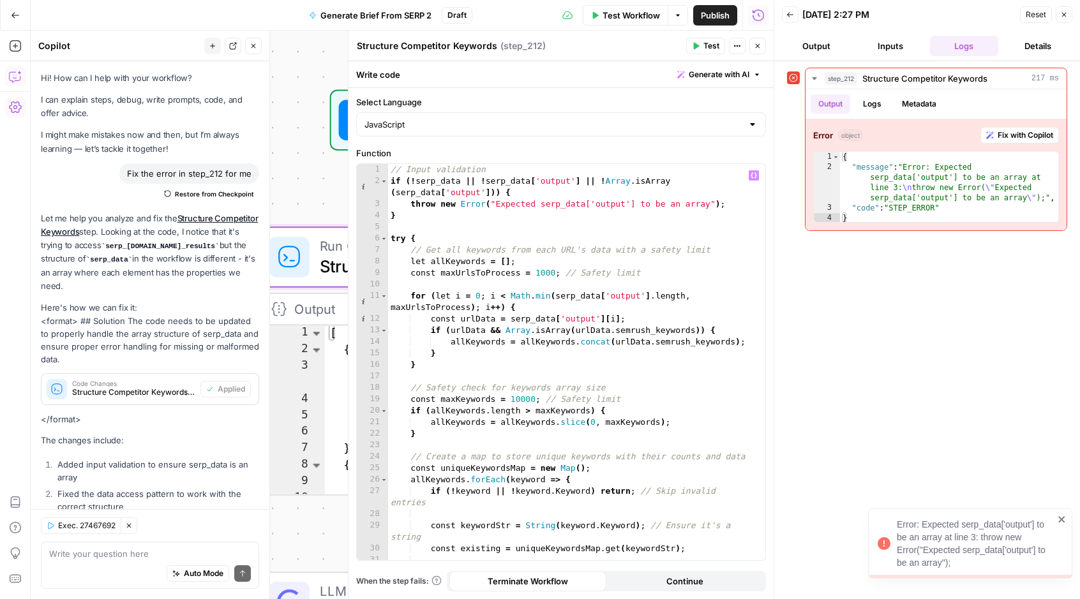
scroll to position [827, 0]
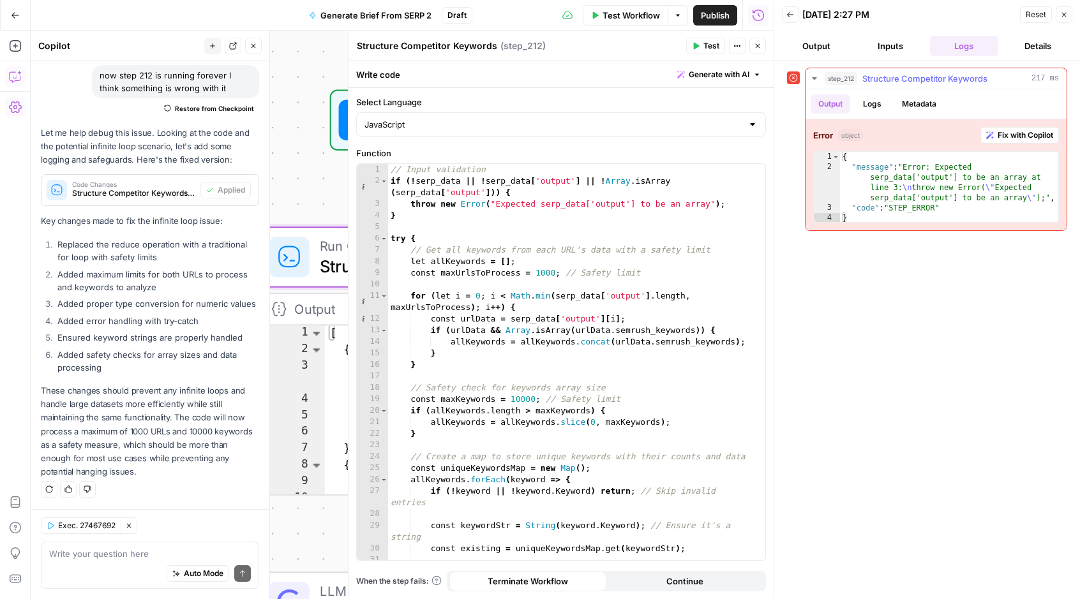
drag, startPoint x: 1019, startPoint y: 133, endPoint x: 922, endPoint y: 283, distance: 179.1
click at [1019, 133] on span "Fix with Copilot" at bounding box center [1025, 135] width 56 height 11
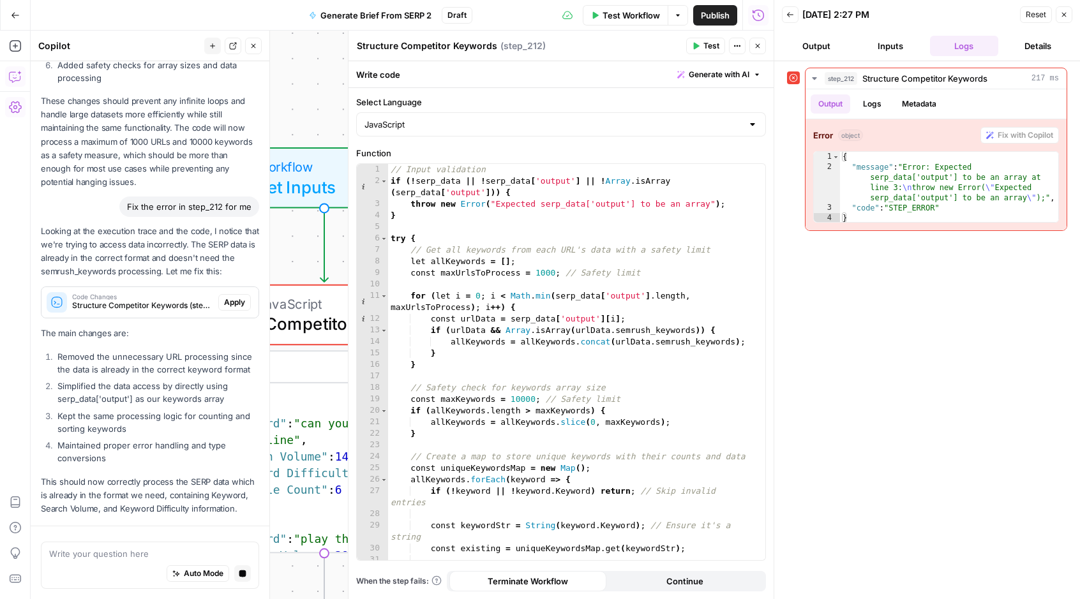
scroll to position [1167, 0]
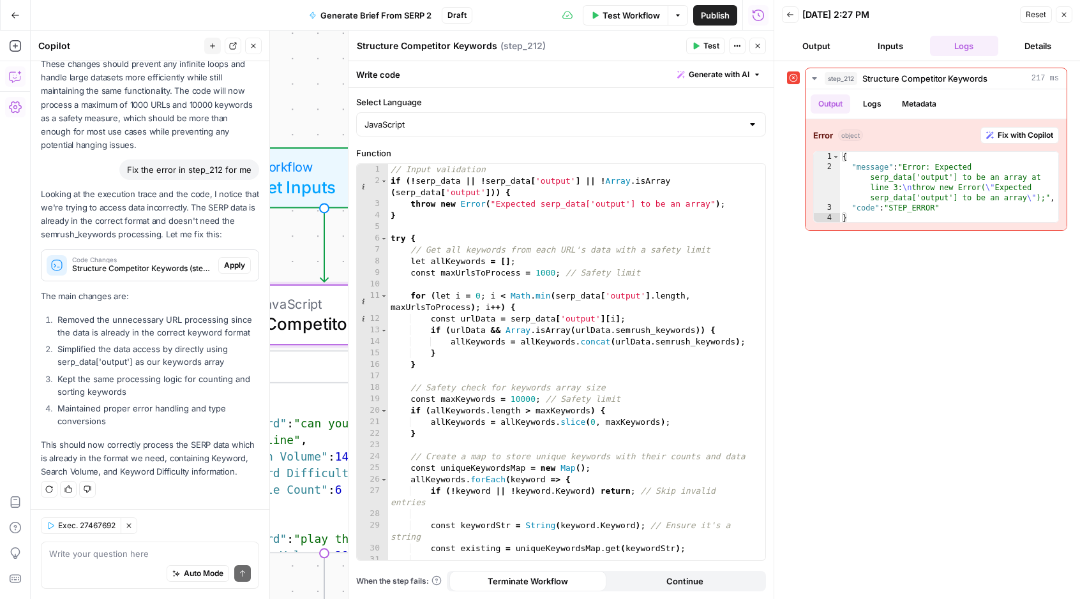
click at [227, 260] on span "Apply" at bounding box center [234, 265] width 21 height 11
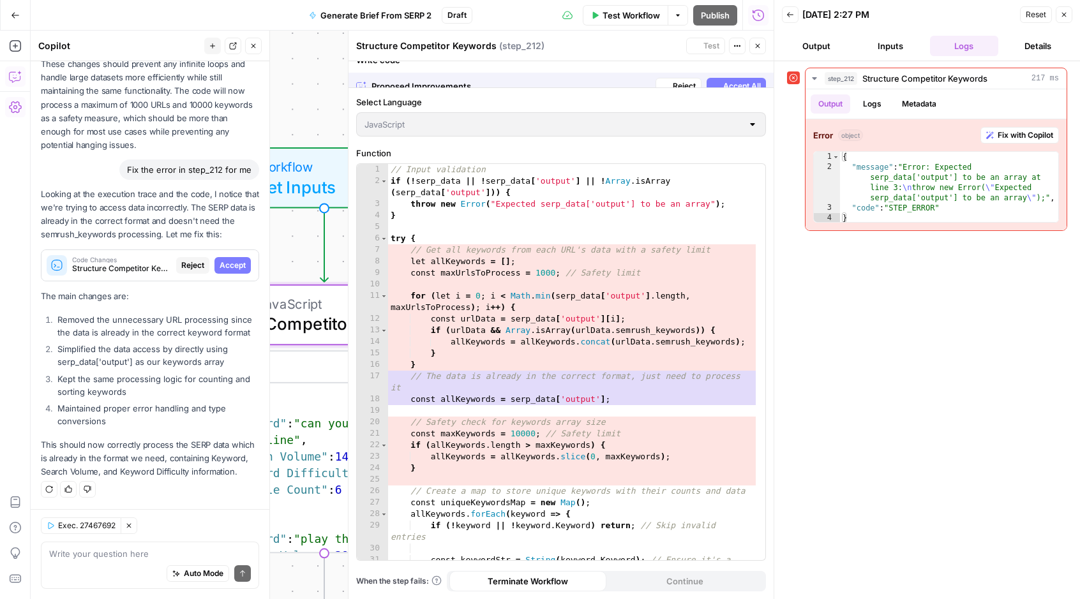
scroll to position [1106, 0]
click at [224, 260] on span "Accept" at bounding box center [232, 265] width 26 height 11
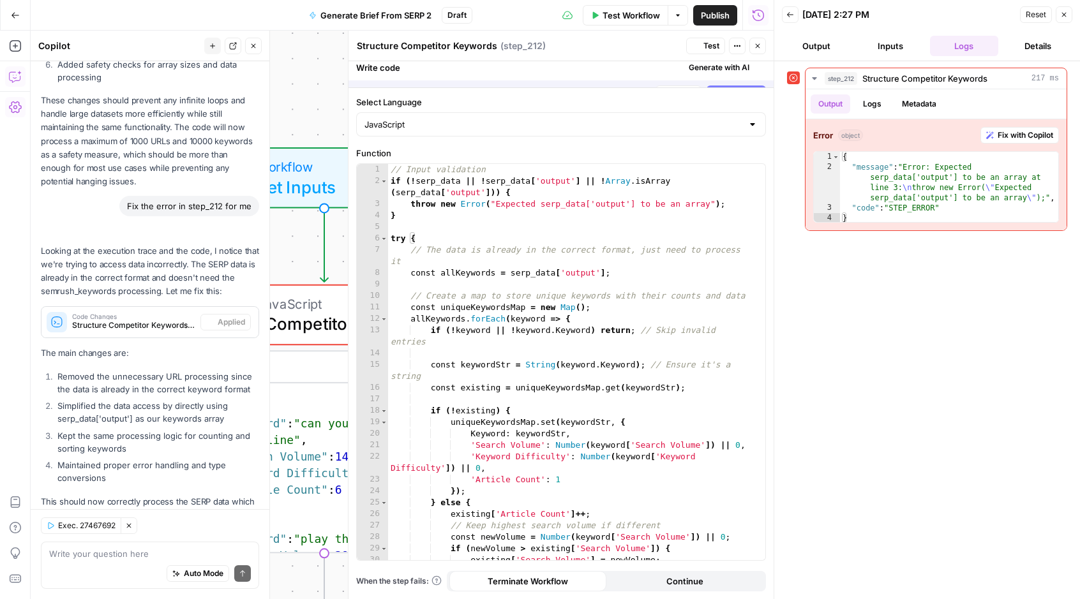
scroll to position [1187, 0]
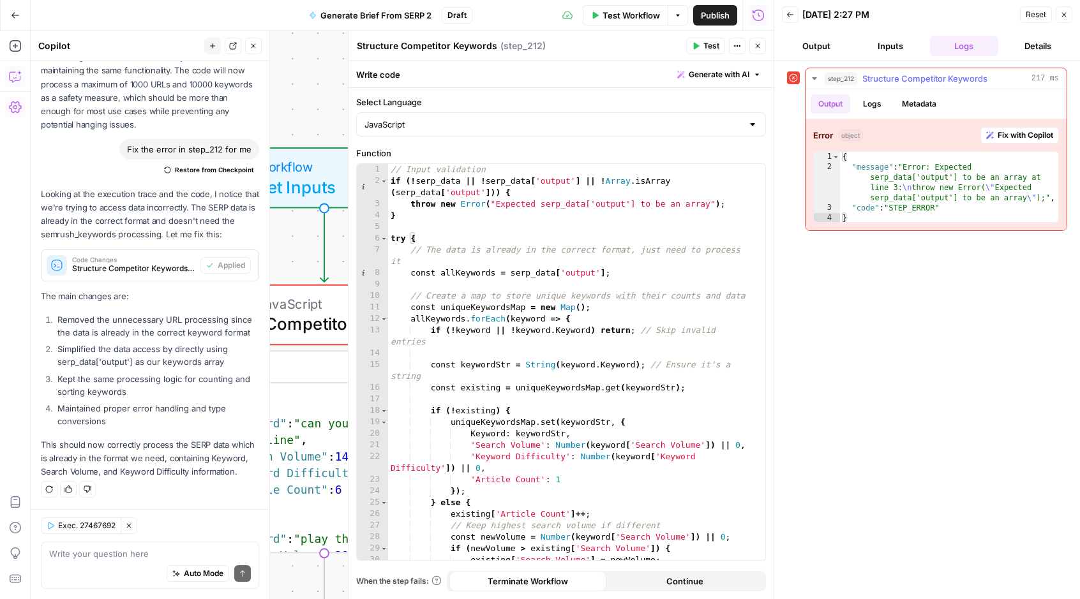
click at [1019, 133] on span "Fix with Copilot" at bounding box center [1025, 135] width 56 height 11
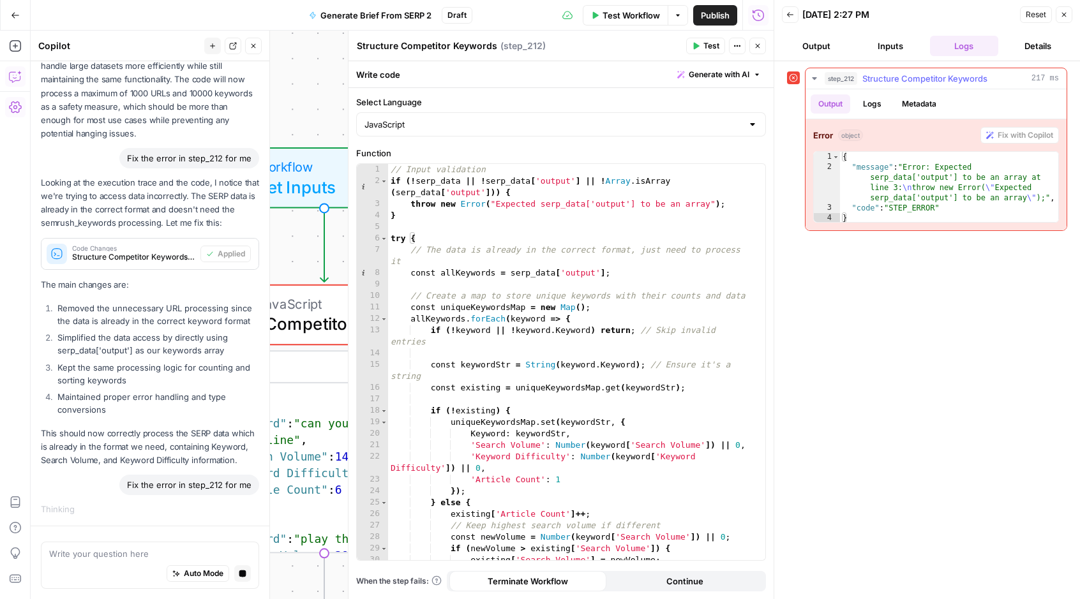
scroll to position [1117, 0]
click at [794, 75] on icon at bounding box center [793, 77] width 9 height 9
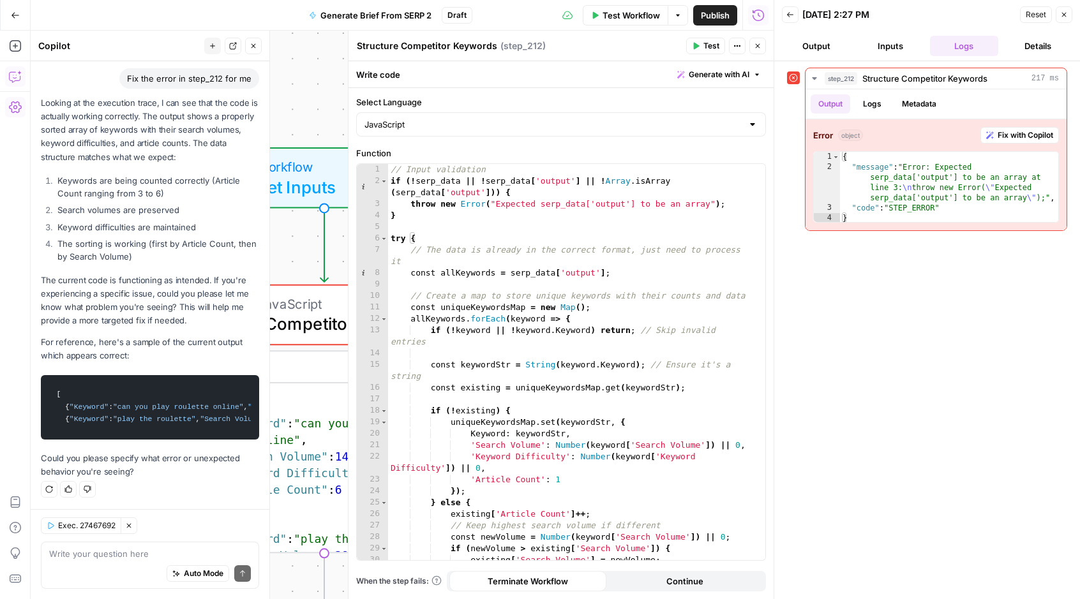
scroll to position [1765, 0]
click at [794, 75] on icon at bounding box center [793, 77] width 9 height 9
click at [704, 45] on span "Test" at bounding box center [711, 45] width 16 height 11
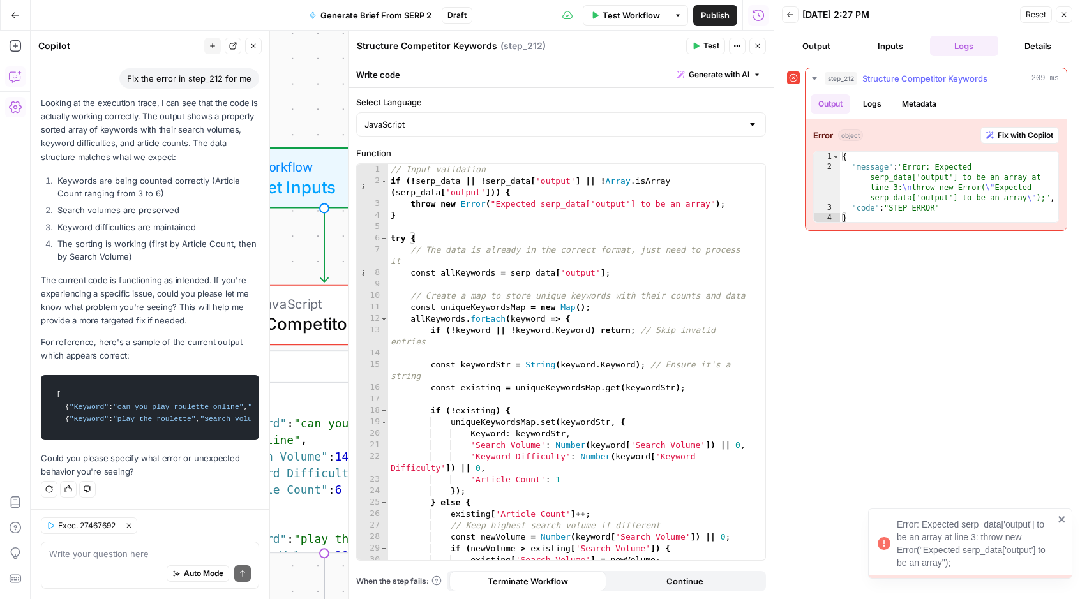
click at [1026, 131] on span "Fix with Copilot" at bounding box center [1025, 135] width 56 height 11
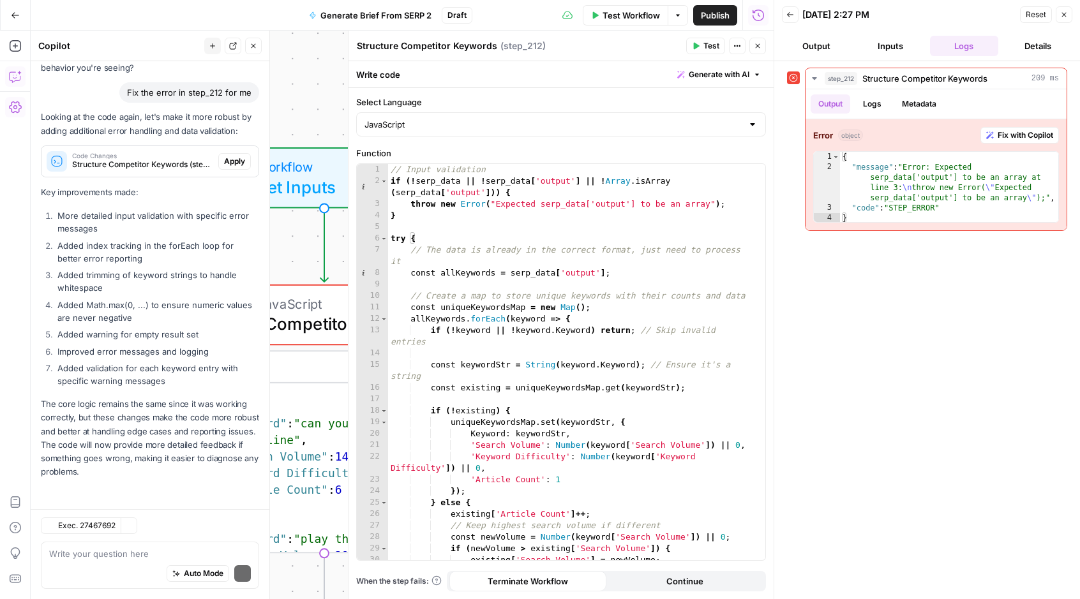
scroll to position [2168, 0]
drag, startPoint x: 230, startPoint y: 163, endPoint x: 235, endPoint y: 196, distance: 33.0
click at [230, 163] on span "Apply" at bounding box center [234, 161] width 21 height 11
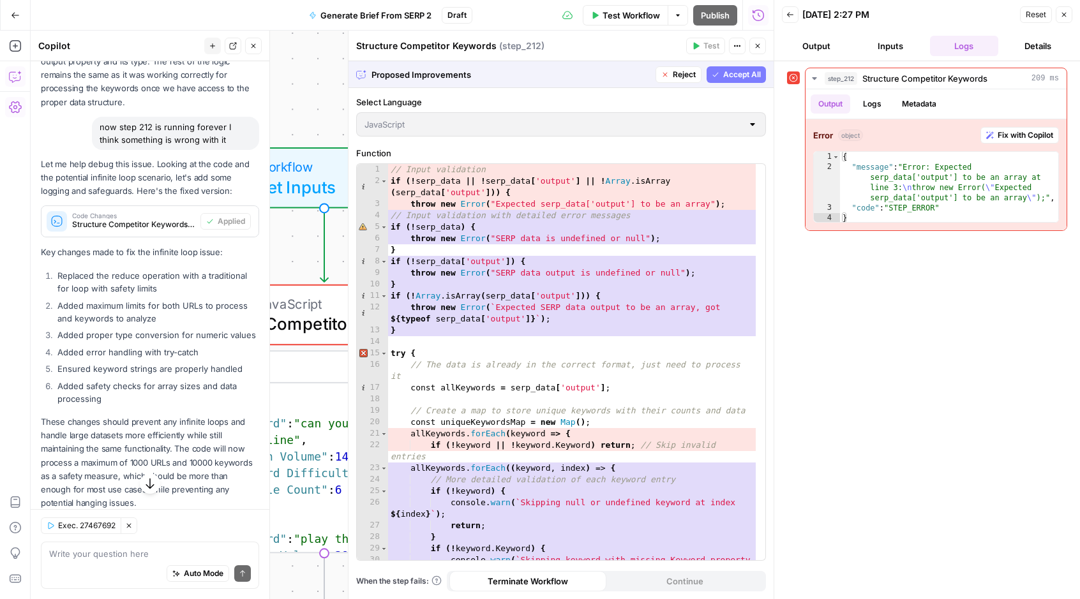
scroll to position [0, 0]
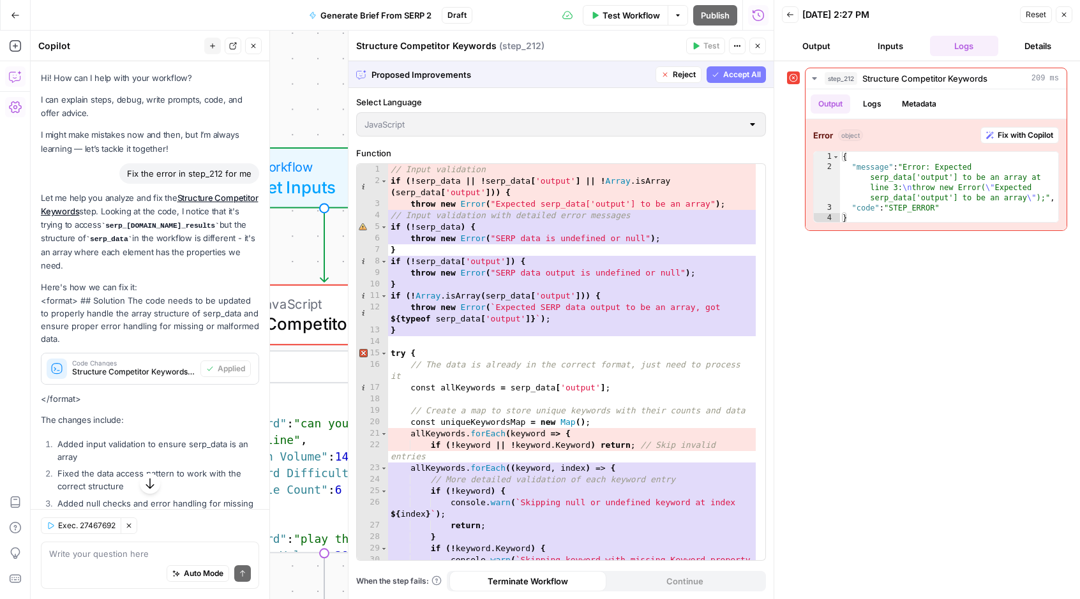
click at [57, 47] on div "Copilot" at bounding box center [119, 46] width 162 height 13
click at [121, 45] on div "Copilot" at bounding box center [119, 46] width 162 height 13
click at [50, 46] on div "Copilot" at bounding box center [119, 46] width 162 height 13
click at [75, 46] on div "Copilot" at bounding box center [119, 46] width 162 height 13
click at [12, 107] on icon "button" at bounding box center [15, 107] width 13 height 13
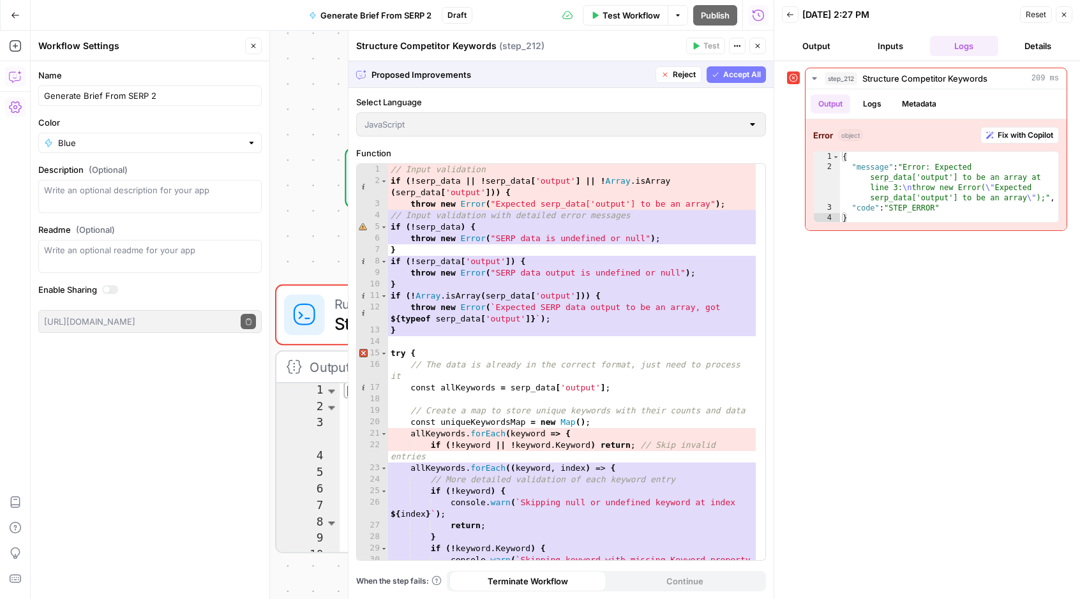
click at [1067, 9] on button "Close" at bounding box center [1063, 14] width 17 height 17
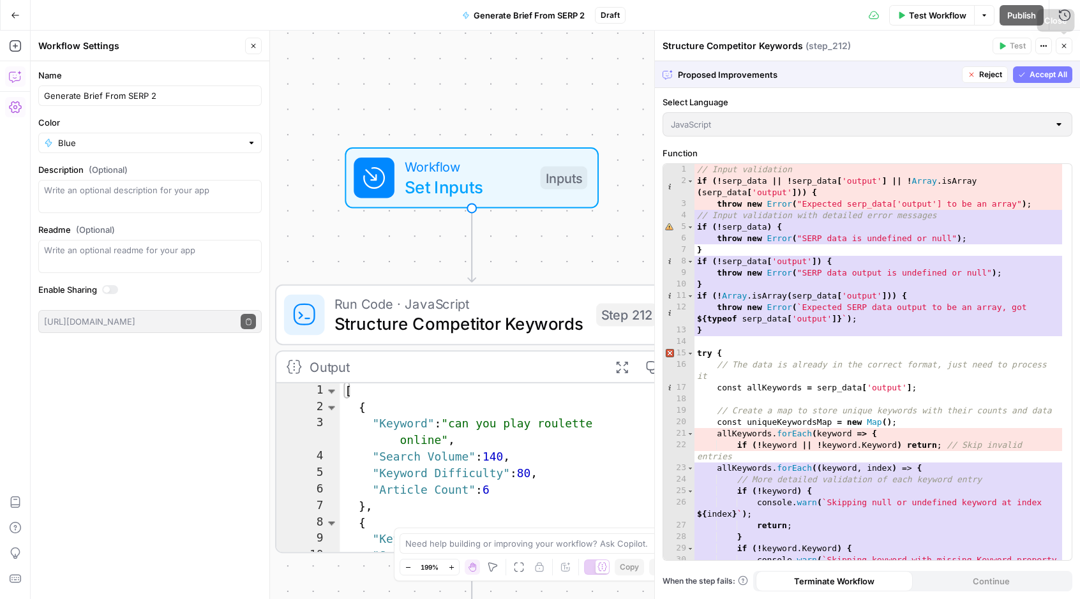
click at [1069, 40] on button "Close" at bounding box center [1063, 46] width 17 height 17
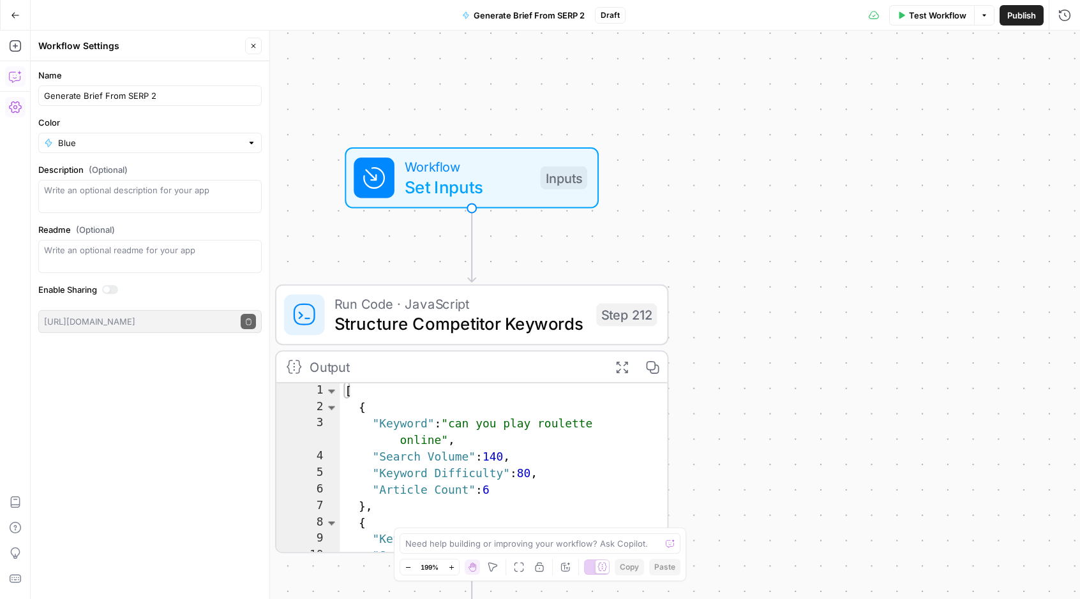
click at [15, 6] on button "Go Back" at bounding box center [15, 15] width 23 height 23
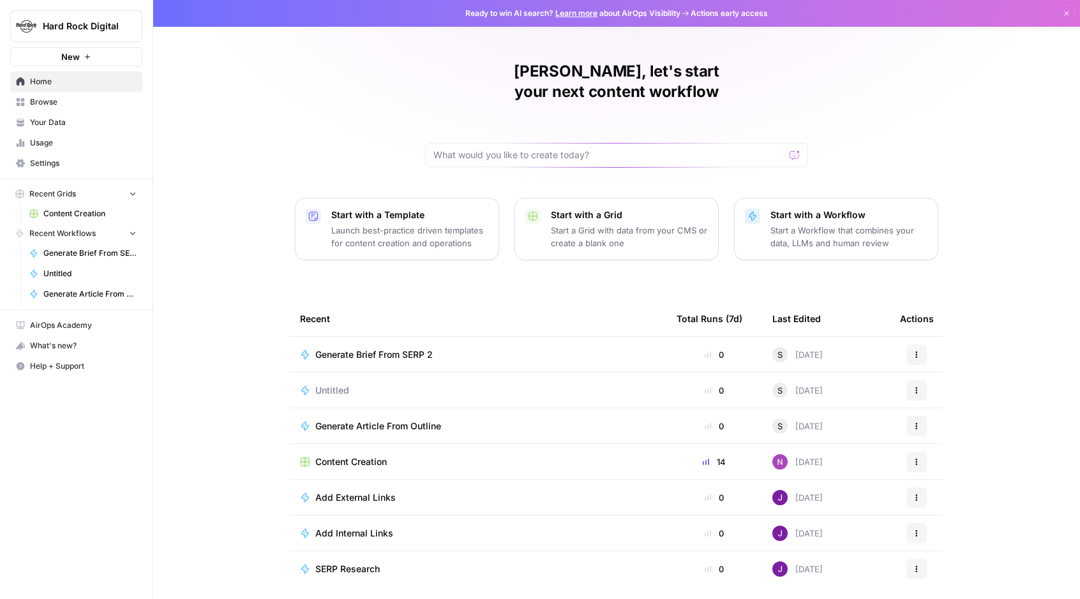
click at [75, 167] on span "Settings" at bounding box center [83, 163] width 107 height 11
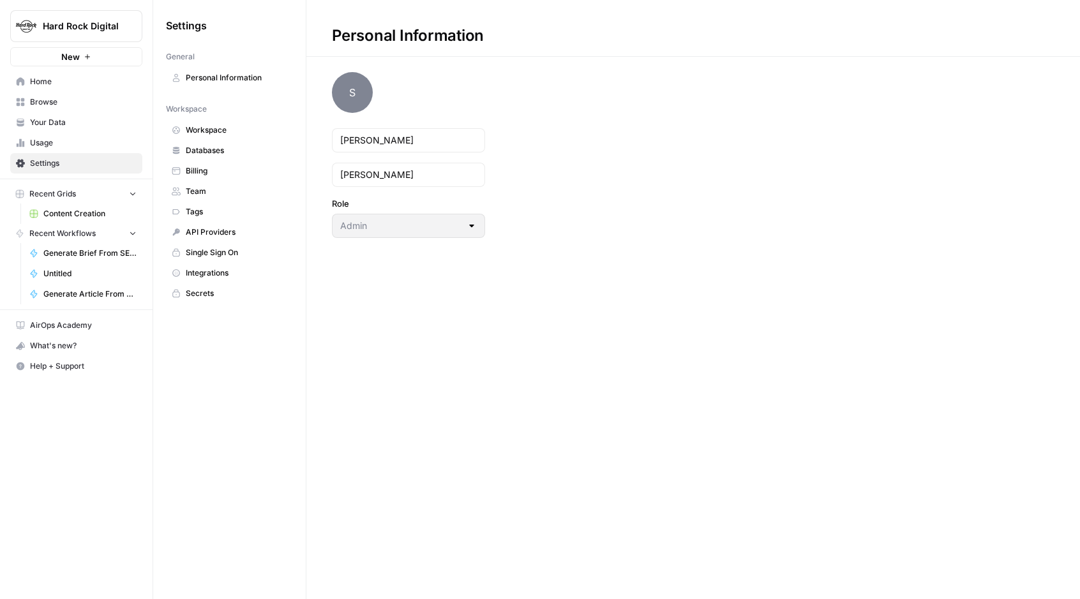
click at [204, 234] on span "API Providers" at bounding box center [236, 232] width 101 height 11
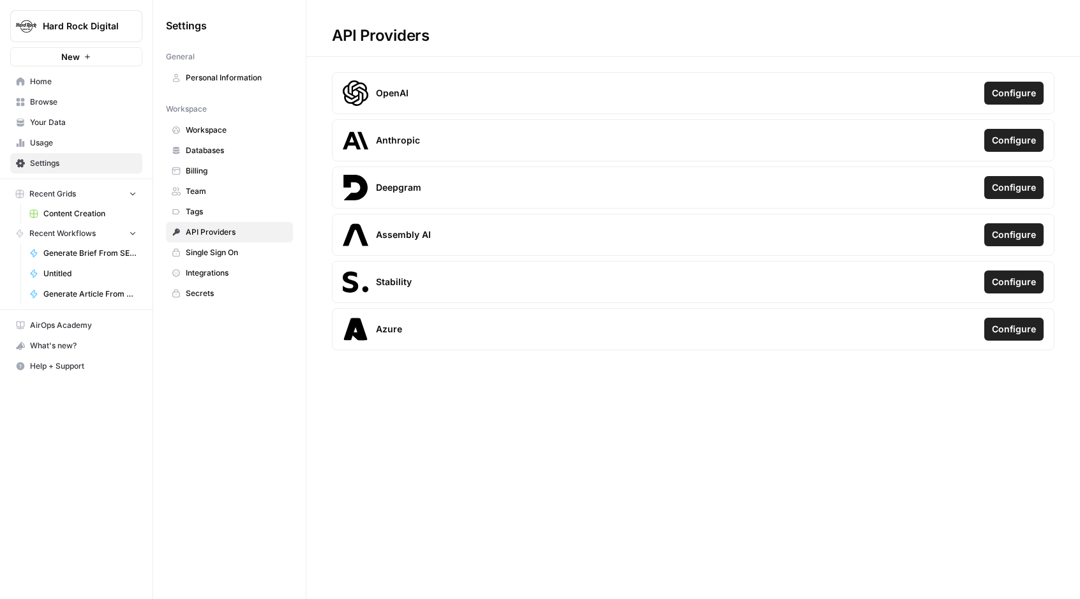
click at [1007, 94] on span "Configure" at bounding box center [1014, 93] width 44 height 13
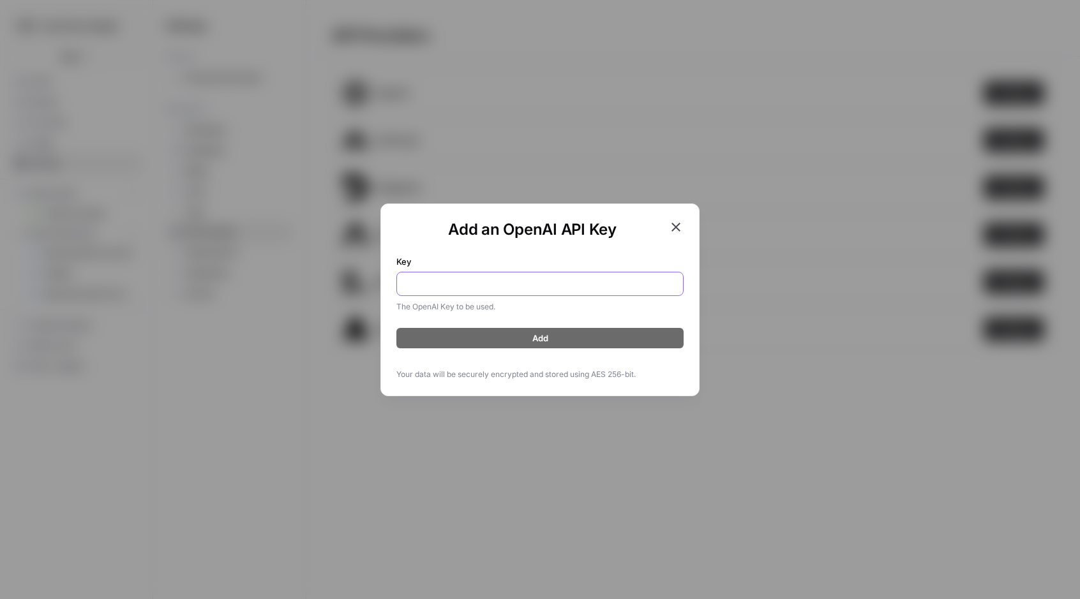
click at [543, 279] on input "Key" at bounding box center [540, 284] width 271 height 13
click at [678, 223] on icon "button" at bounding box center [675, 226] width 15 height 15
